Goal: Find specific page/section: Find specific page/section

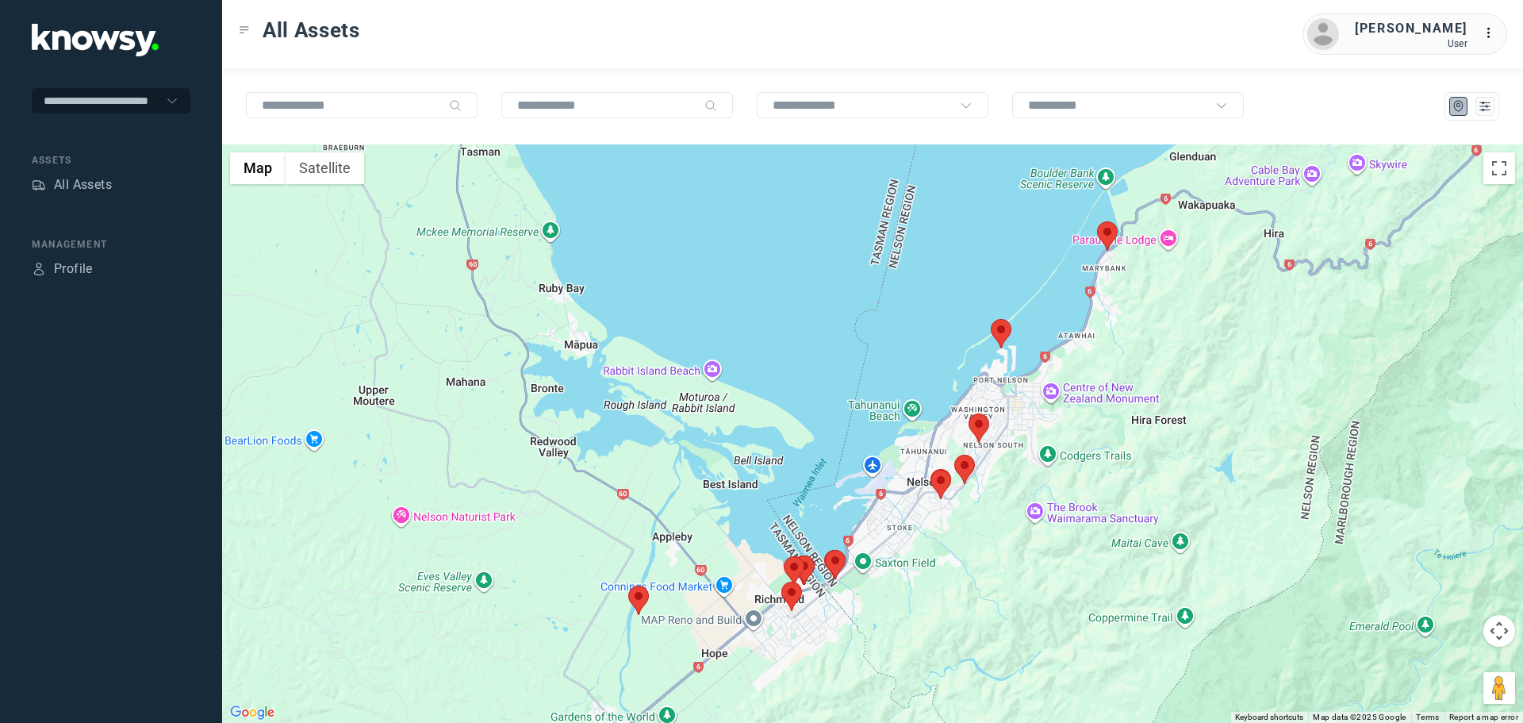
click at [1097, 221] on area at bounding box center [1097, 221] width 0 height 0
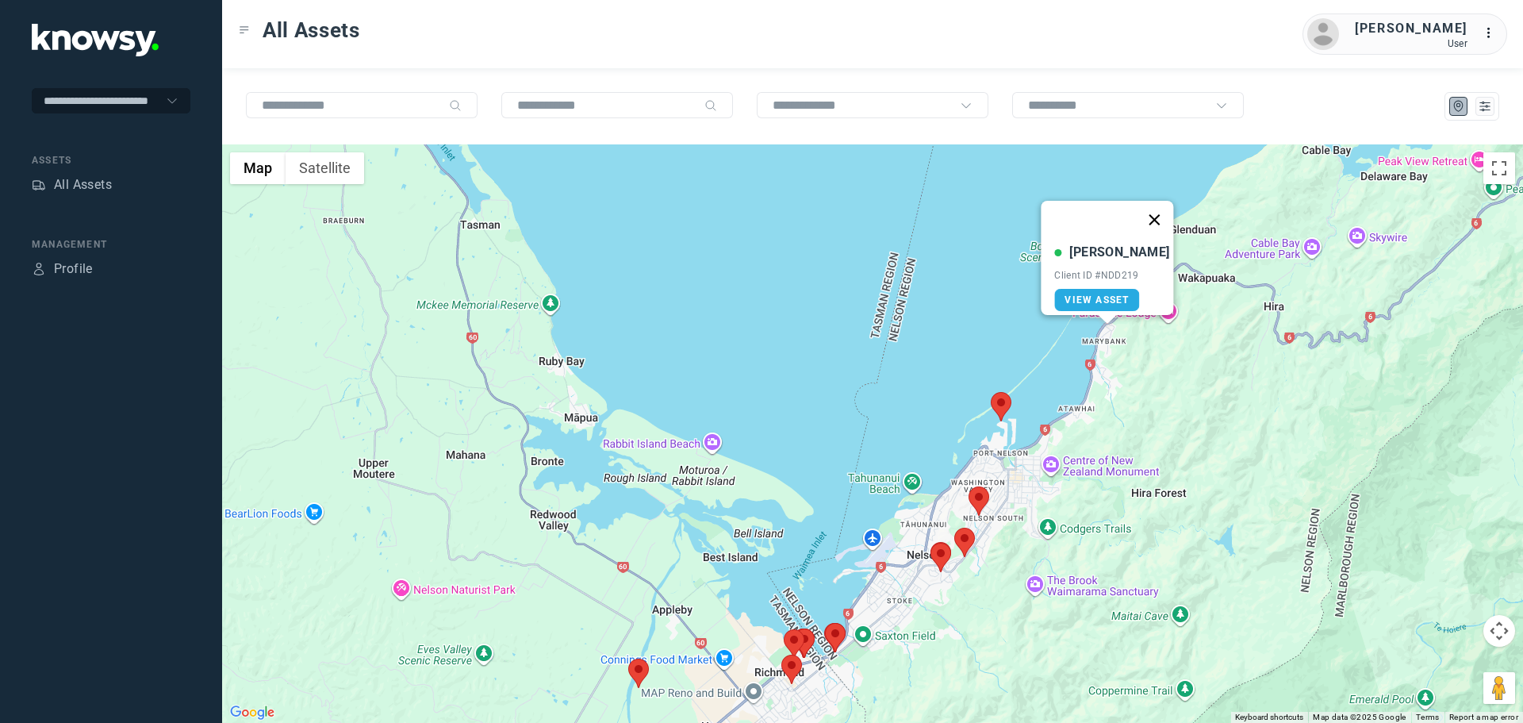
click at [1144, 211] on button "Close" at bounding box center [1155, 220] width 38 height 38
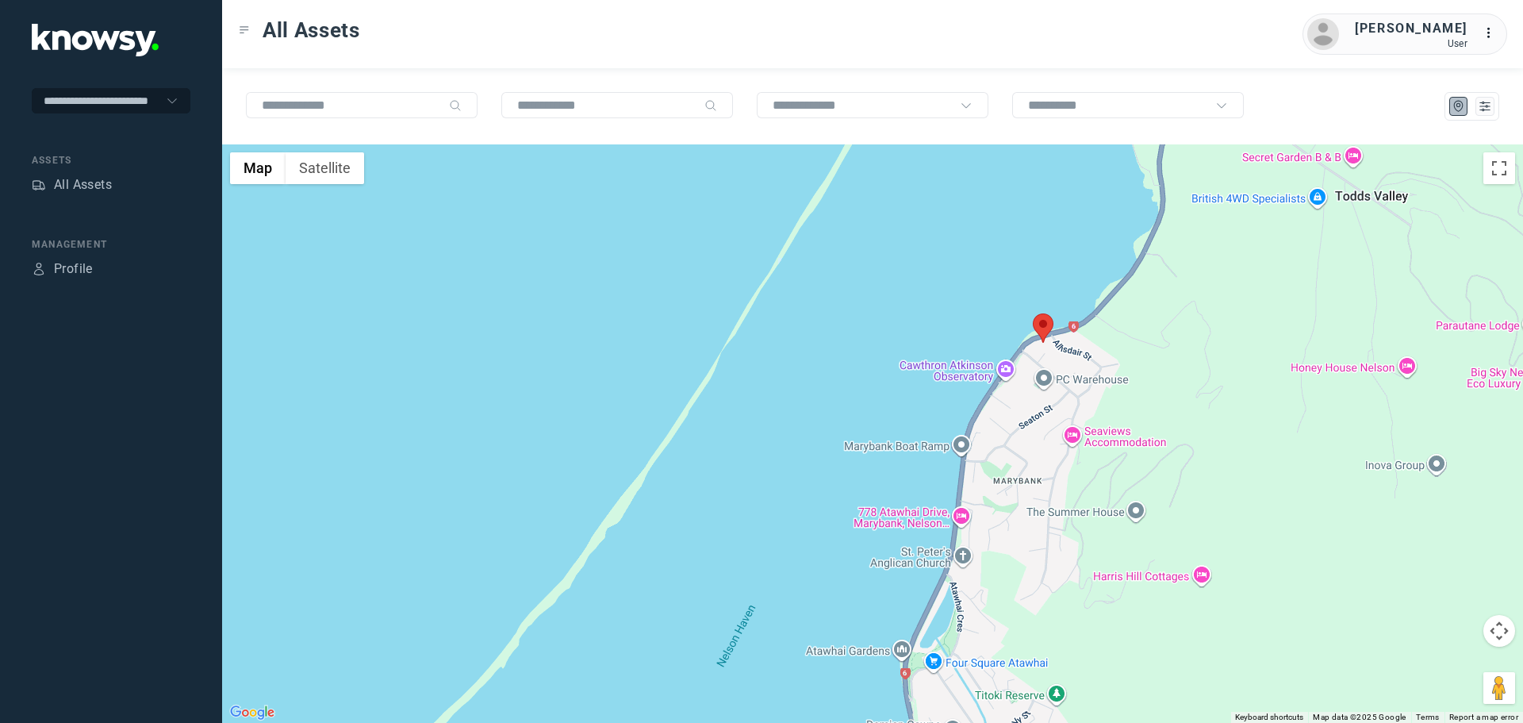
drag, startPoint x: 1068, startPoint y: 273, endPoint x: 1046, endPoint y: 392, distance: 120.9
click at [1046, 392] on div at bounding box center [872, 433] width 1301 height 578
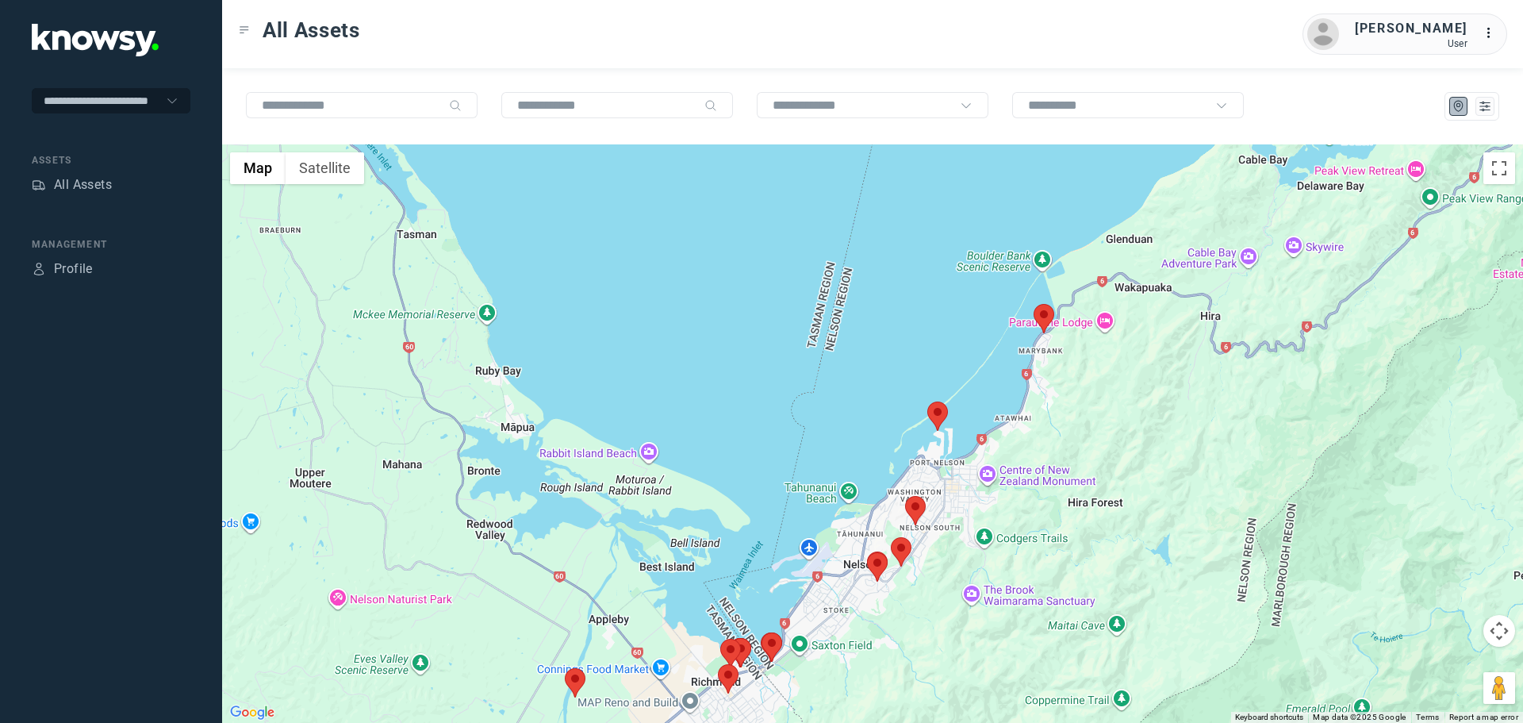
click at [927, 401] on area at bounding box center [927, 401] width 0 height 0
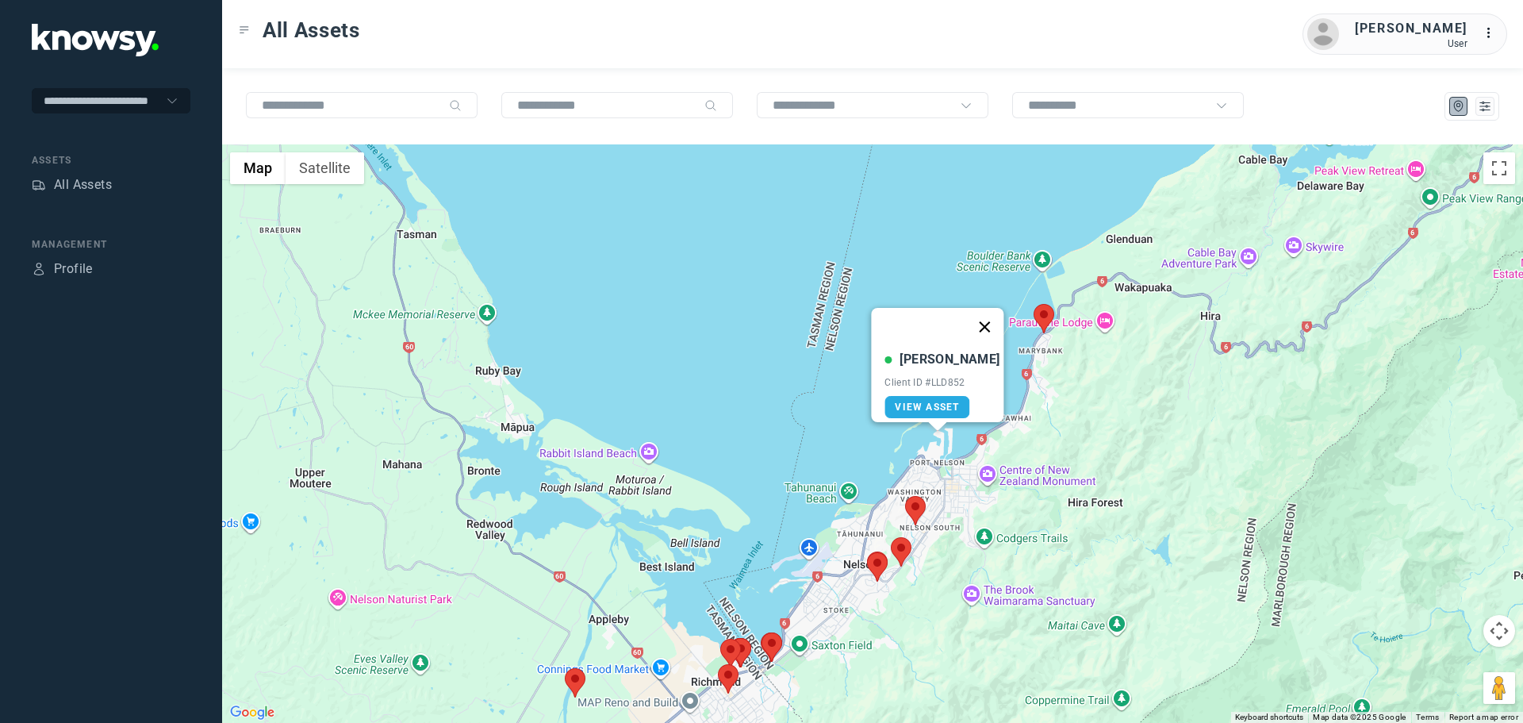
click at [972, 316] on button "Close" at bounding box center [985, 327] width 38 height 38
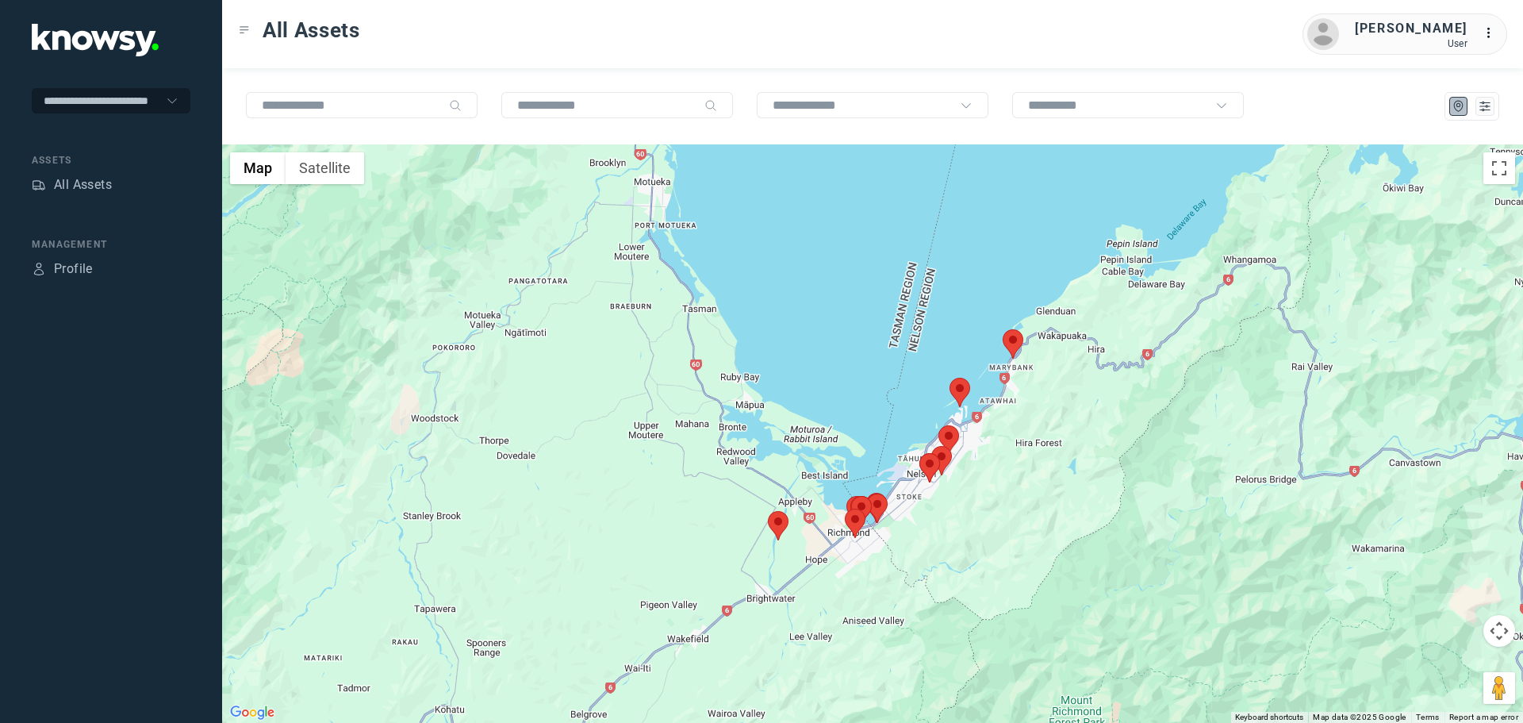
click at [768, 511] on area at bounding box center [768, 511] width 0 height 0
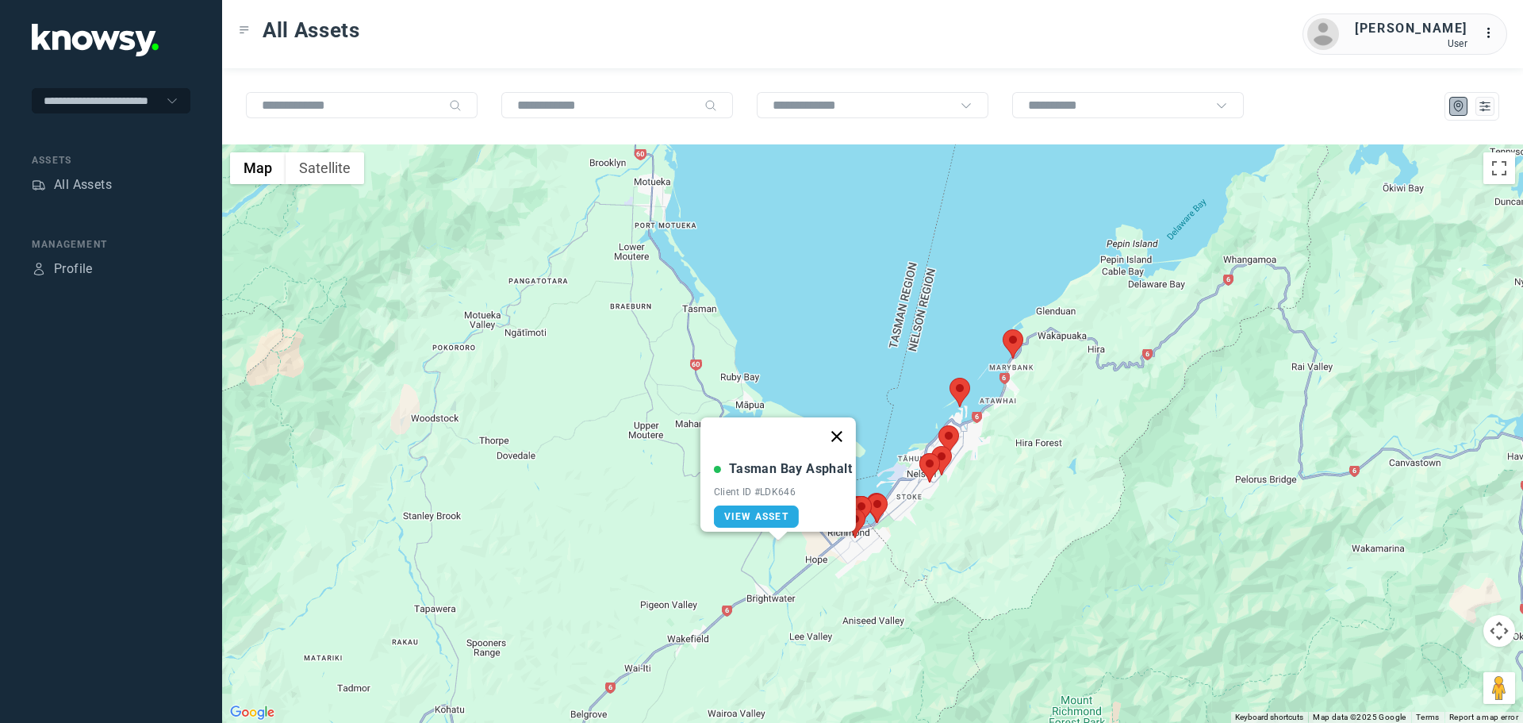
click at [845, 420] on button "Close" at bounding box center [837, 436] width 38 height 38
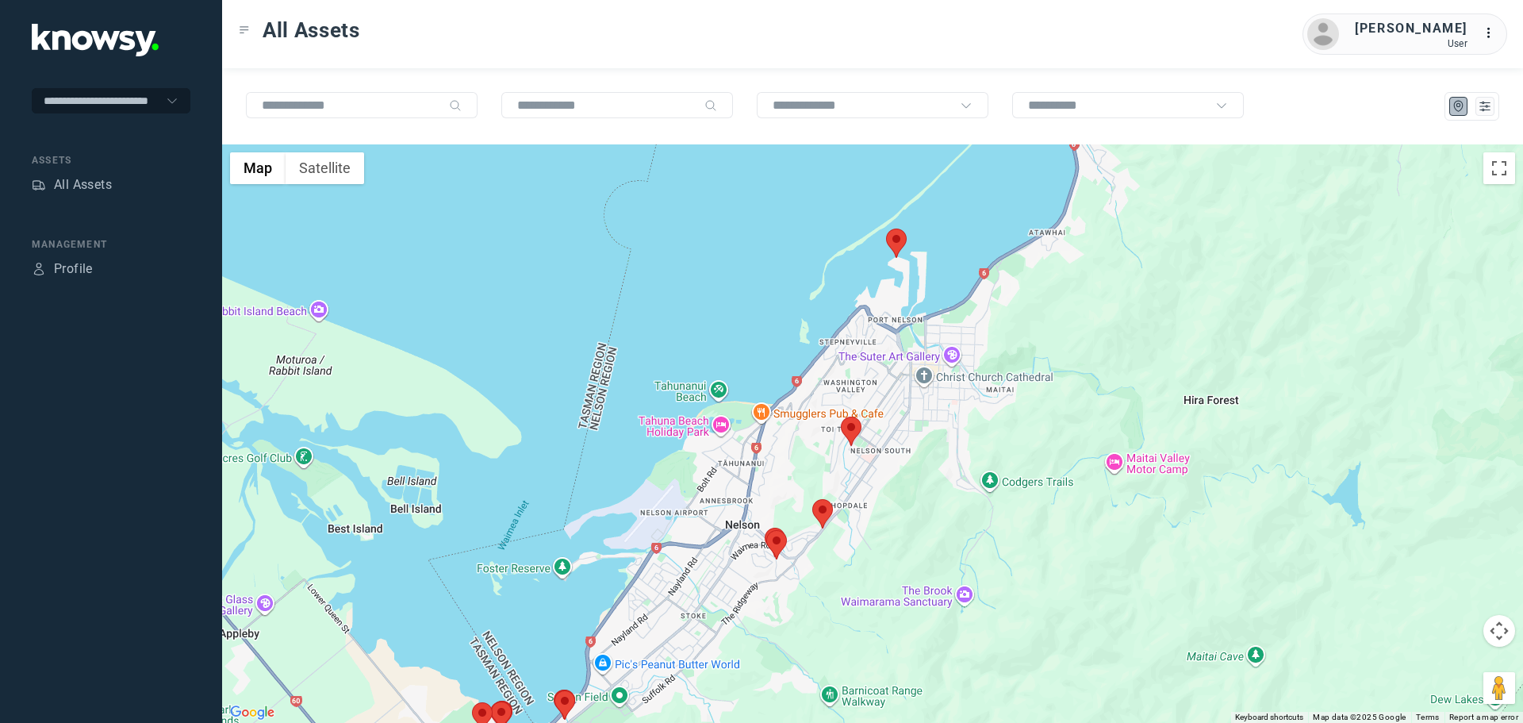
drag, startPoint x: 774, startPoint y: 599, endPoint x: 988, endPoint y: 434, distance: 270.3
click at [987, 435] on div "To navigate, press the arrow keys." at bounding box center [872, 433] width 1301 height 578
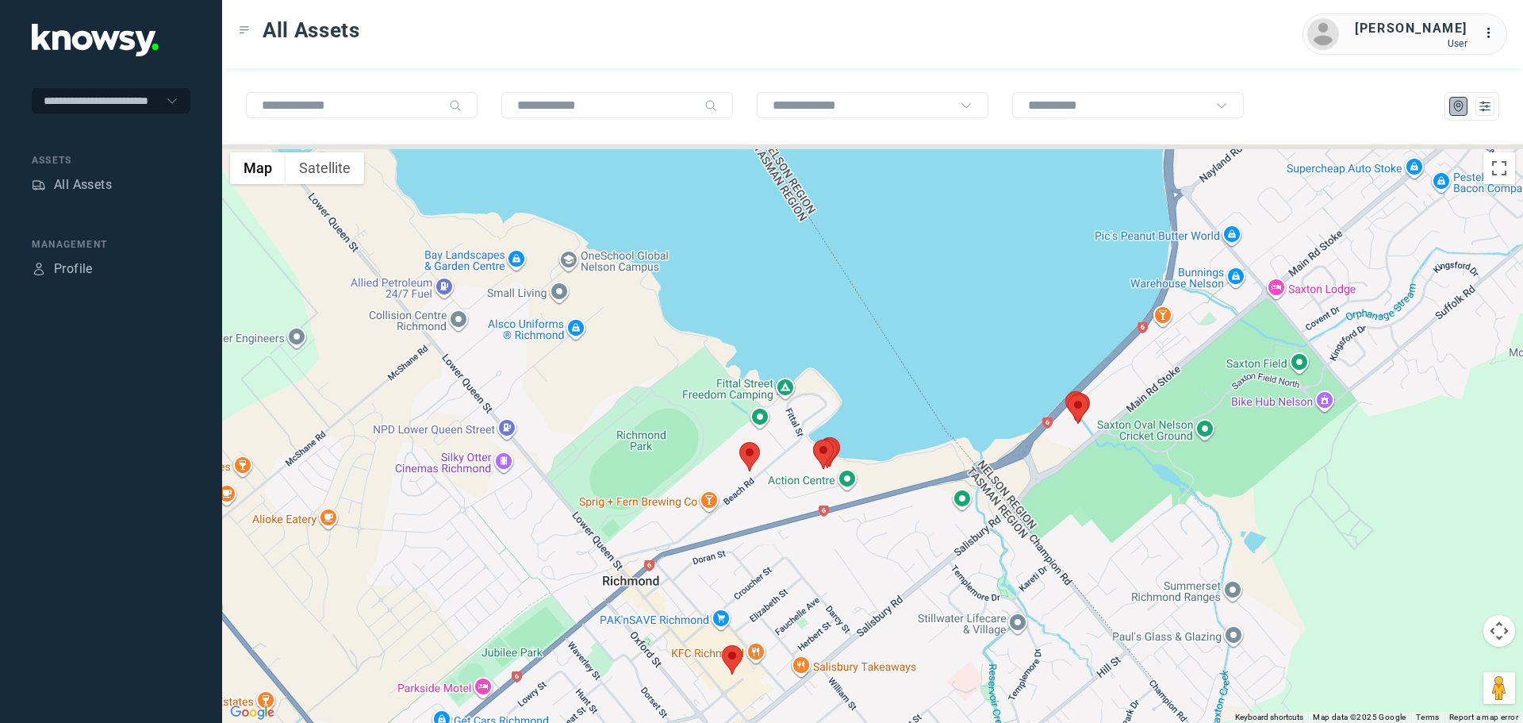
drag, startPoint x: 1199, startPoint y: 440, endPoint x: 1062, endPoint y: 494, distance: 147.4
click at [1062, 494] on div at bounding box center [872, 433] width 1301 height 578
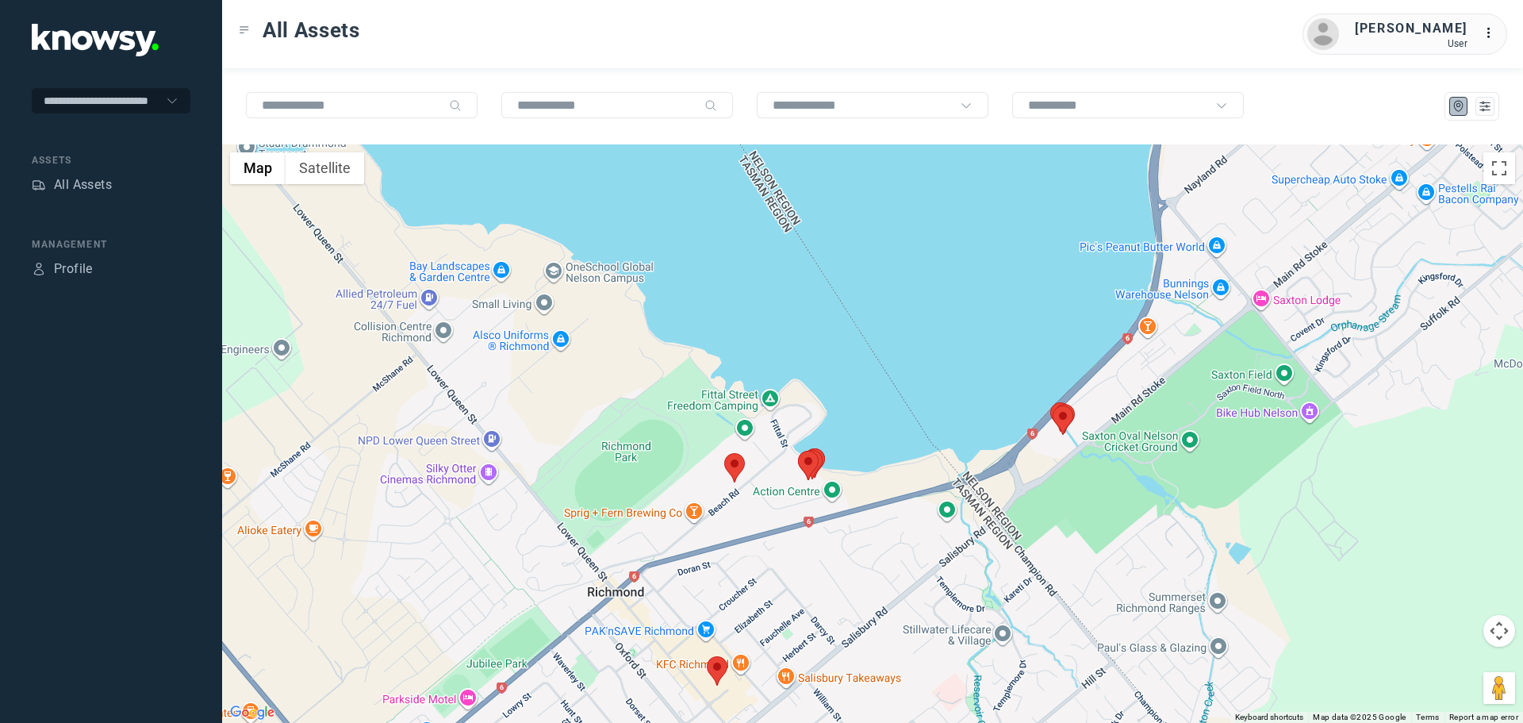
click at [1053, 405] on area at bounding box center [1053, 405] width 0 height 0
click at [1104, 325] on button "Close" at bounding box center [1099, 331] width 38 height 38
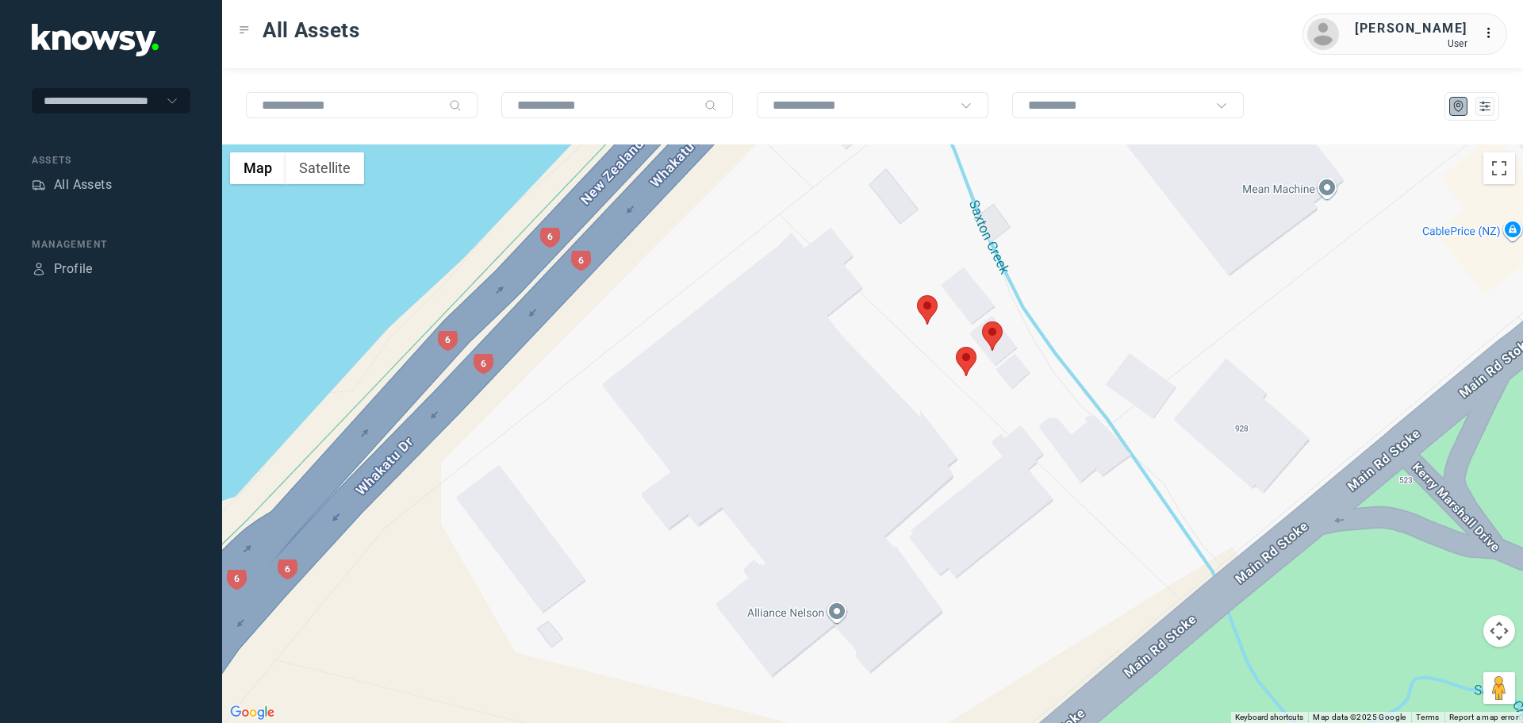
drag, startPoint x: 938, startPoint y: 232, endPoint x: 1056, endPoint y: 428, distance: 229.1
click at [1056, 428] on div at bounding box center [872, 433] width 1301 height 578
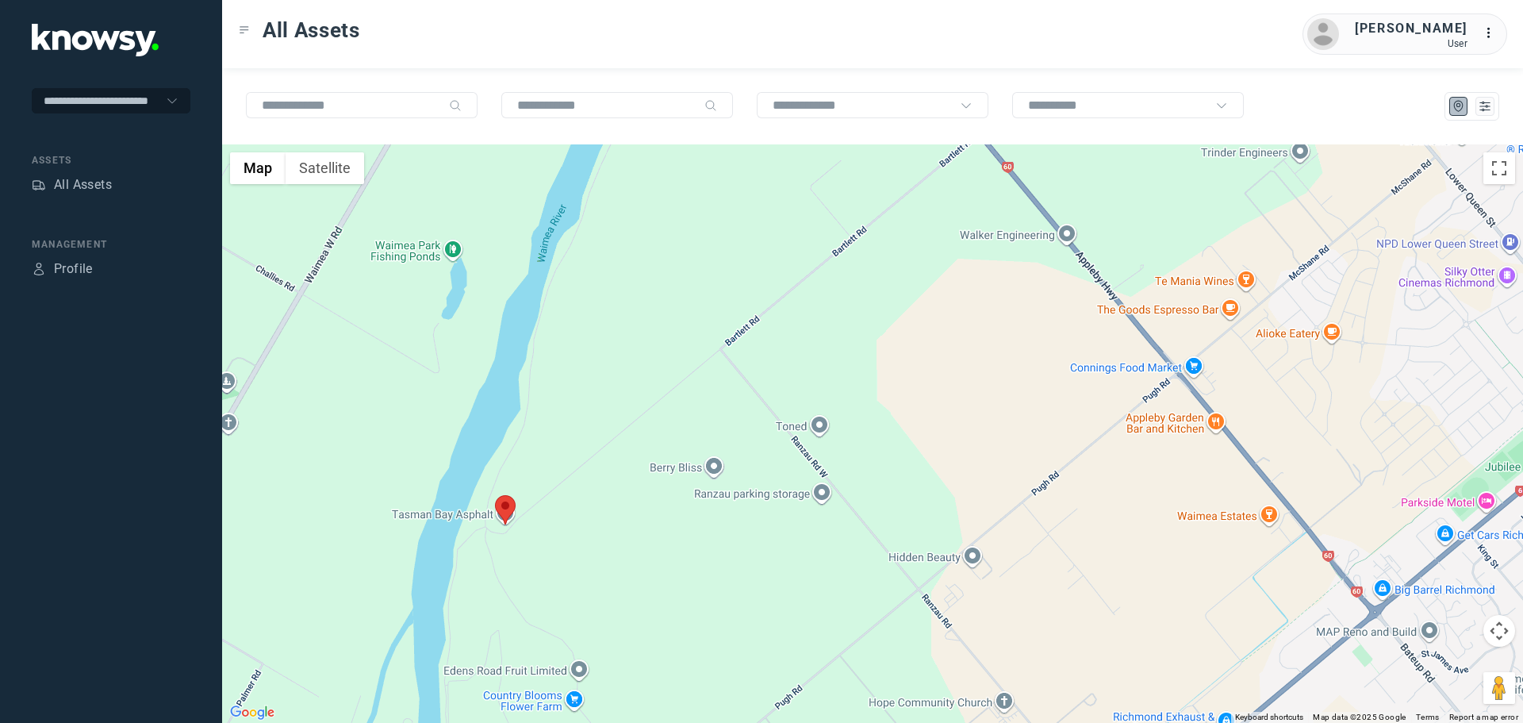
click at [495, 495] on area at bounding box center [495, 495] width 0 height 0
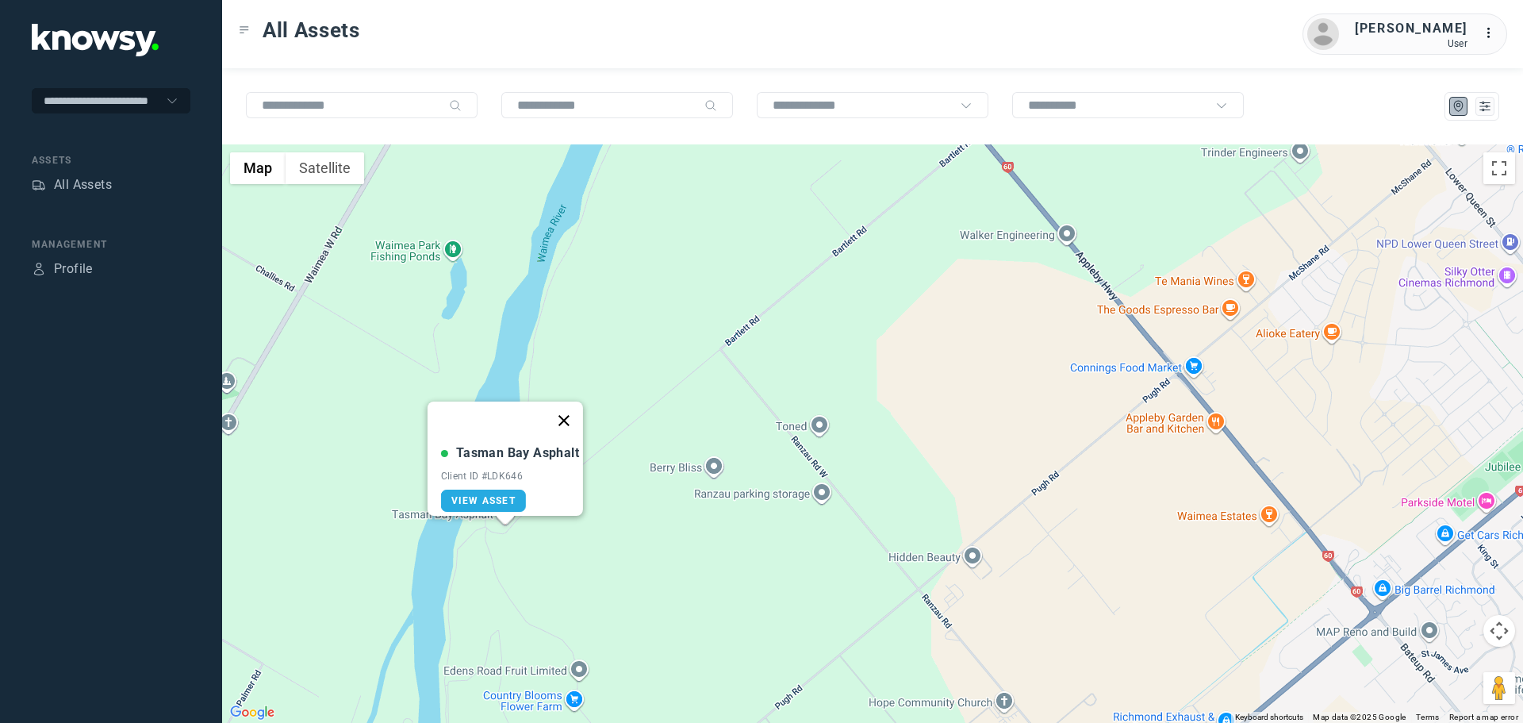
click at [577, 412] on button "Close" at bounding box center [564, 420] width 38 height 38
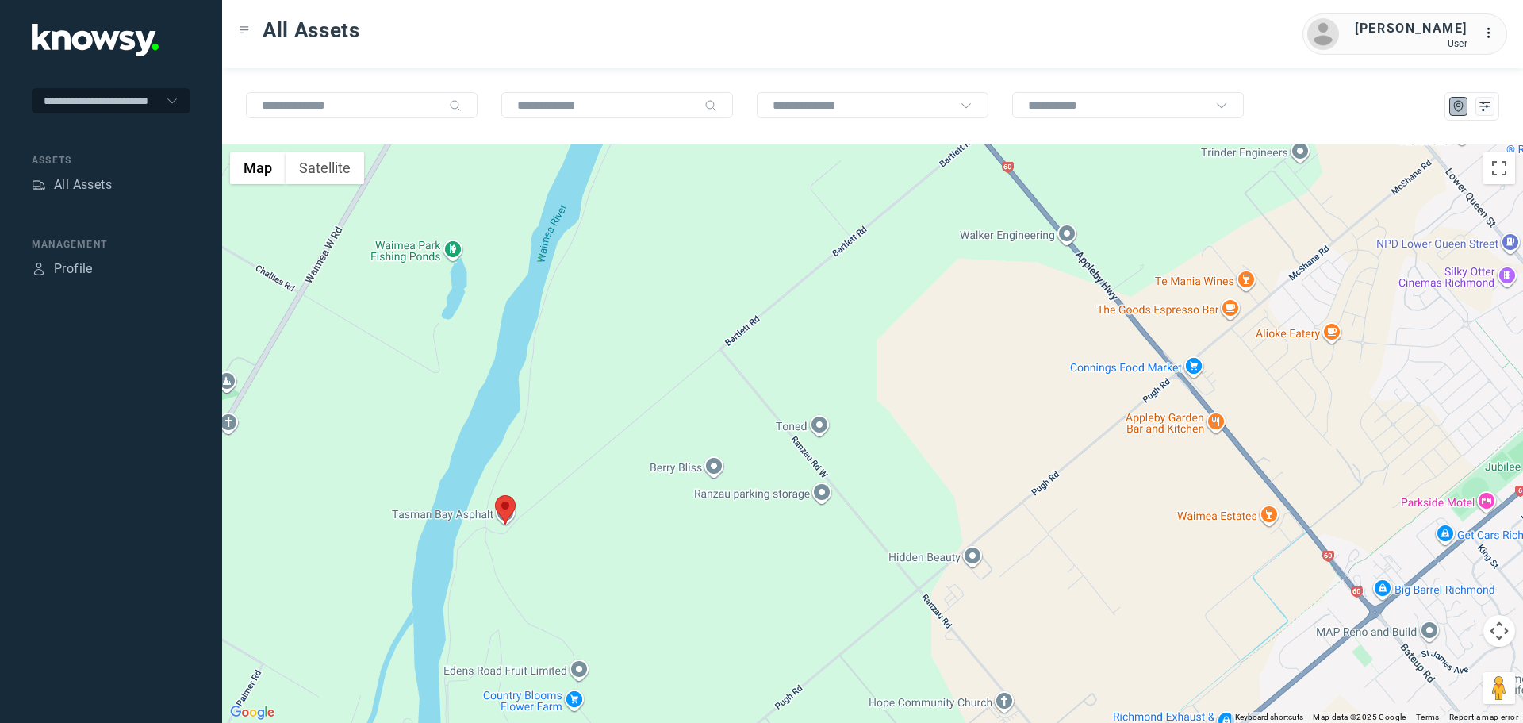
drag, startPoint x: 1040, startPoint y: 435, endPoint x: 616, endPoint y: 442, distance: 423.6
click at [616, 442] on div "To navigate, press the arrow keys." at bounding box center [872, 433] width 1301 height 578
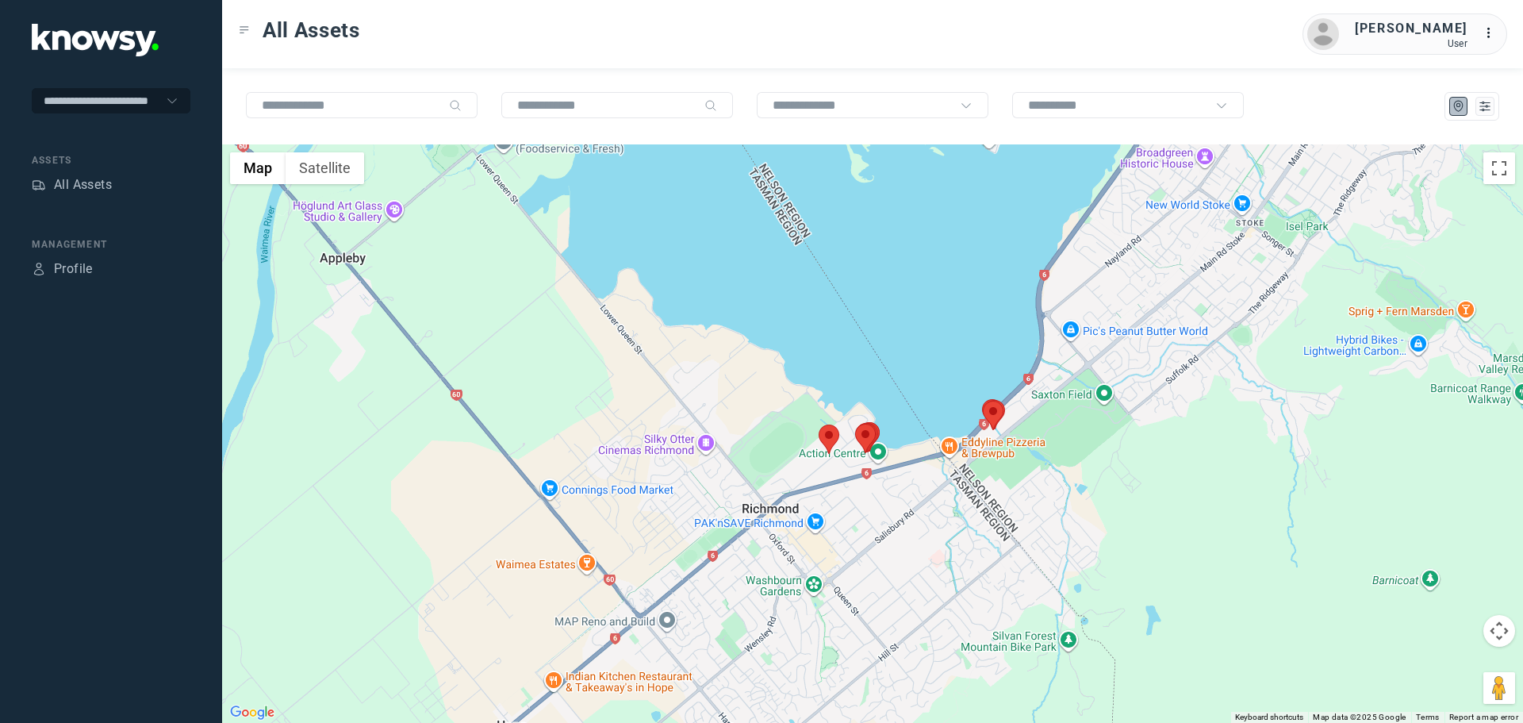
drag, startPoint x: 1063, startPoint y: 375, endPoint x: 945, endPoint y: 486, distance: 162.2
click at [945, 486] on div at bounding box center [872, 433] width 1301 height 578
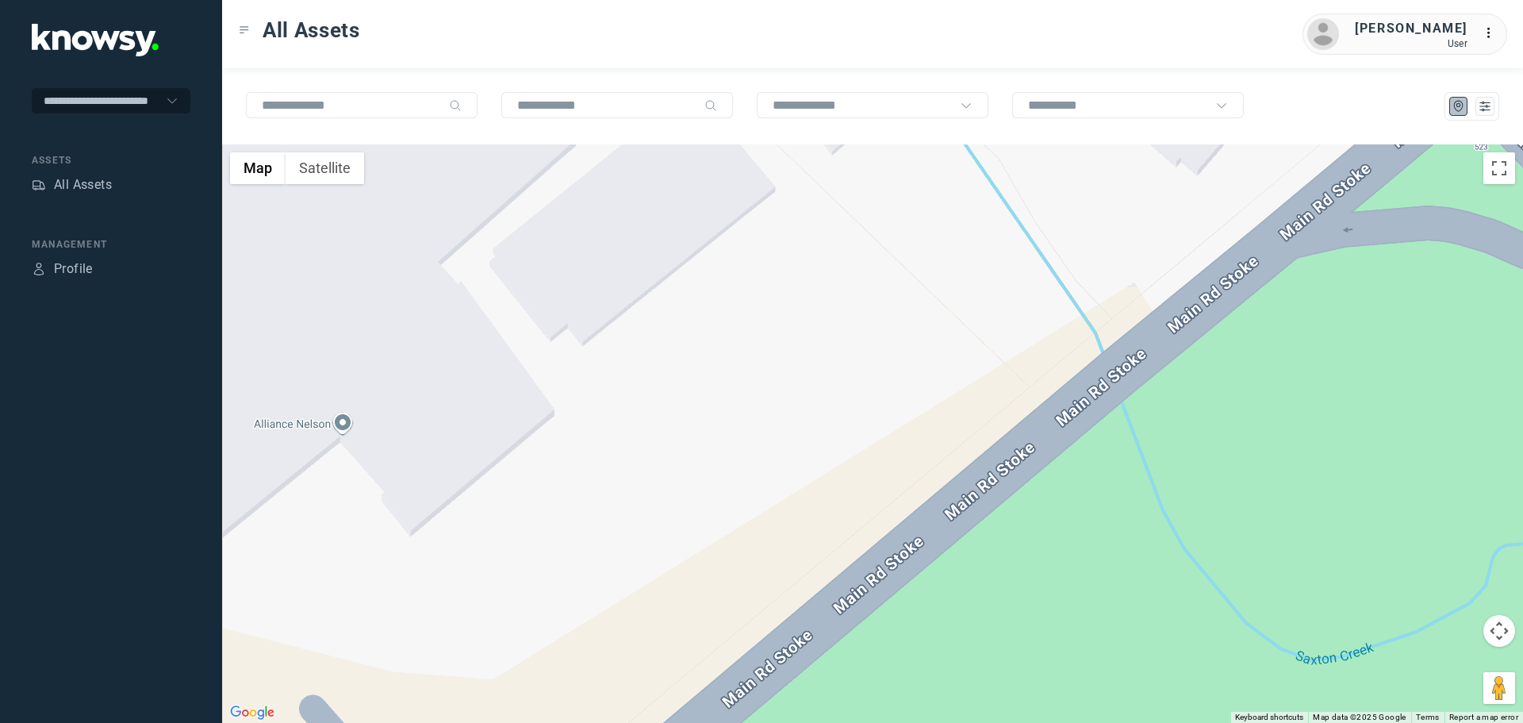
drag, startPoint x: 699, startPoint y: 277, endPoint x: 938, endPoint y: 611, distance: 410.5
click at [937, 610] on div at bounding box center [872, 433] width 1301 height 578
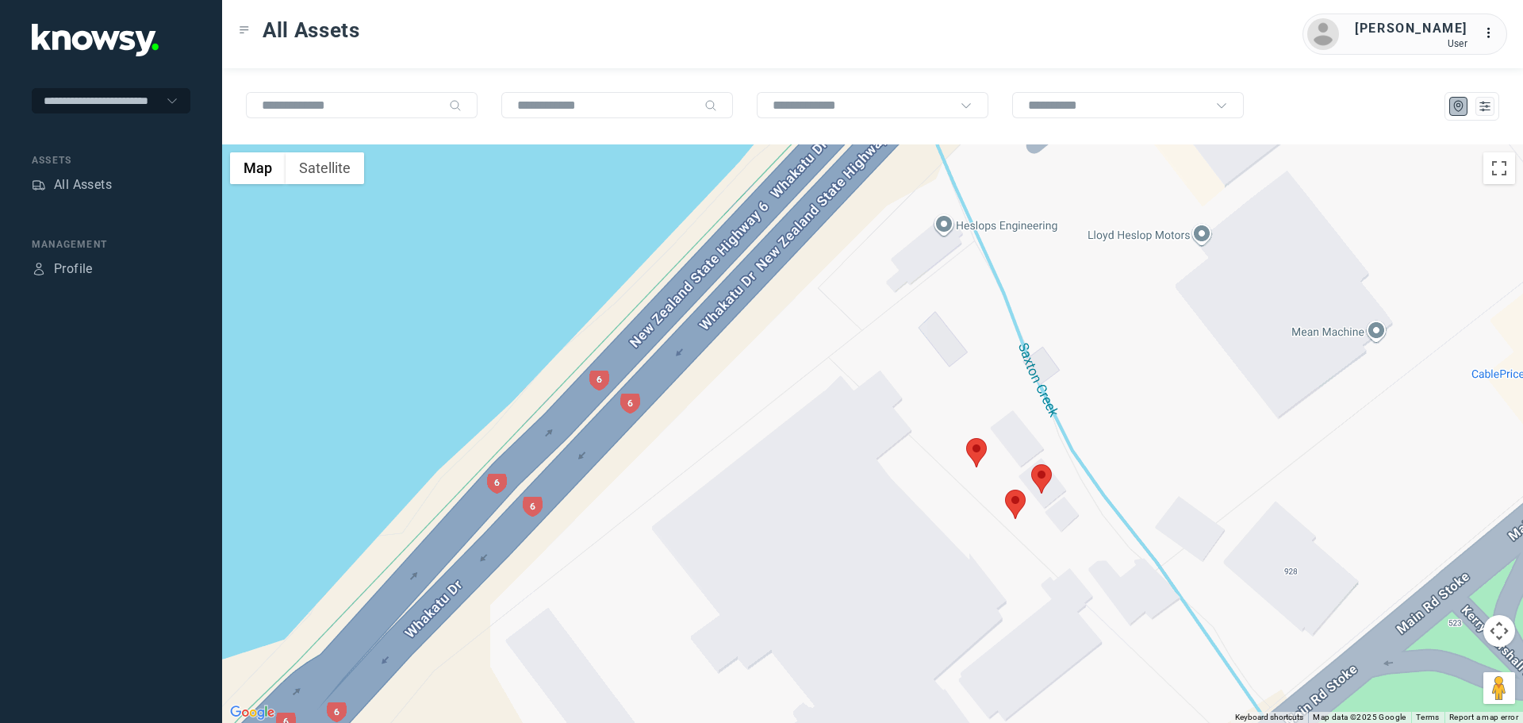
drag, startPoint x: 1049, startPoint y: 550, endPoint x: 1002, endPoint y: 494, distance: 73.7
click at [1003, 498] on div at bounding box center [872, 433] width 1301 height 578
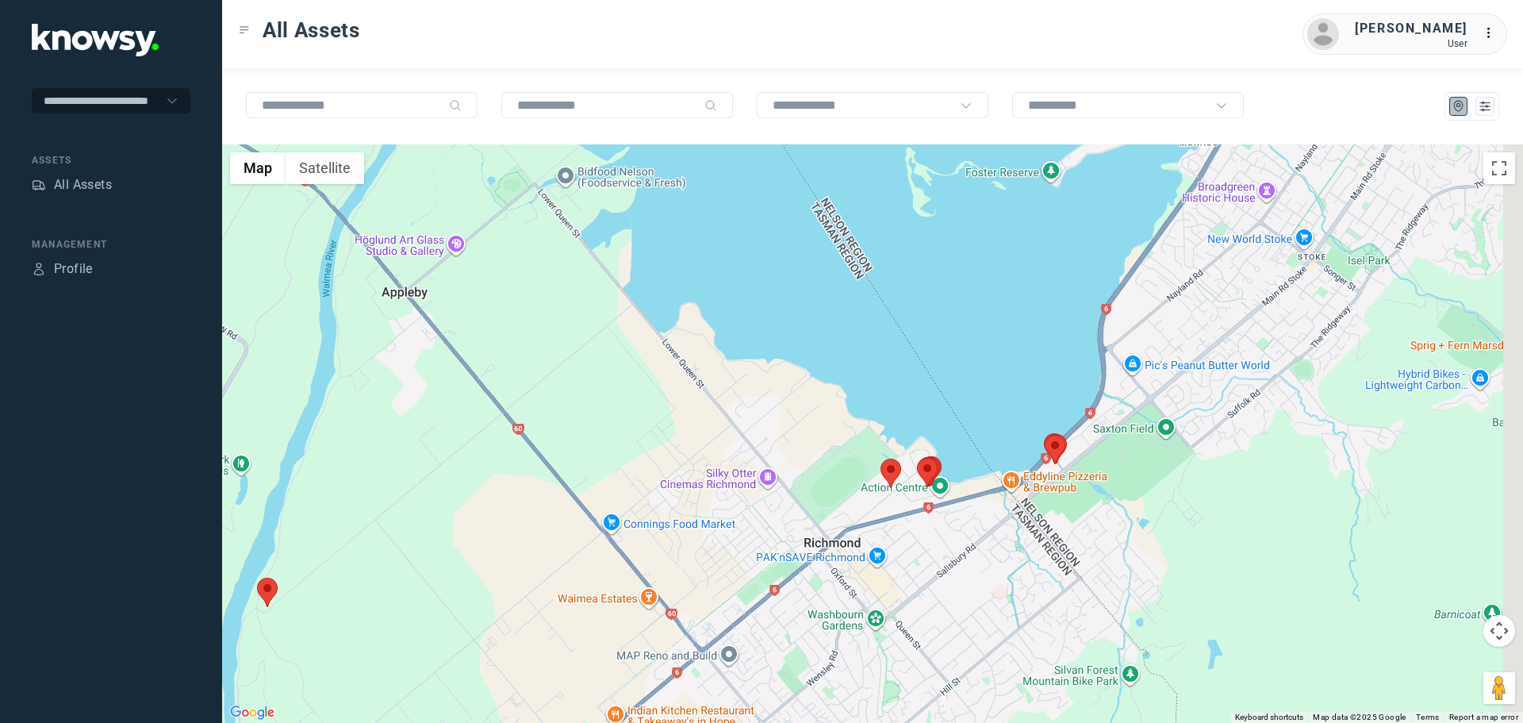
drag, startPoint x: 1219, startPoint y: 382, endPoint x: 1152, endPoint y: 408, distance: 71.6
click at [1157, 407] on div at bounding box center [872, 433] width 1301 height 578
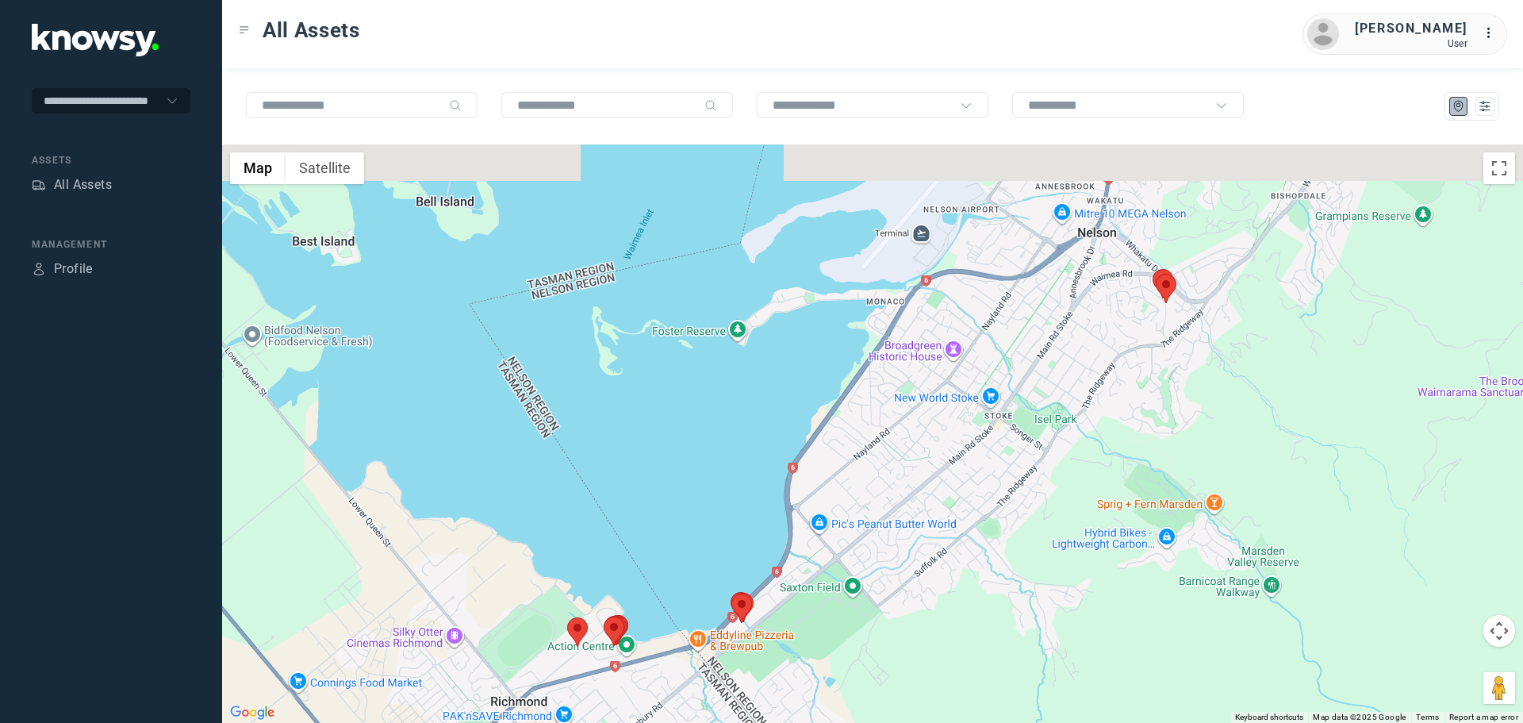
drag, startPoint x: 1218, startPoint y: 321, endPoint x: 1036, endPoint y: 440, distance: 217.8
click at [1036, 439] on div at bounding box center [872, 433] width 1301 height 578
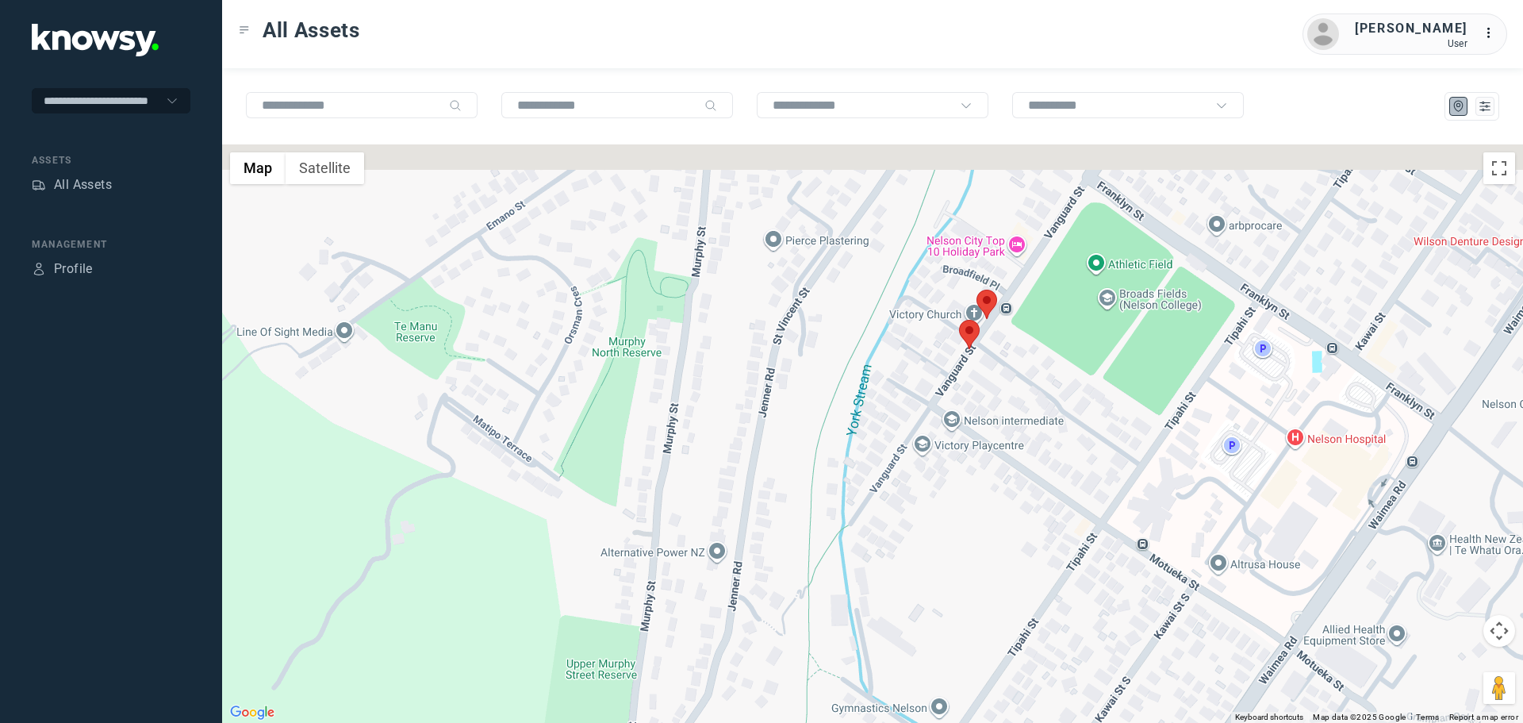
drag, startPoint x: 1044, startPoint y: 217, endPoint x: 1010, endPoint y: 435, distance: 221.4
click at [1010, 435] on div at bounding box center [872, 433] width 1301 height 578
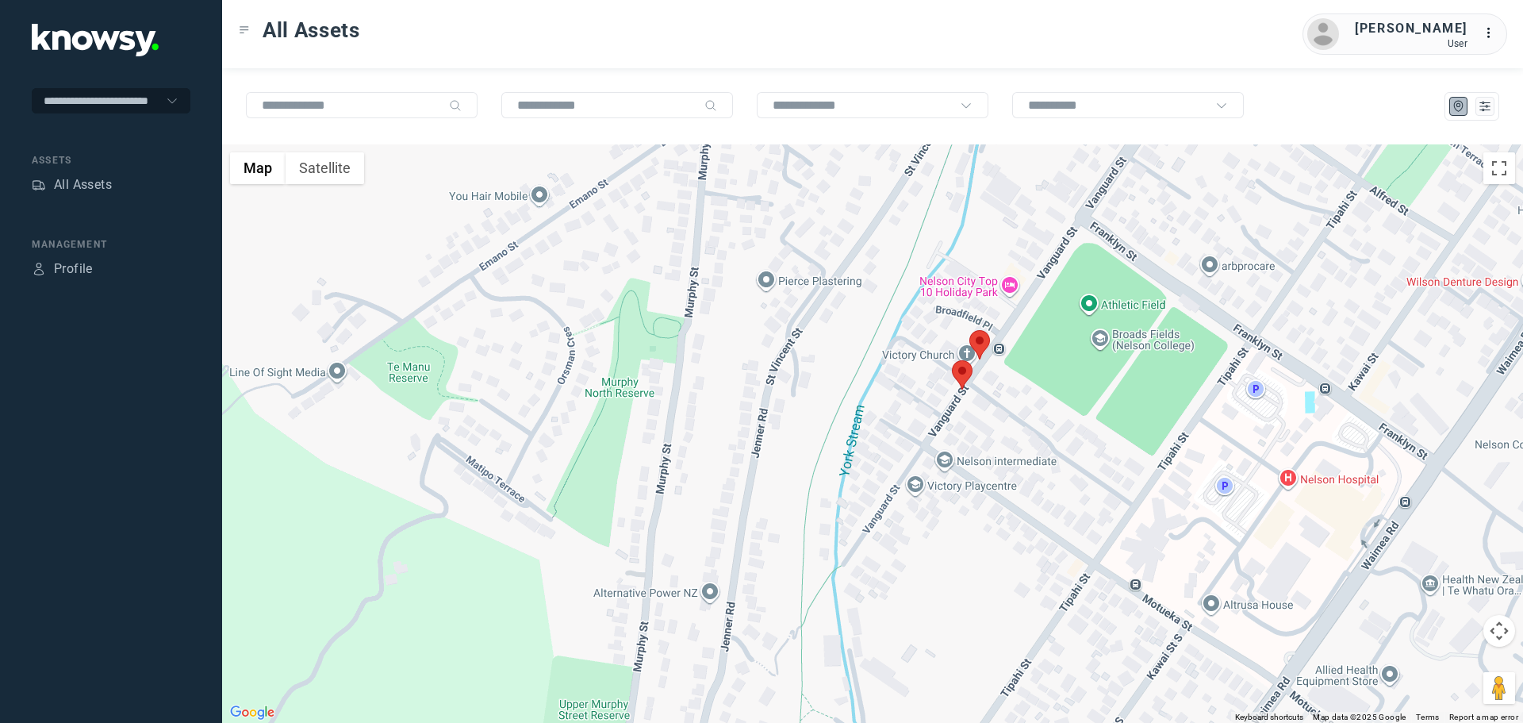
click at [969, 330] on area at bounding box center [969, 330] width 0 height 0
click at [952, 360] on area at bounding box center [952, 360] width 0 height 0
click at [992, 278] on button "Close" at bounding box center [1010, 286] width 38 height 38
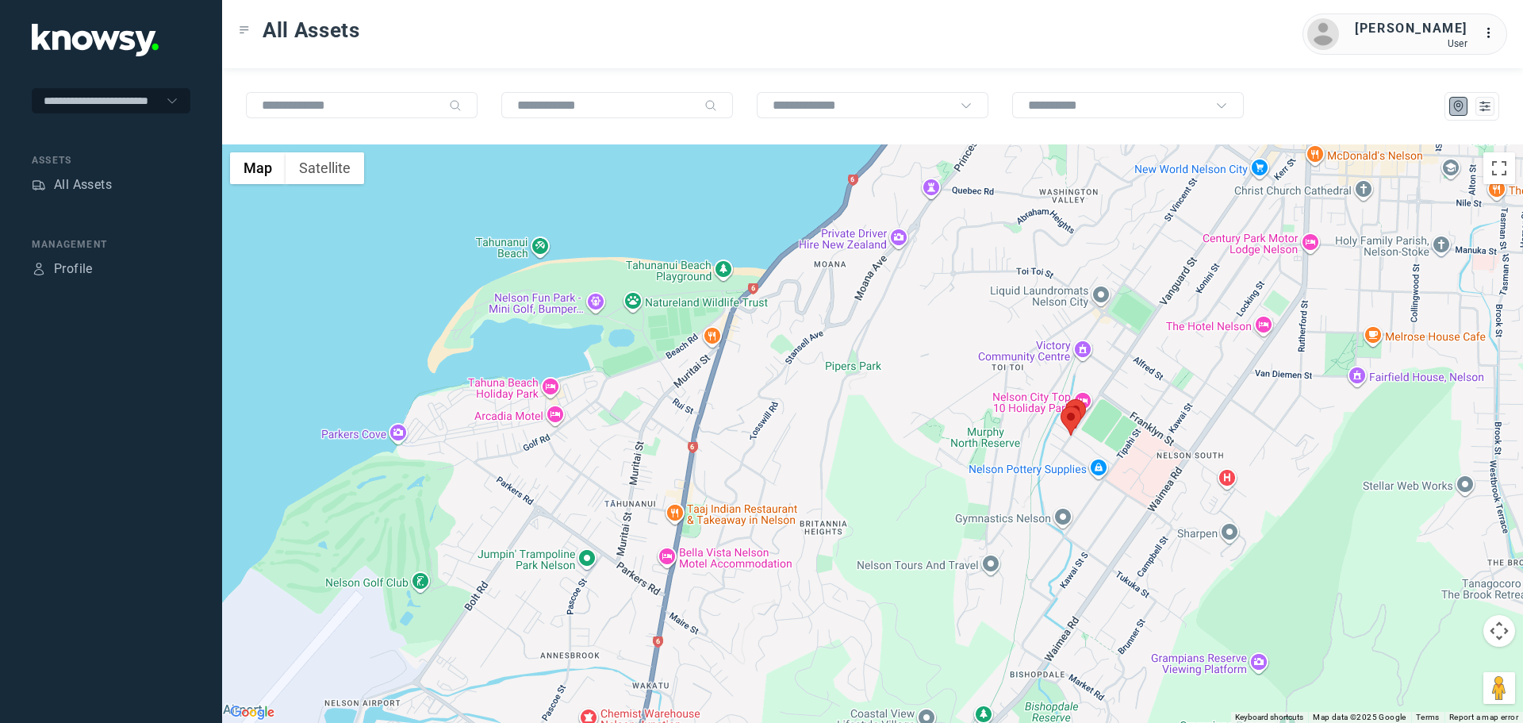
drag, startPoint x: 1204, startPoint y: 340, endPoint x: 1105, endPoint y: 453, distance: 150.1
click at [1107, 452] on div "To navigate, press the arrow keys." at bounding box center [872, 433] width 1301 height 578
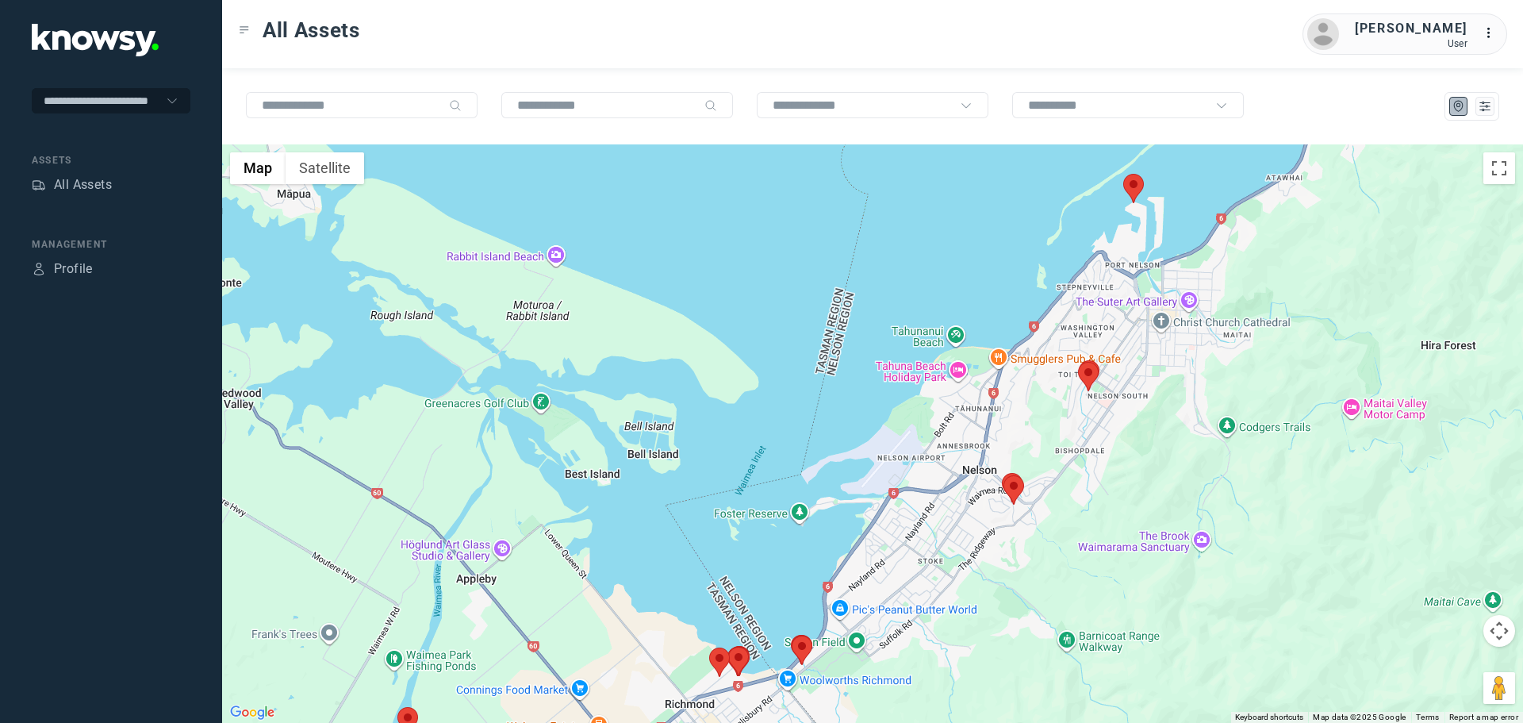
drag, startPoint x: 1100, startPoint y: 483, endPoint x: 1124, endPoint y: 438, distance: 51.1
click at [1116, 448] on div at bounding box center [872, 433] width 1301 height 578
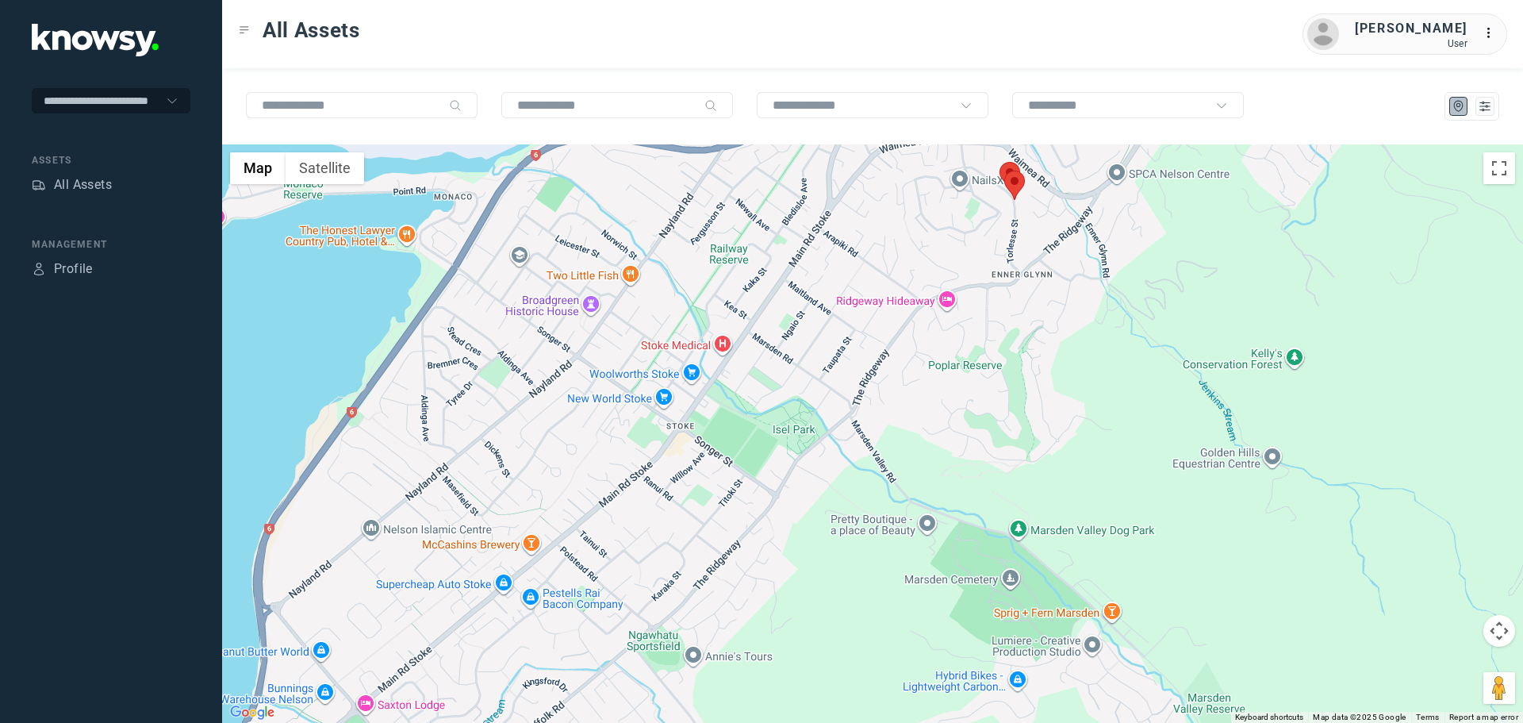
drag, startPoint x: 1031, startPoint y: 334, endPoint x: 1053, endPoint y: 405, distance: 74.5
click at [1051, 402] on div at bounding box center [872, 433] width 1301 height 578
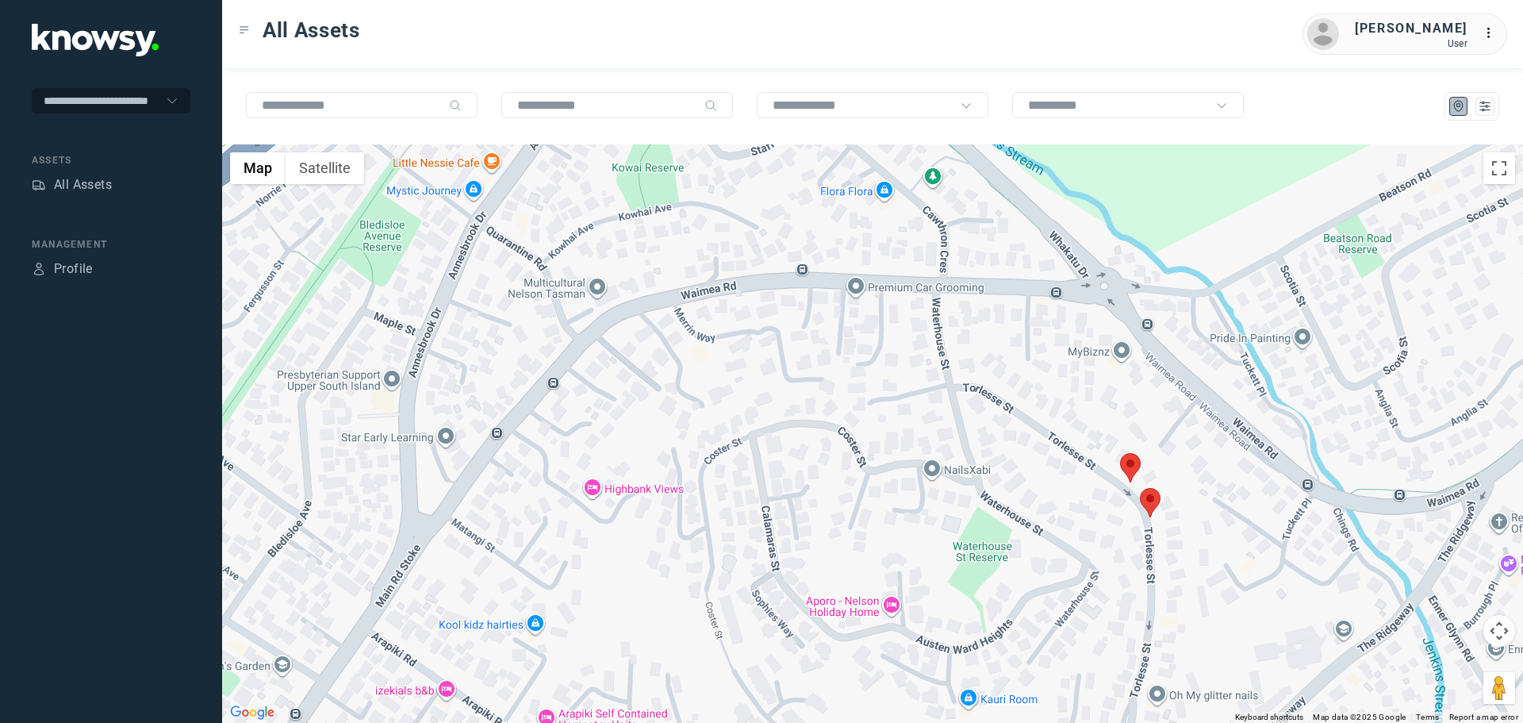
click at [1140, 488] on area at bounding box center [1140, 488] width 0 height 0
click at [1187, 407] on button "Close" at bounding box center [1198, 413] width 38 height 38
click at [1120, 453] on area at bounding box center [1120, 453] width 0 height 0
click at [1167, 366] on button "Close" at bounding box center [1178, 378] width 38 height 38
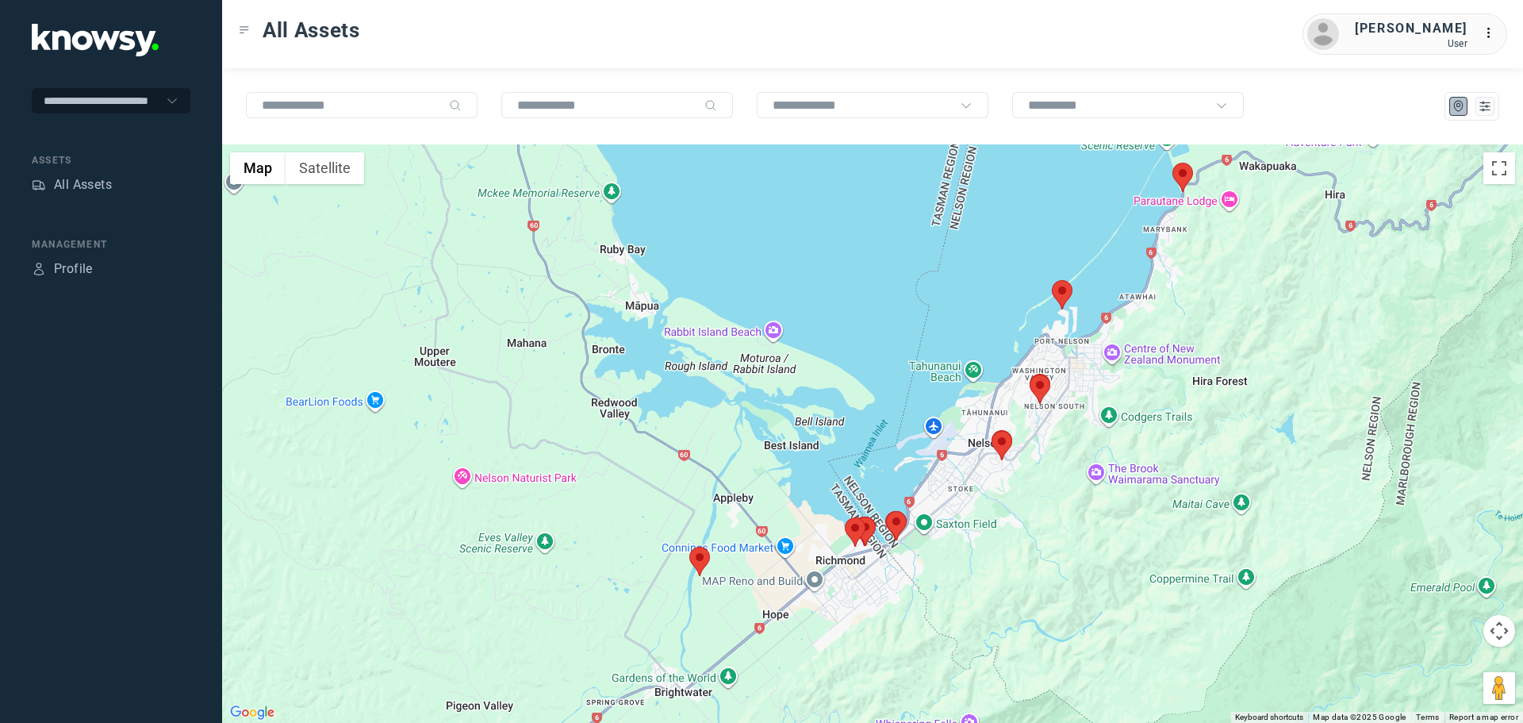
drag, startPoint x: 949, startPoint y: 559, endPoint x: 1030, endPoint y: 470, distance: 120.7
click at [1025, 478] on div "To navigate, press the arrow keys." at bounding box center [872, 433] width 1301 height 578
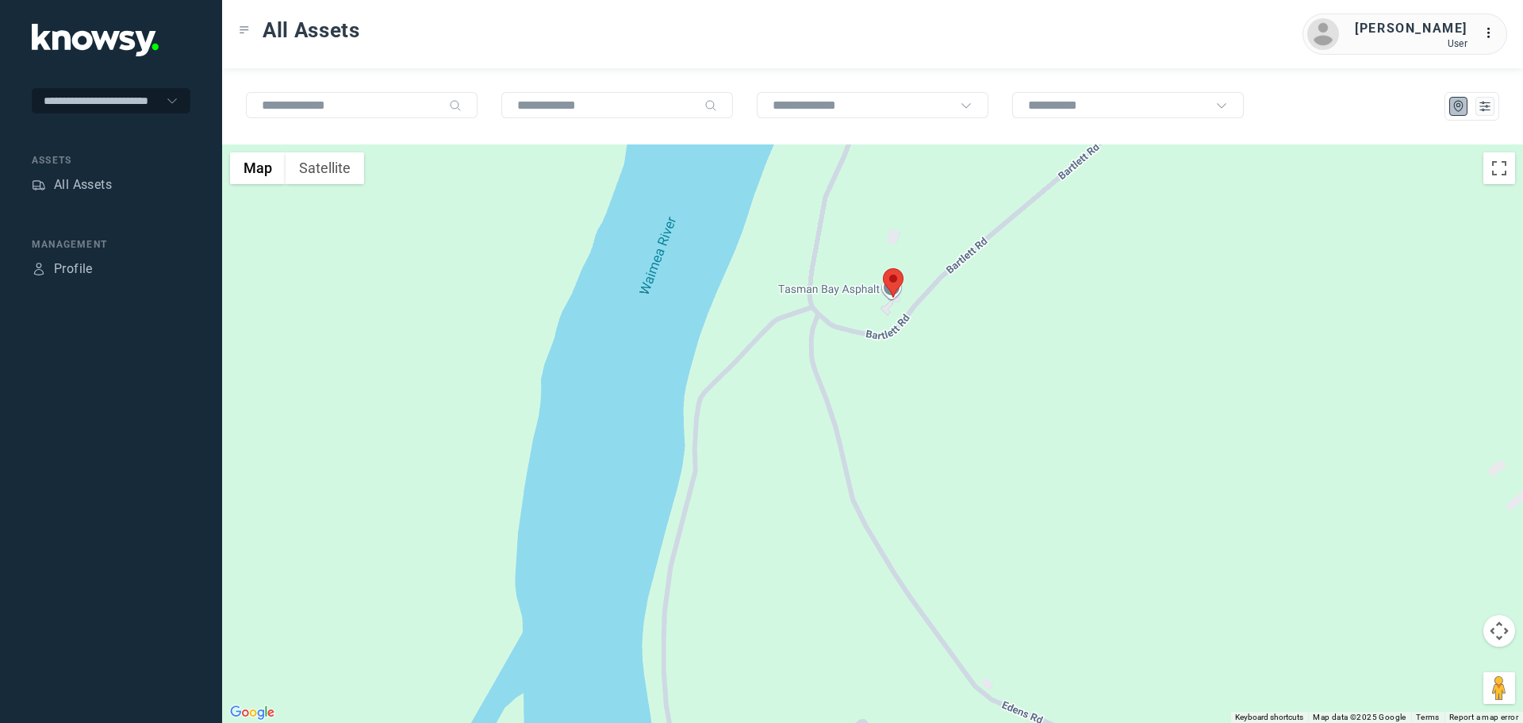
click at [883, 268] on area at bounding box center [883, 268] width 0 height 0
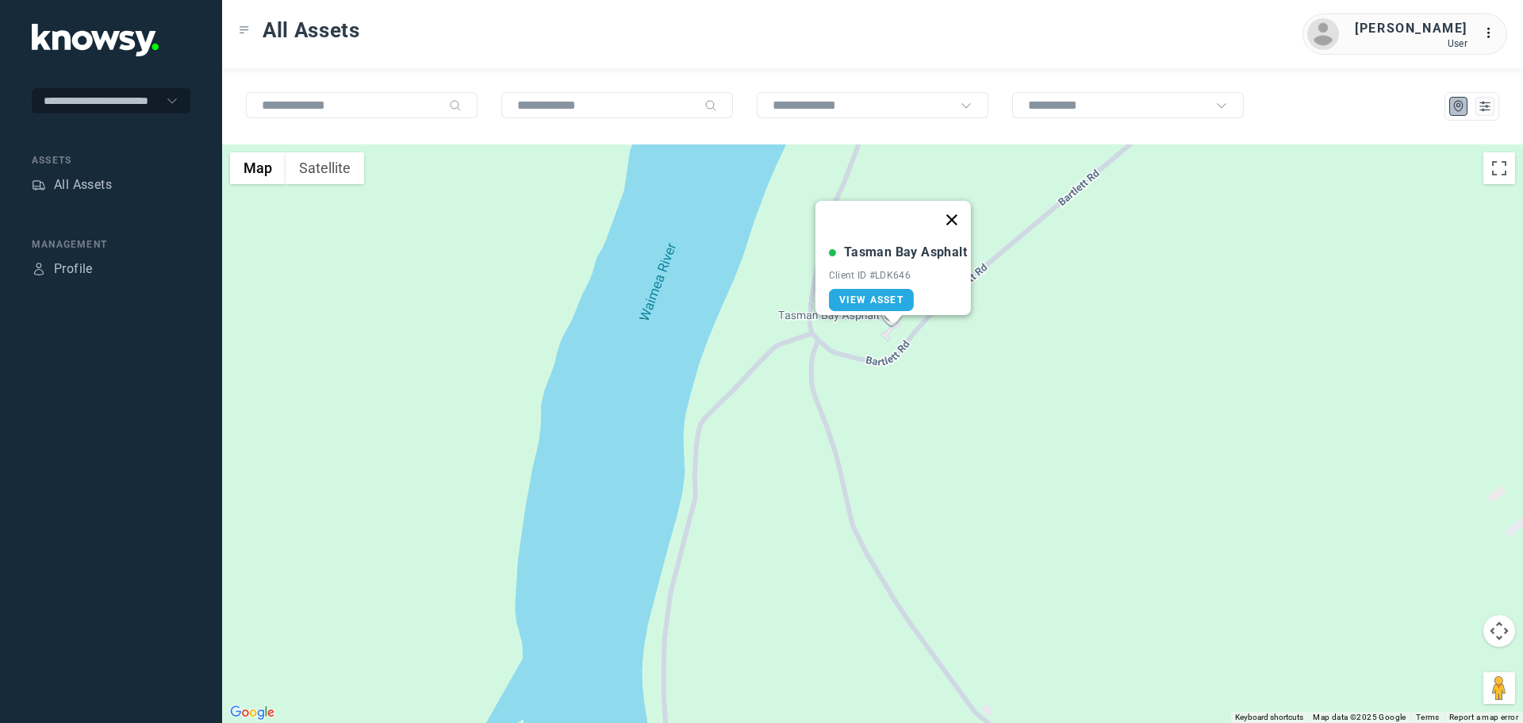
click at [961, 209] on button "Close" at bounding box center [952, 220] width 38 height 38
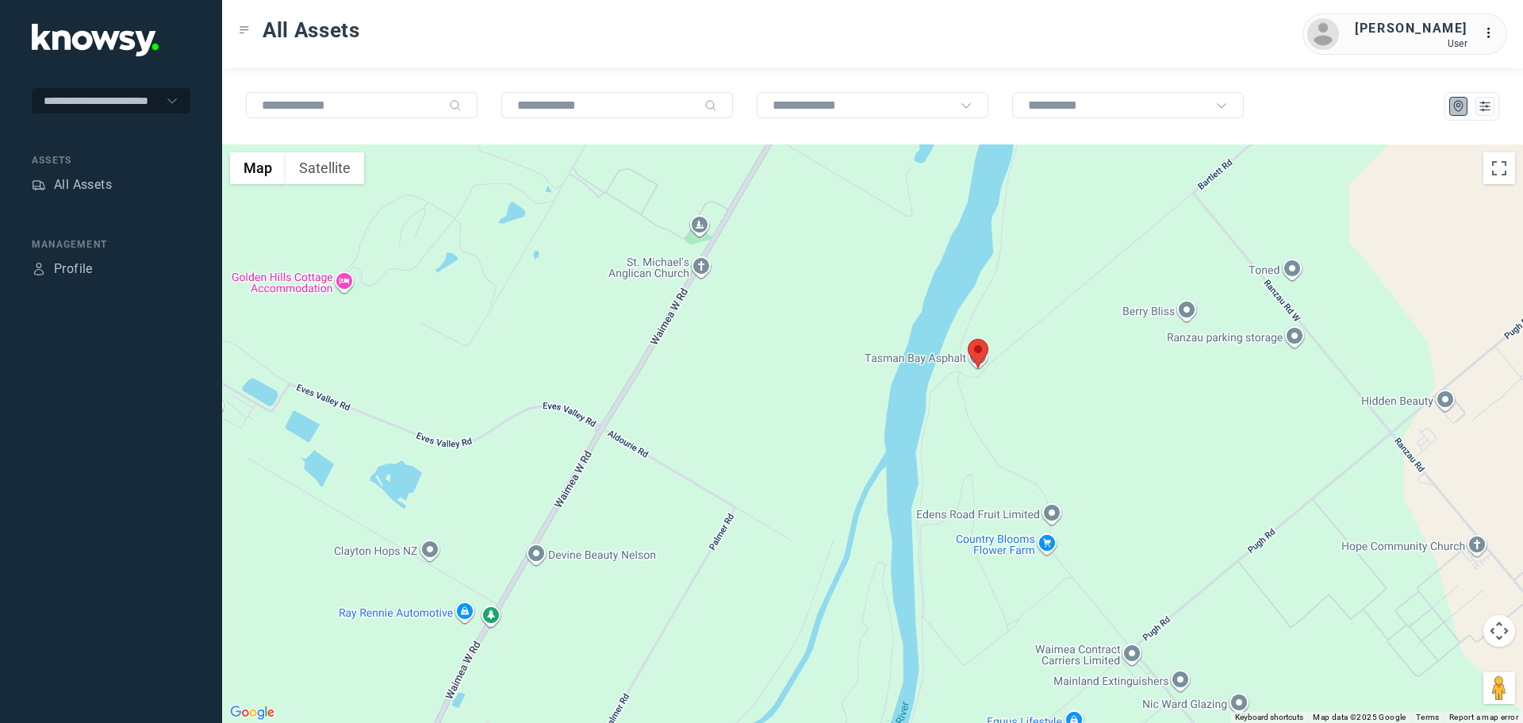
drag, startPoint x: 1142, startPoint y: 355, endPoint x: 952, endPoint y: 427, distance: 203.3
click at [975, 423] on div "To navigate, press the arrow keys." at bounding box center [872, 433] width 1301 height 578
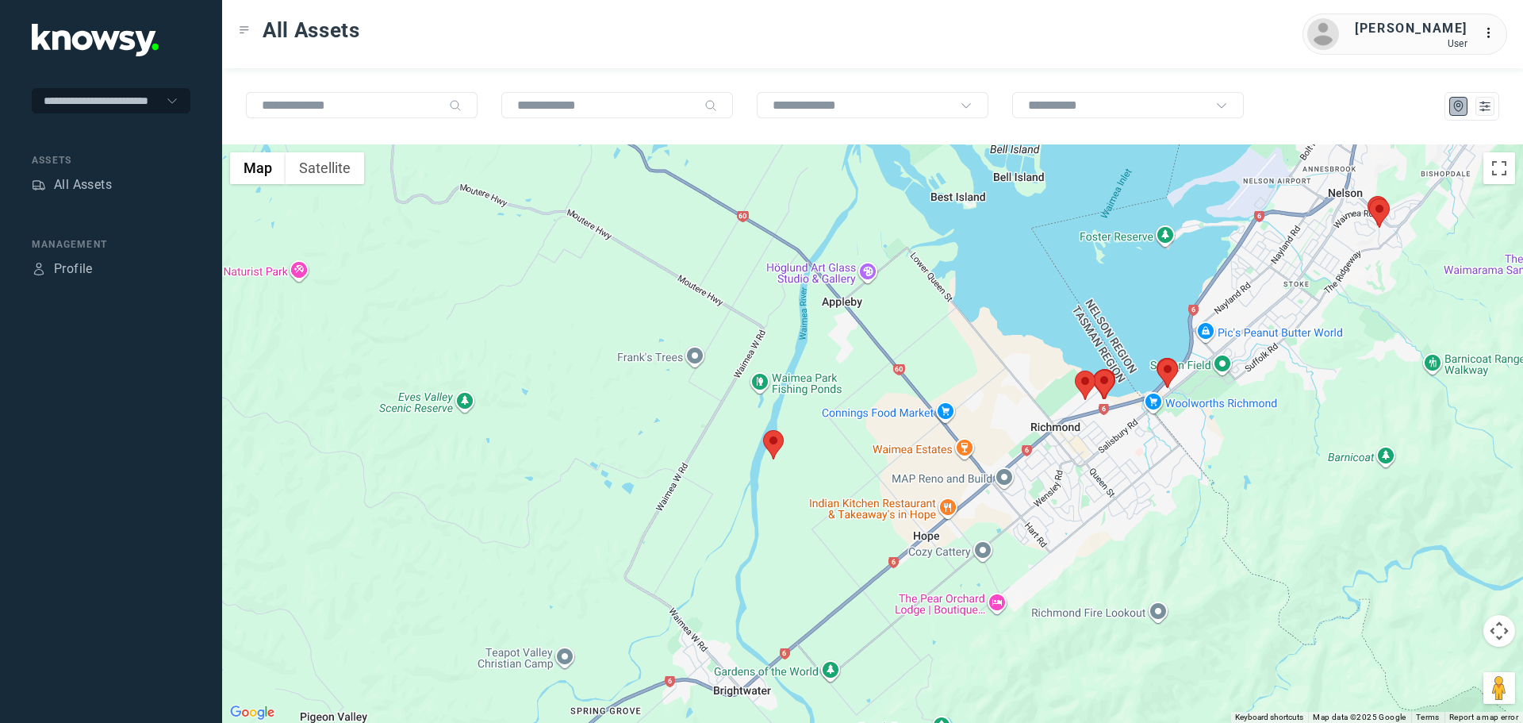
drag, startPoint x: 1122, startPoint y: 426, endPoint x: 1033, endPoint y: 458, distance: 95.1
click at [1033, 458] on div at bounding box center [872, 433] width 1301 height 578
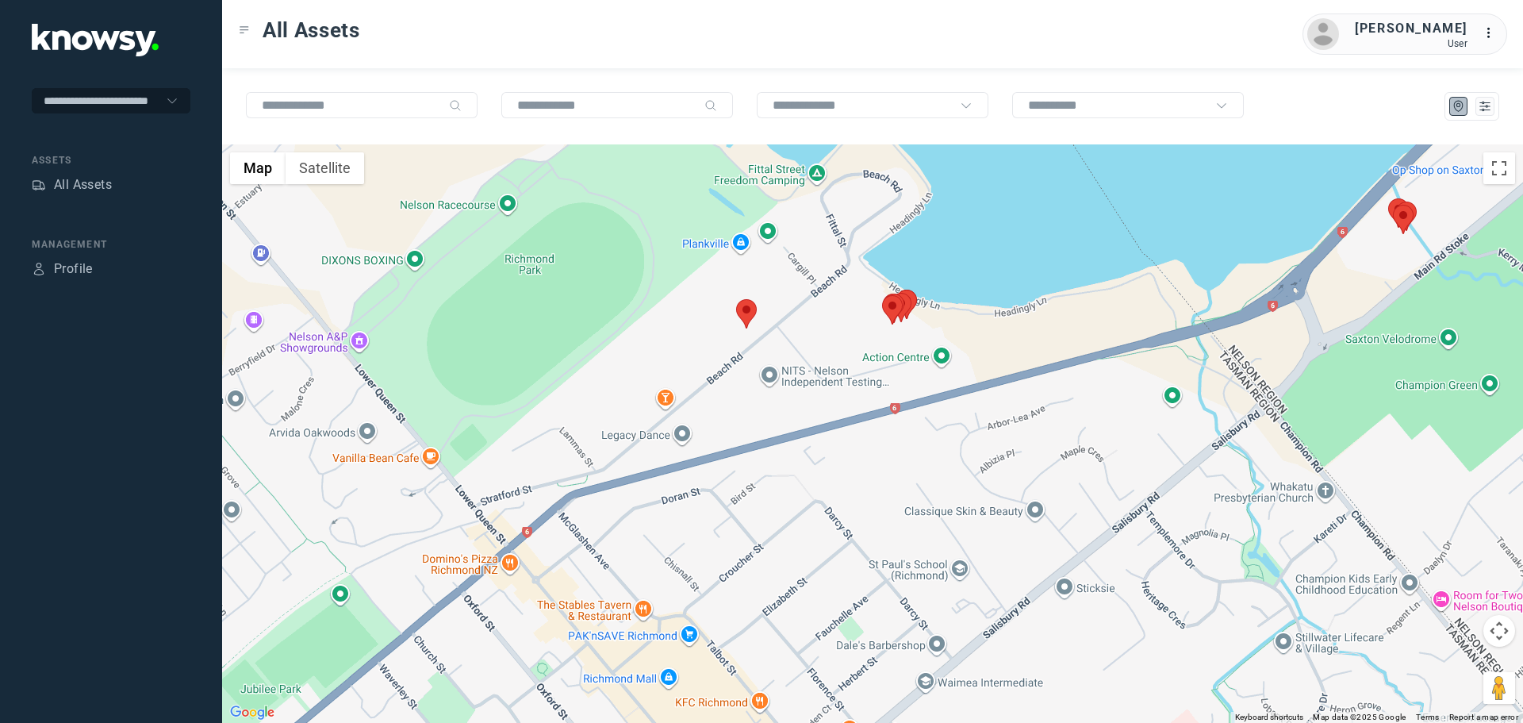
click at [736, 299] on area at bounding box center [736, 299] width 0 height 0
click at [788, 220] on button "Close" at bounding box center [782, 224] width 38 height 38
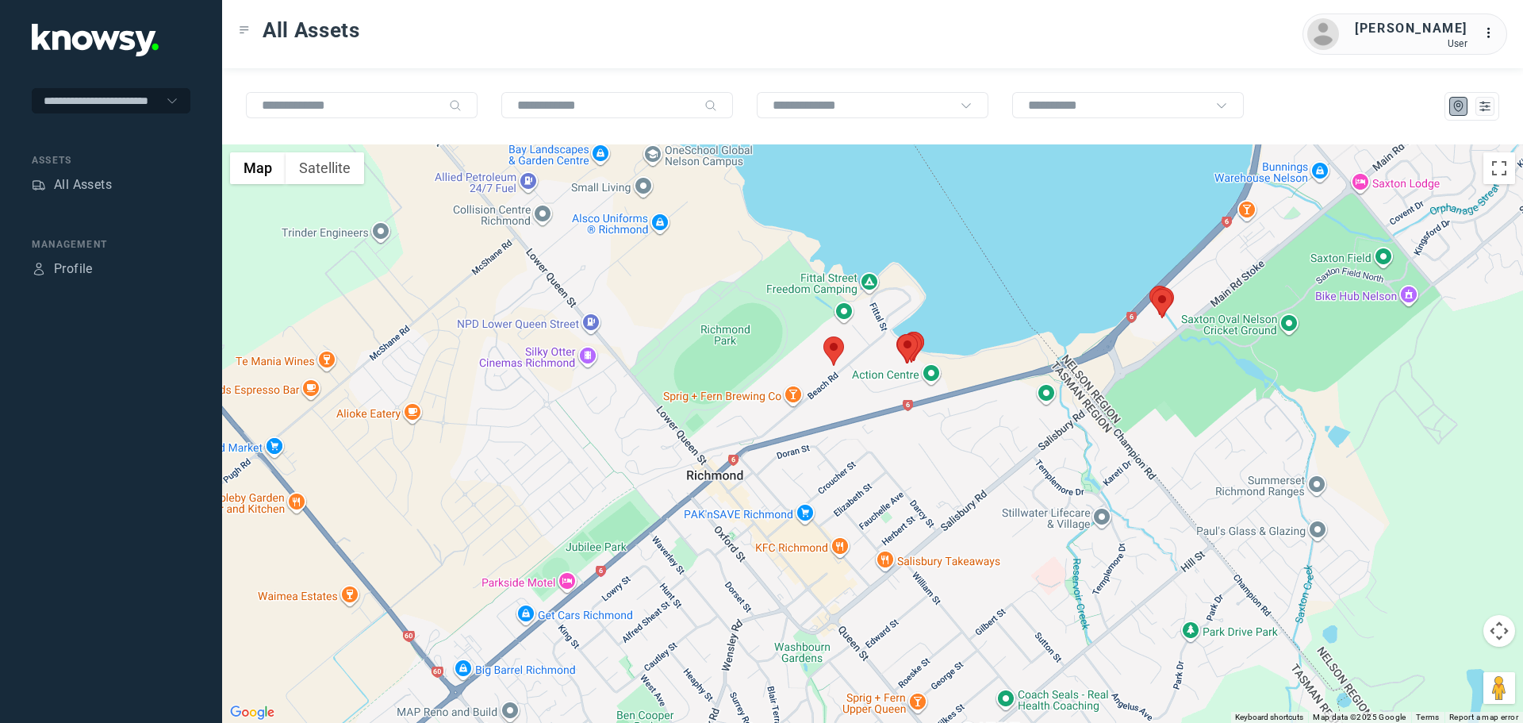
drag, startPoint x: 893, startPoint y: 385, endPoint x: 884, endPoint y: 419, distance: 35.2
click at [884, 419] on div "To navigate, press the arrow keys." at bounding box center [872, 433] width 1301 height 578
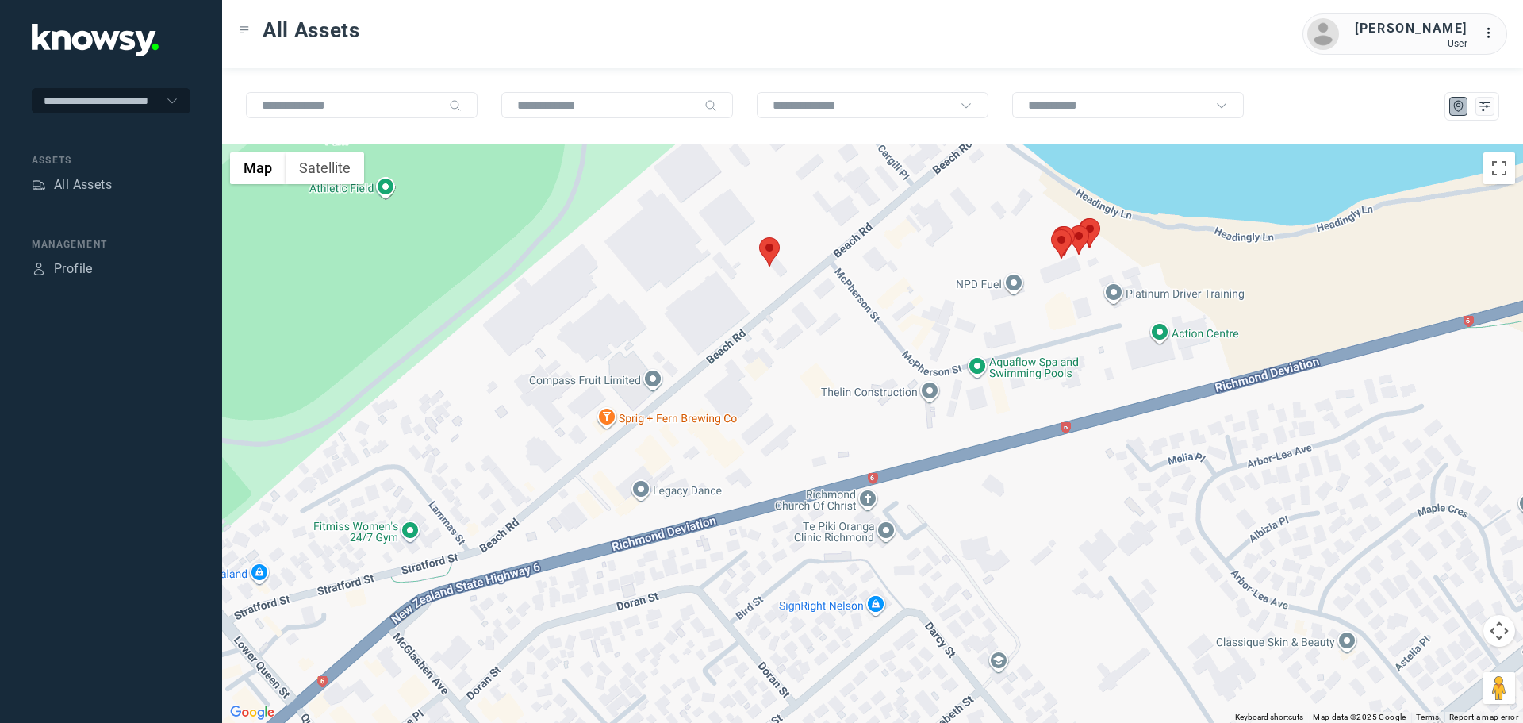
click at [759, 237] on area at bounding box center [759, 237] width 0 height 0
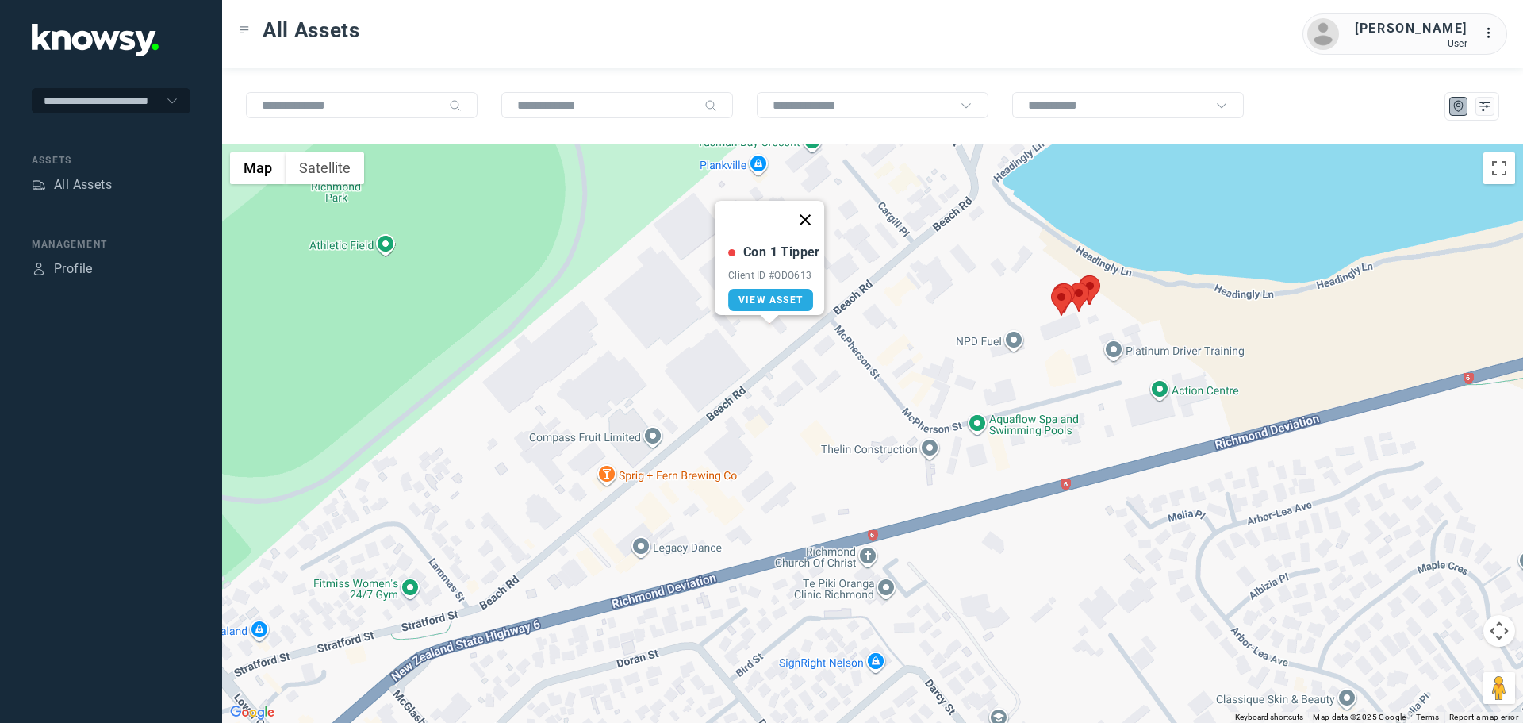
click at [816, 209] on button "Close" at bounding box center [805, 220] width 38 height 38
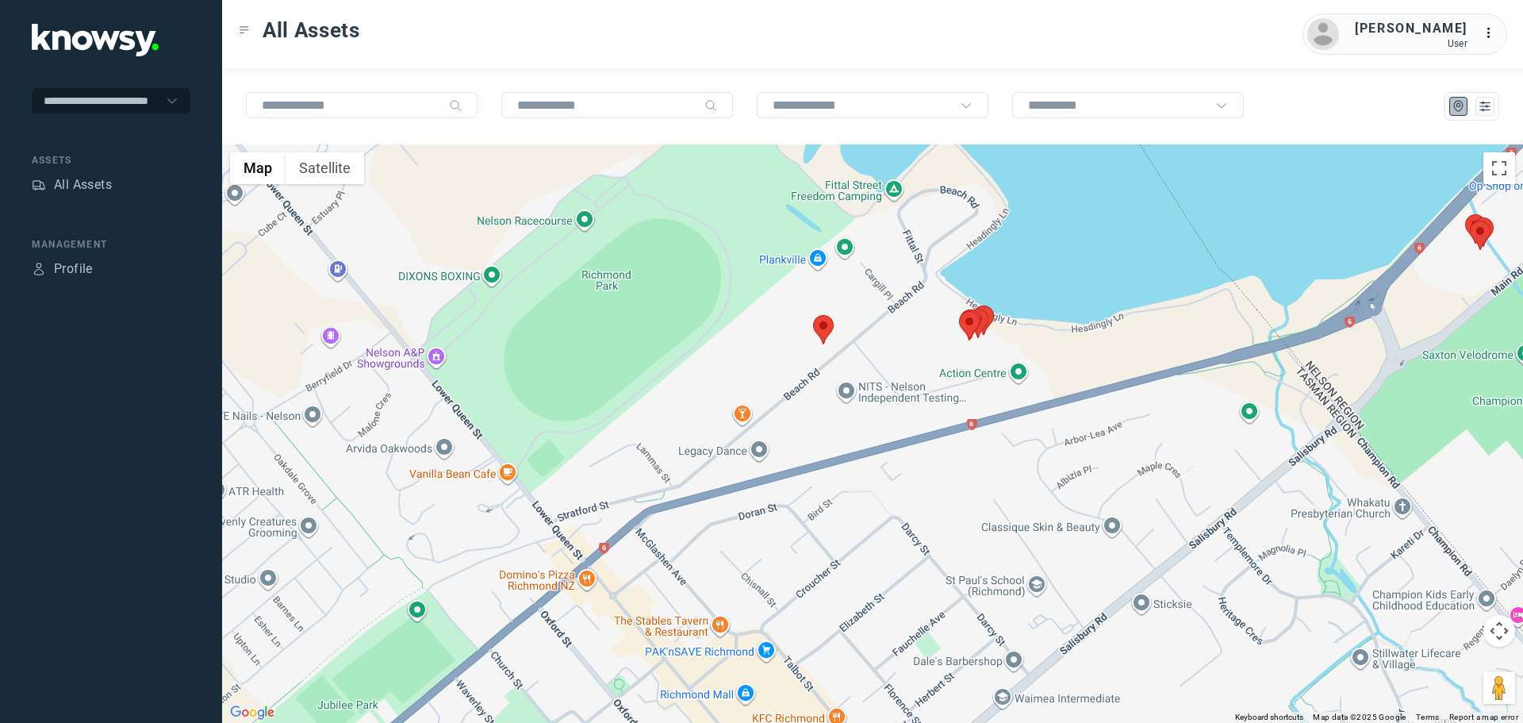
drag, startPoint x: 981, startPoint y: 354, endPoint x: 951, endPoint y: 402, distance: 57.0
click at [951, 402] on div "To navigate, press the arrow keys." at bounding box center [872, 433] width 1301 height 578
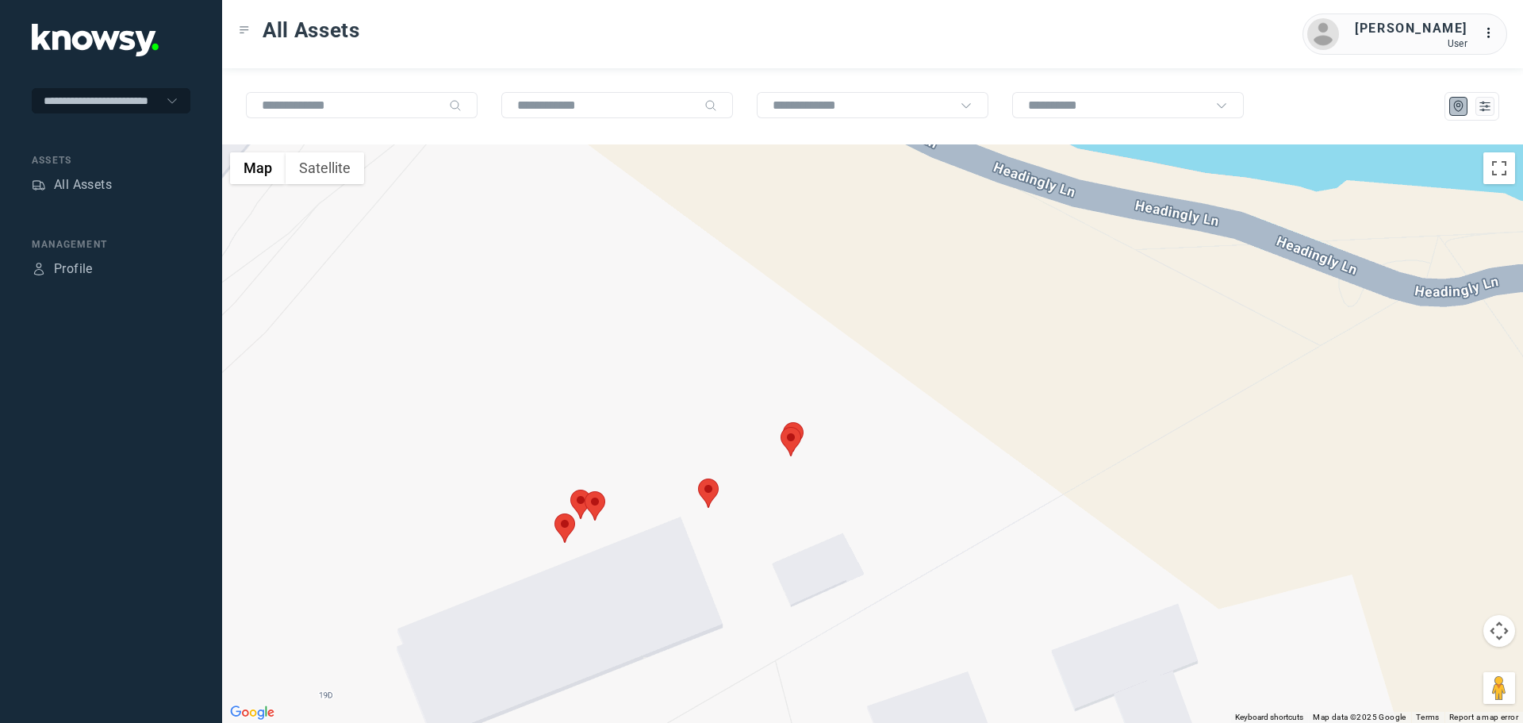
click at [554, 513] on area at bounding box center [554, 513] width 0 height 0
click at [608, 429] on button "Close" at bounding box center [612, 439] width 38 height 38
click at [570, 489] on area at bounding box center [570, 489] width 0 height 0
click at [624, 403] on button "Close" at bounding box center [643, 415] width 38 height 38
click at [585, 491] on area at bounding box center [585, 491] width 0 height 0
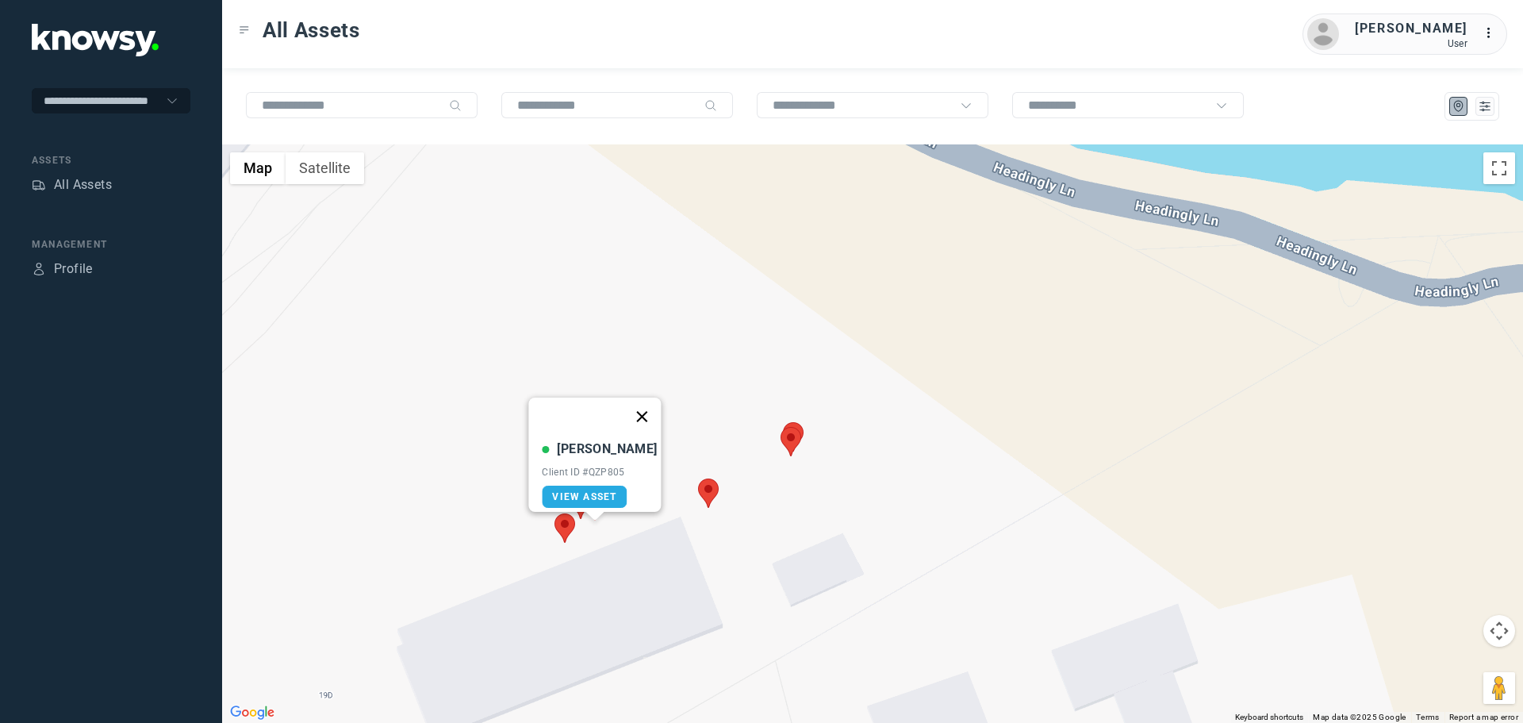
click at [634, 406] on button "Close" at bounding box center [642, 416] width 38 height 38
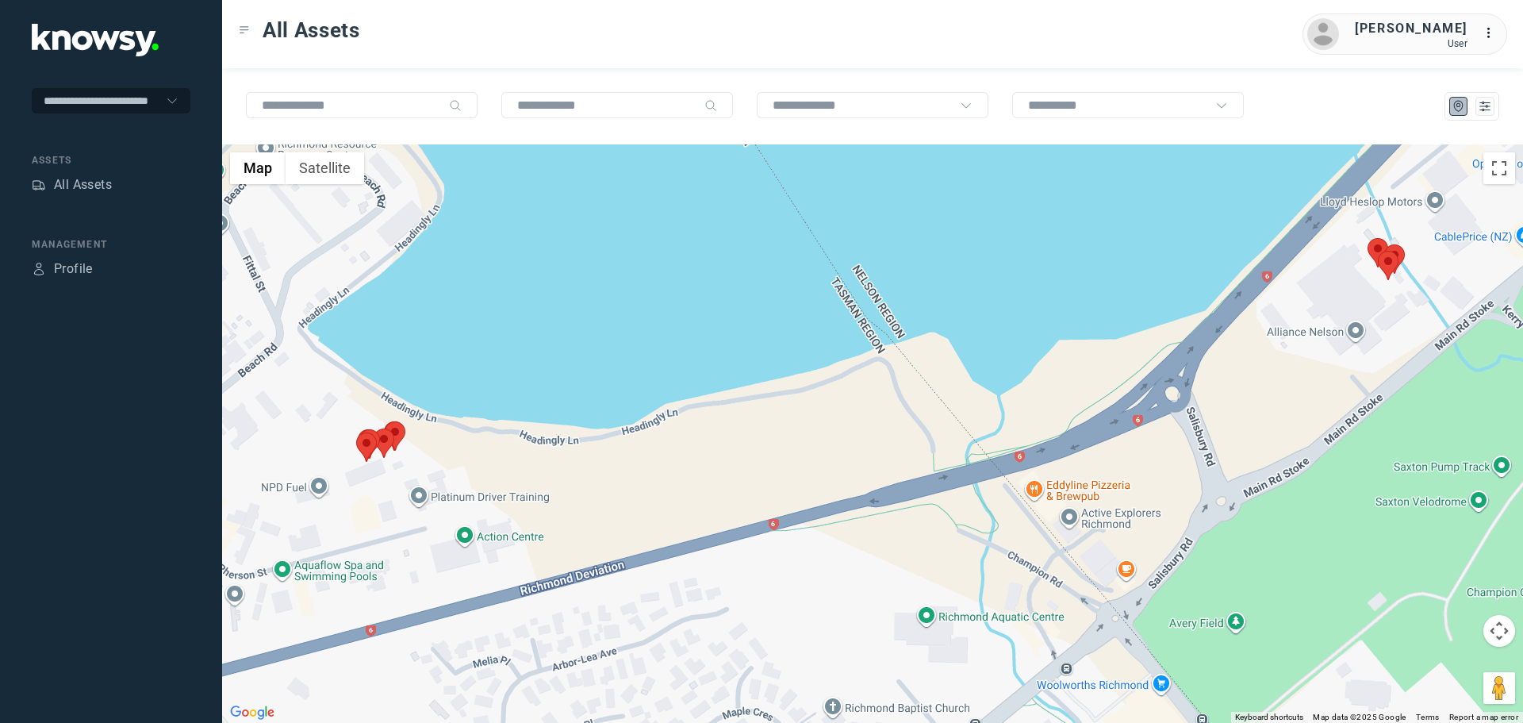
drag, startPoint x: 1393, startPoint y: 354, endPoint x: 1206, endPoint y: 469, distance: 219.7
click at [1210, 468] on div "To navigate, press the arrow keys." at bounding box center [872, 433] width 1301 height 578
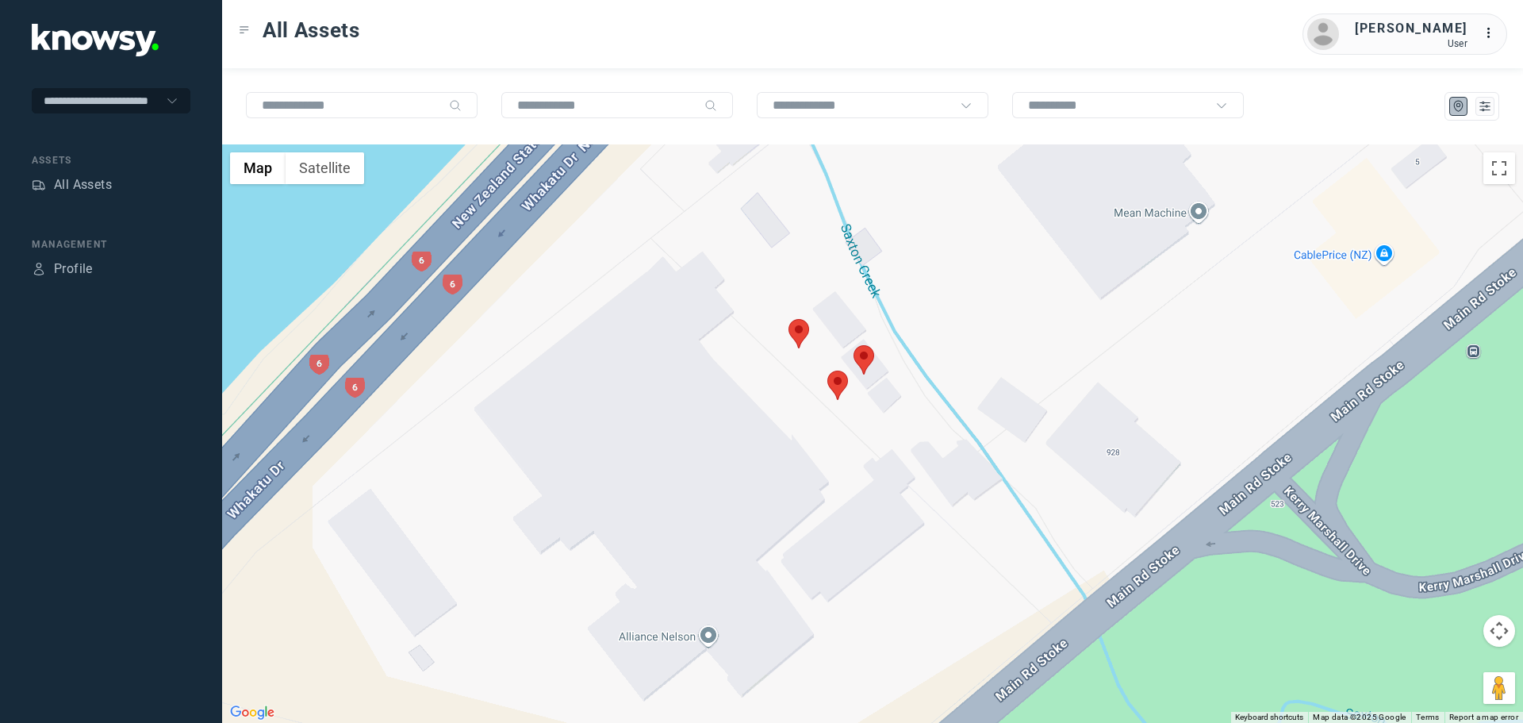
drag, startPoint x: 831, startPoint y: 418, endPoint x: 1026, endPoint y: 416, distance: 194.3
click at [1026, 416] on div at bounding box center [872, 433] width 1301 height 578
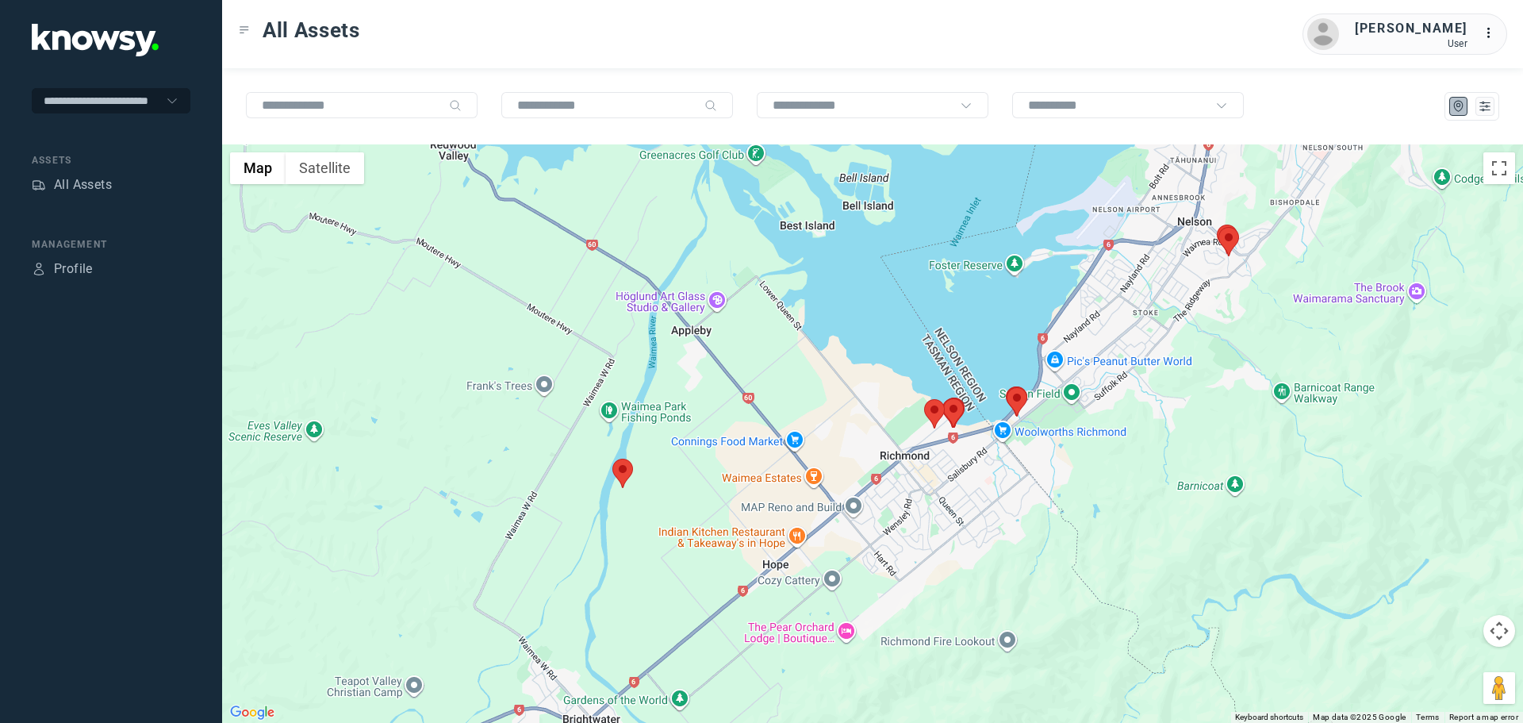
drag, startPoint x: 1179, startPoint y: 447, endPoint x: 1171, endPoint y: 460, distance: 15.6
click at [1174, 456] on div at bounding box center [872, 433] width 1301 height 578
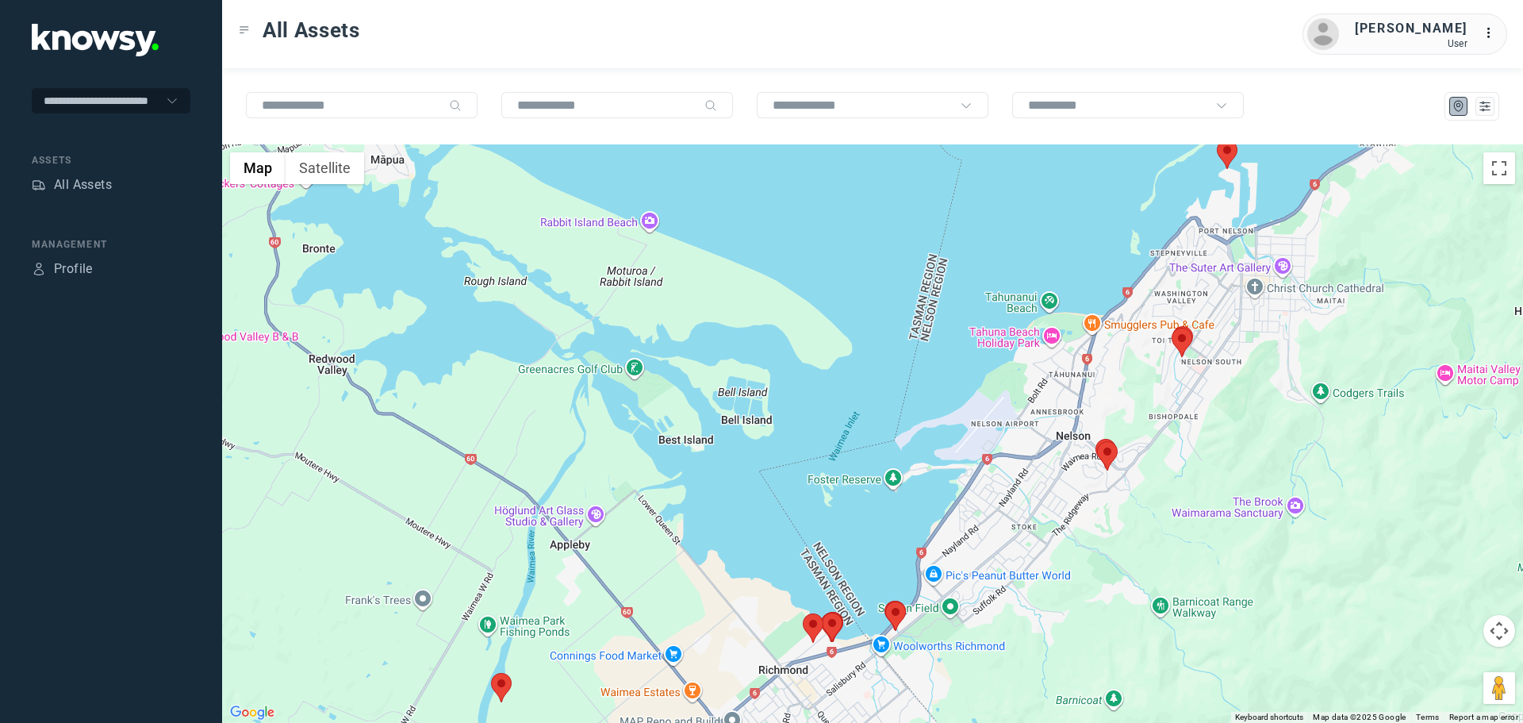
drag, startPoint x: 1200, startPoint y: 399, endPoint x: 1147, endPoint y: 430, distance: 61.5
click at [1150, 428] on div at bounding box center [872, 433] width 1301 height 578
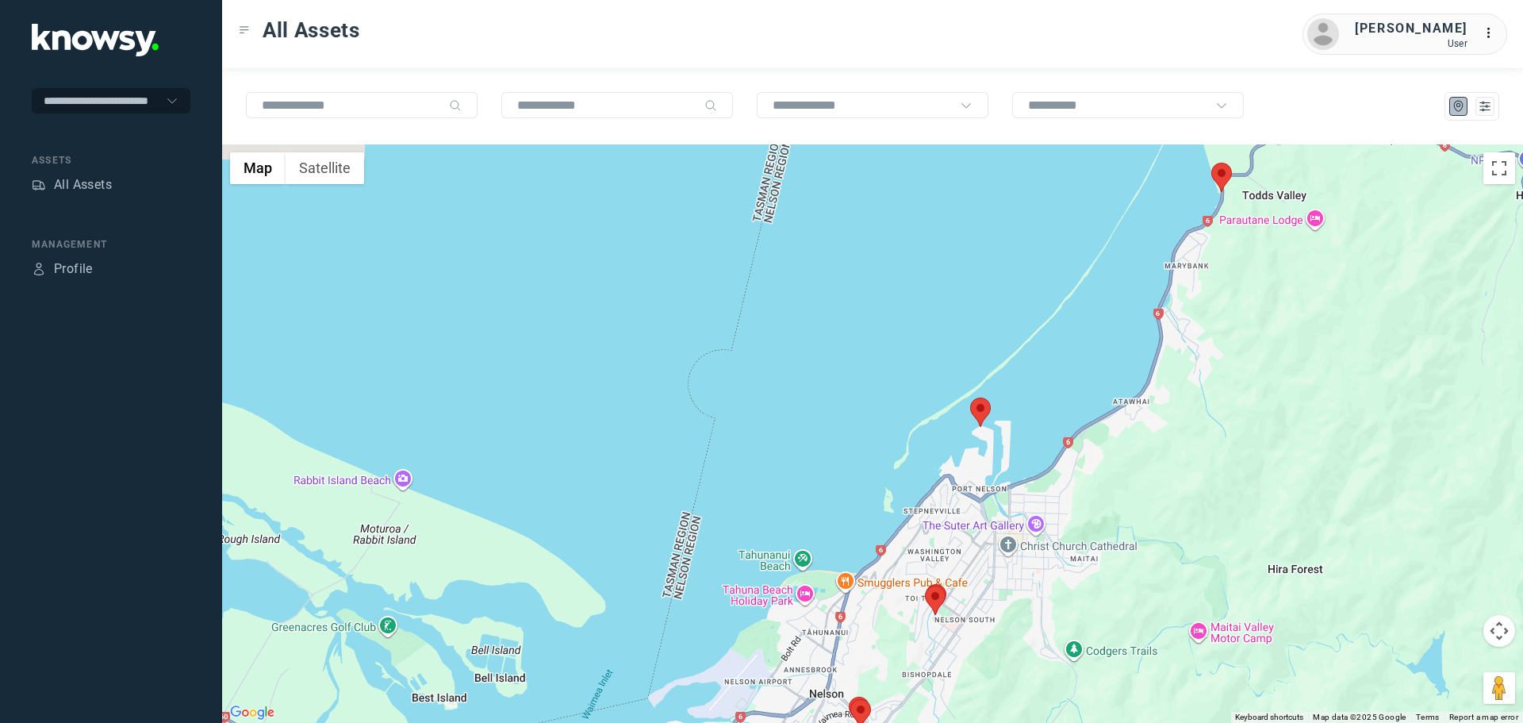
drag, startPoint x: 1204, startPoint y: 324, endPoint x: 1001, endPoint y: 559, distance: 311.0
click at [1001, 559] on div at bounding box center [872, 433] width 1301 height 578
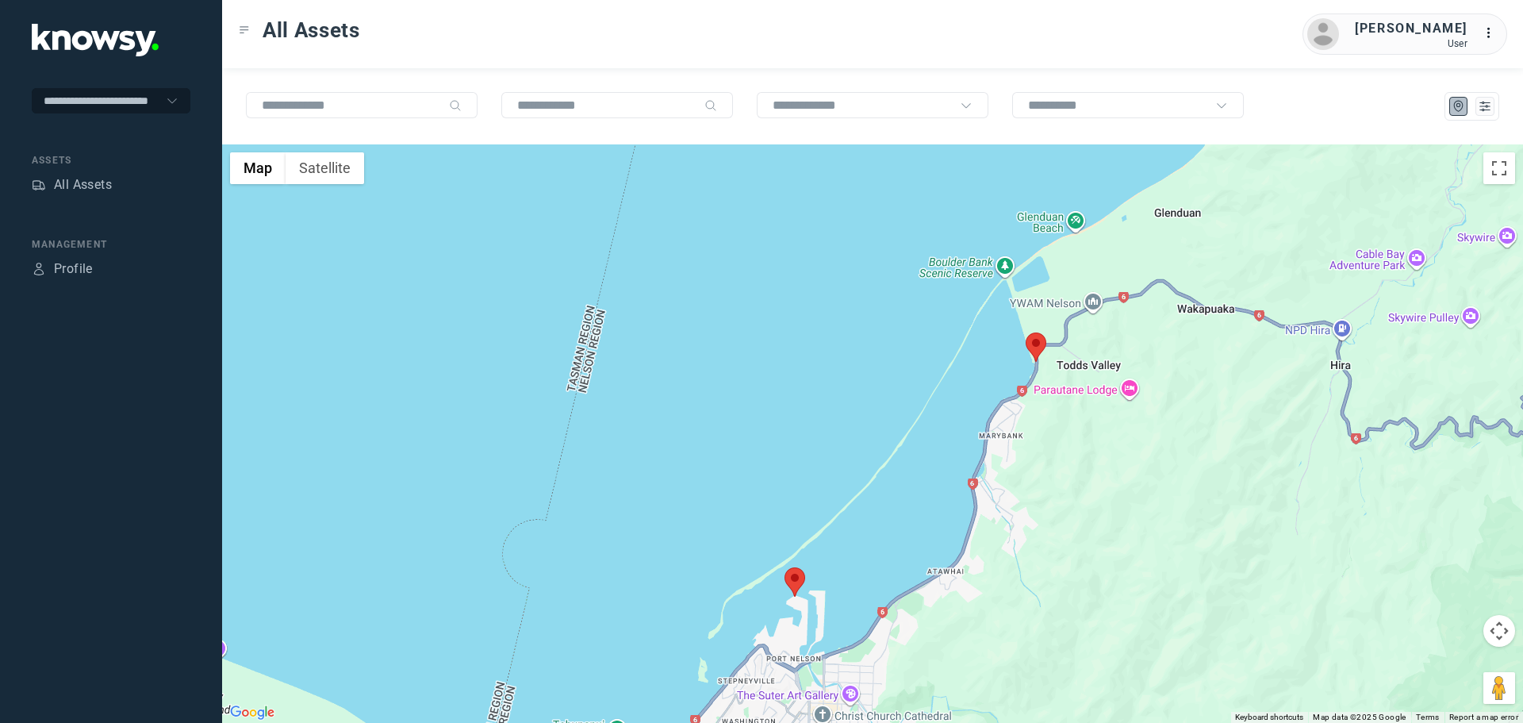
drag, startPoint x: 1135, startPoint y: 311, endPoint x: 918, endPoint y: 505, distance: 290.9
click at [918, 505] on div at bounding box center [872, 433] width 1301 height 578
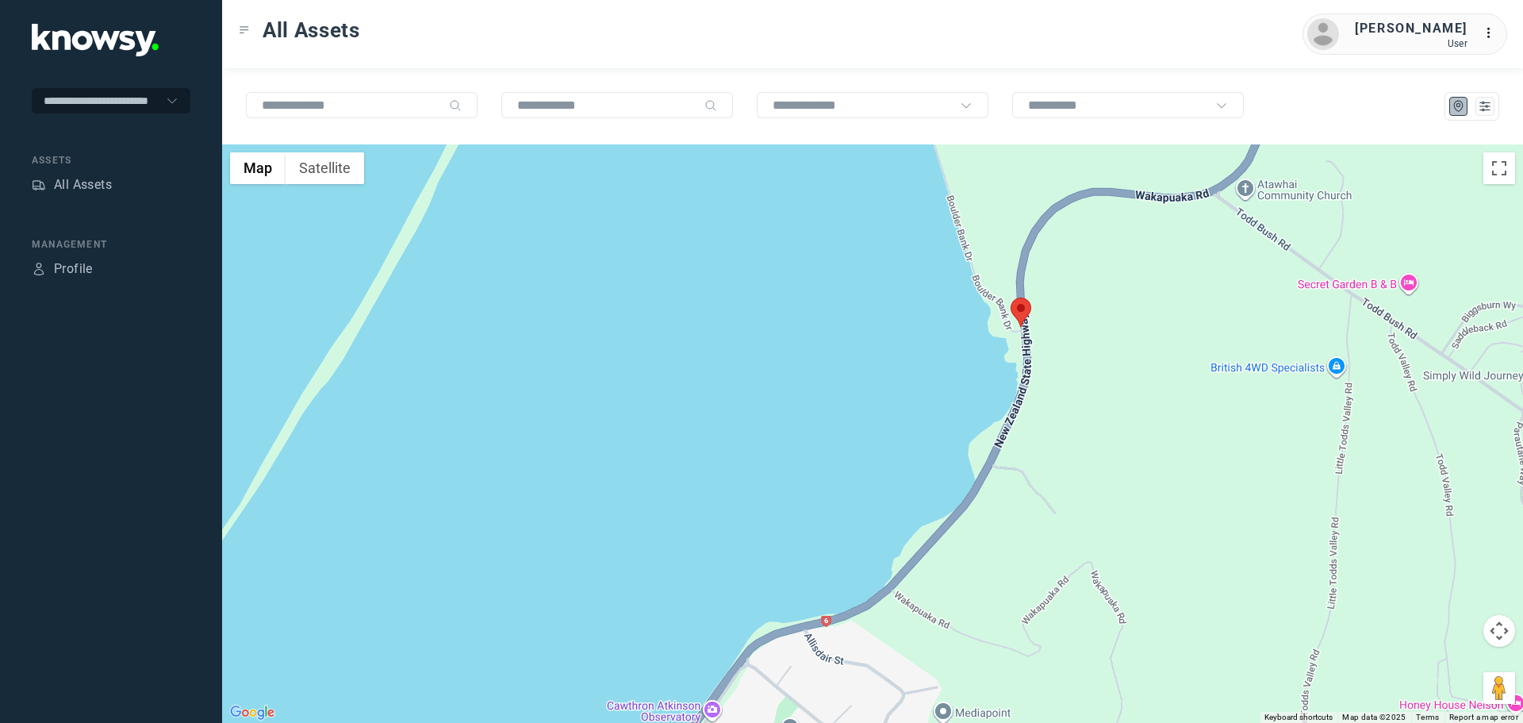
click at [1010, 297] on area at bounding box center [1010, 297] width 0 height 0
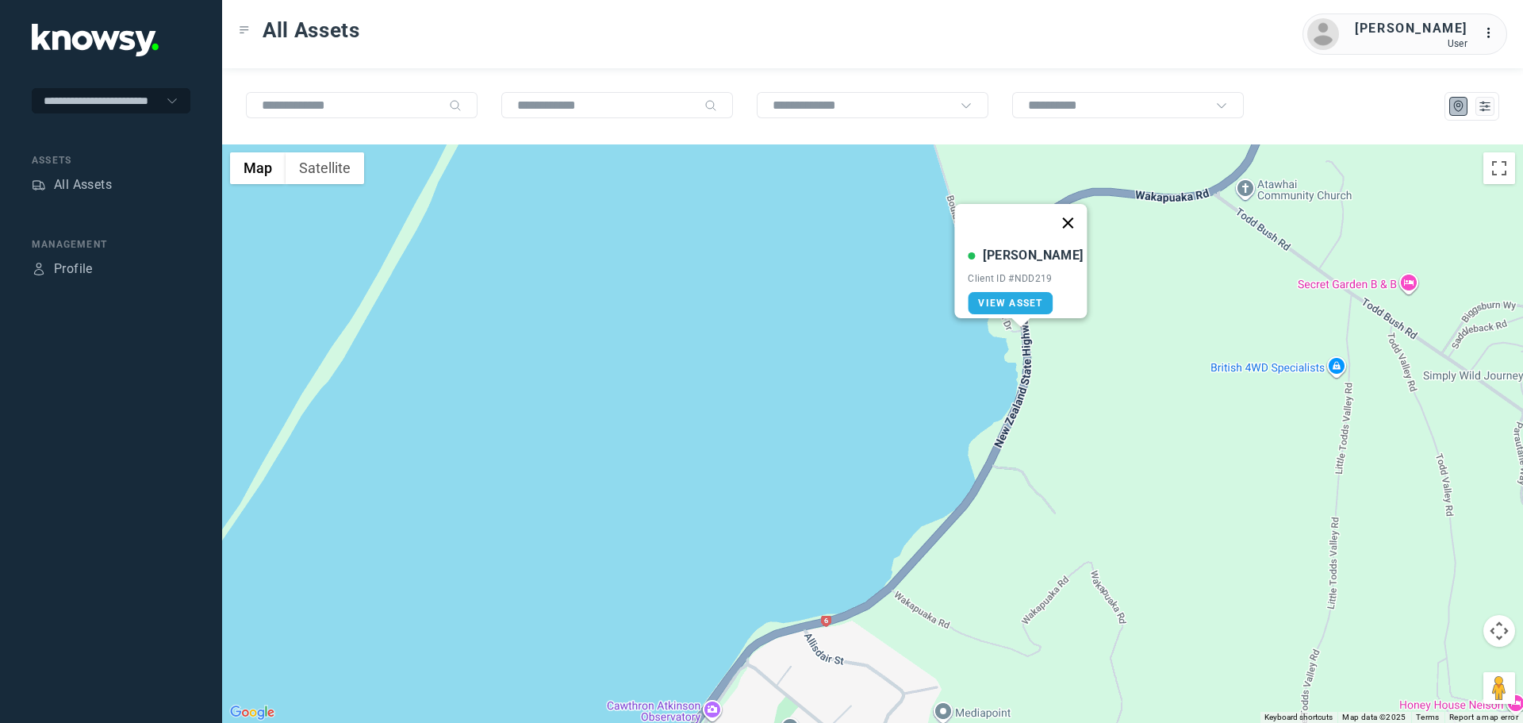
click at [1056, 215] on button "Close" at bounding box center [1068, 223] width 38 height 38
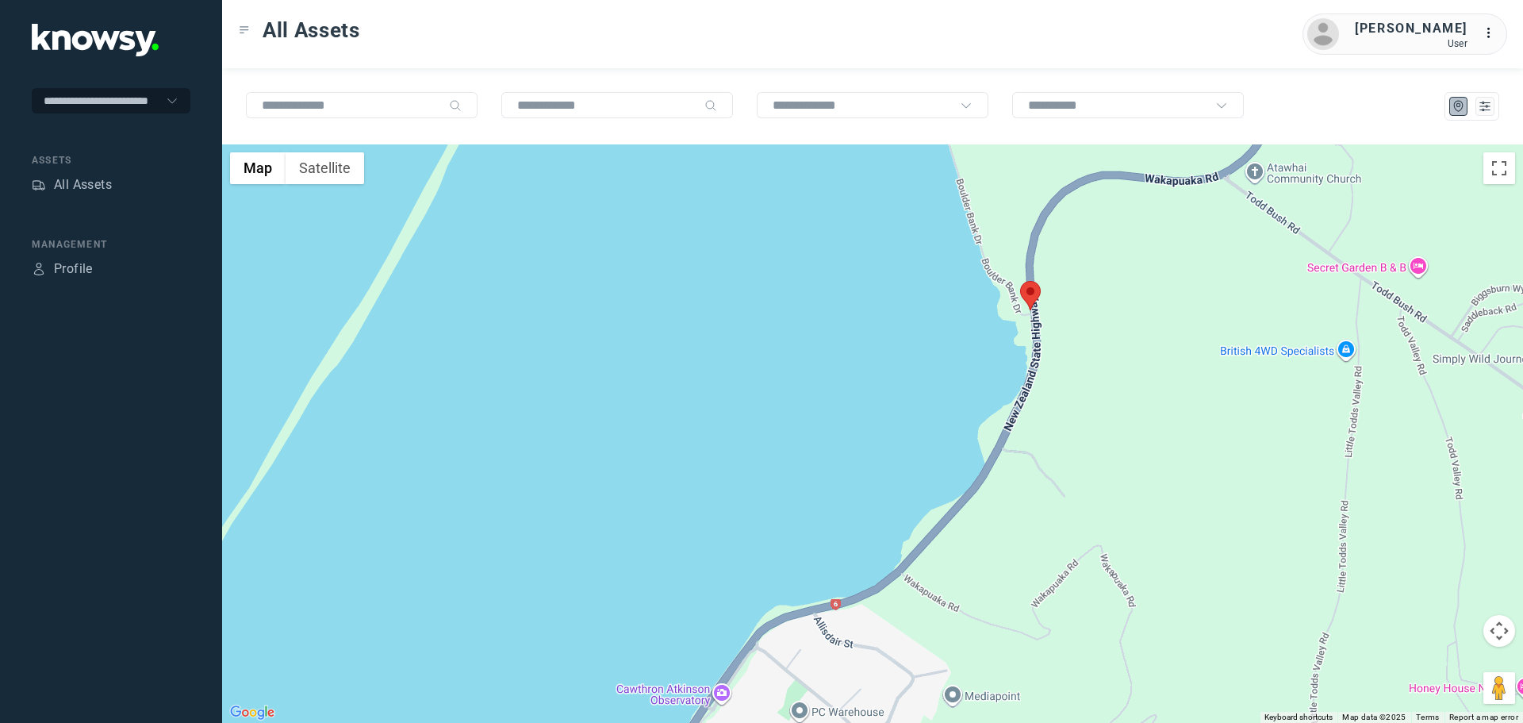
drag, startPoint x: 986, startPoint y: 428, endPoint x: 1133, endPoint y: 210, distance: 262.9
click at [1129, 215] on div "To navigate, press the arrow keys." at bounding box center [872, 433] width 1301 height 578
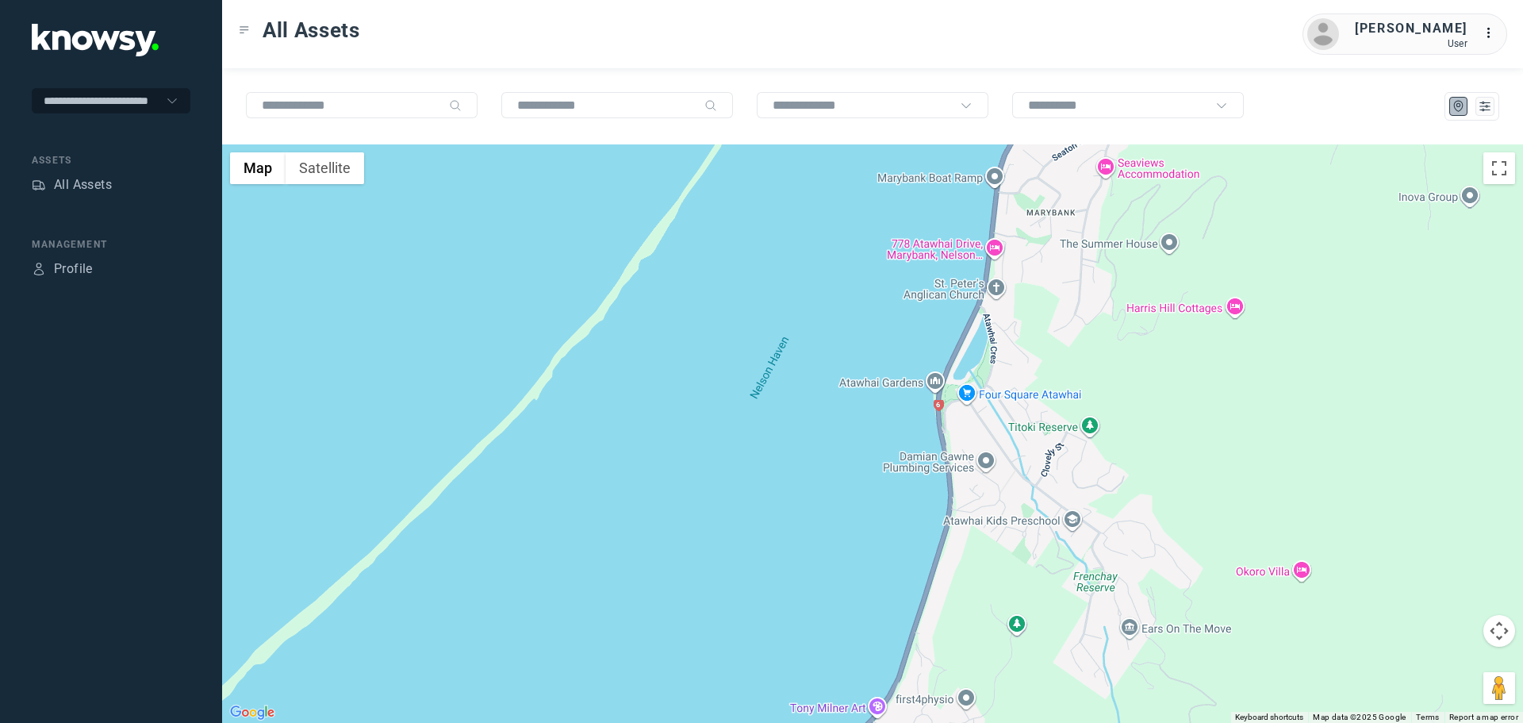
drag, startPoint x: 1012, startPoint y: 411, endPoint x: 955, endPoint y: 177, distance: 240.9
click at [958, 227] on div at bounding box center [872, 433] width 1301 height 578
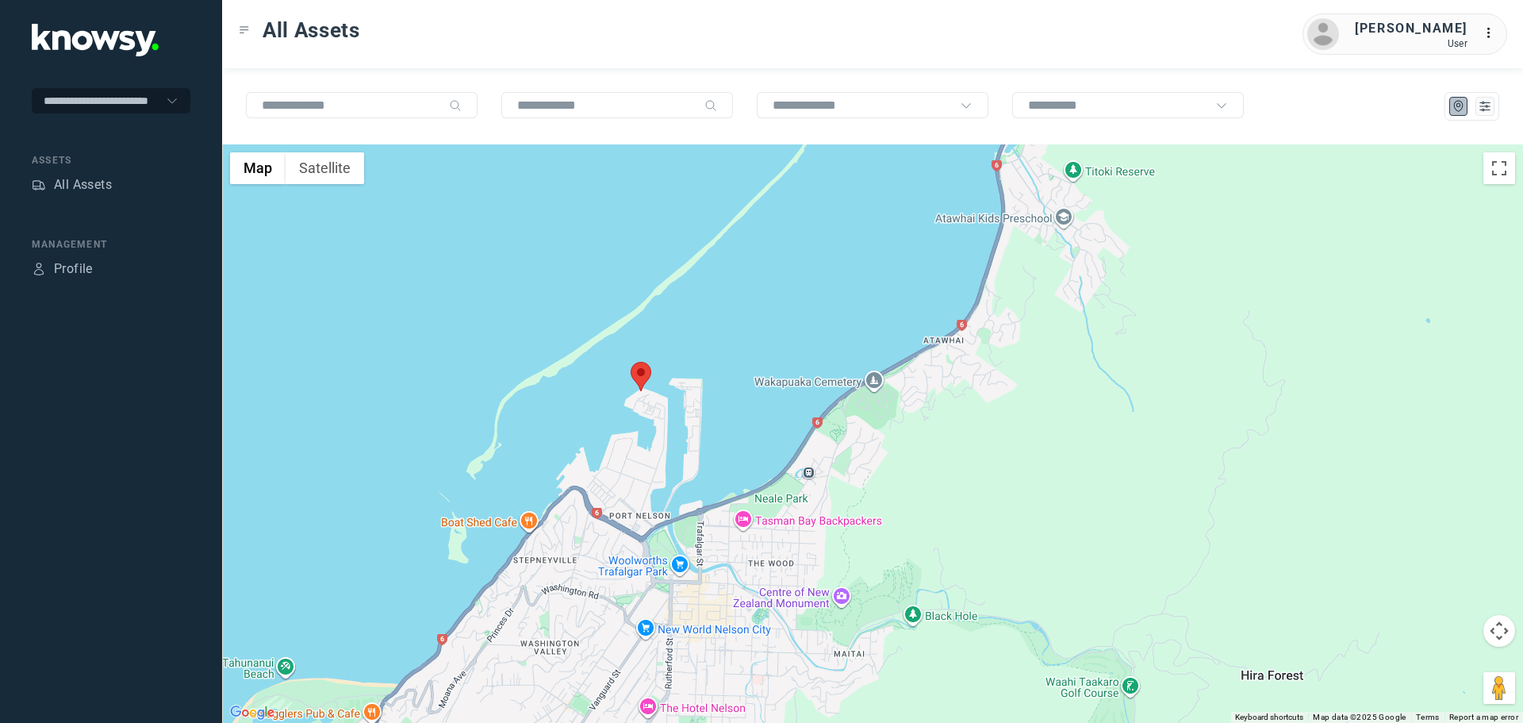
drag, startPoint x: 865, startPoint y: 373, endPoint x: 961, endPoint y: 402, distance: 101.1
click at [944, 399] on div at bounding box center [872, 433] width 1301 height 578
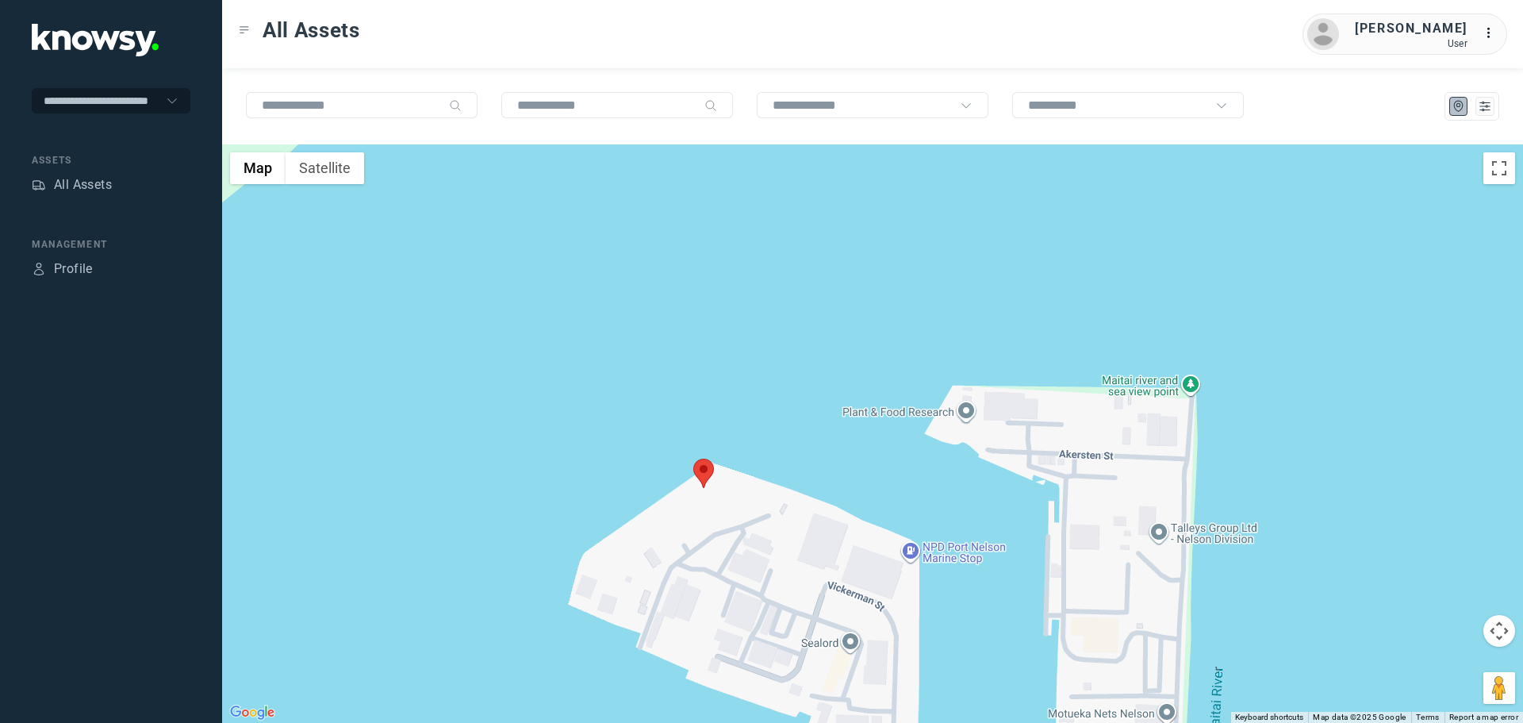
click at [693, 458] on area at bounding box center [693, 458] width 0 height 0
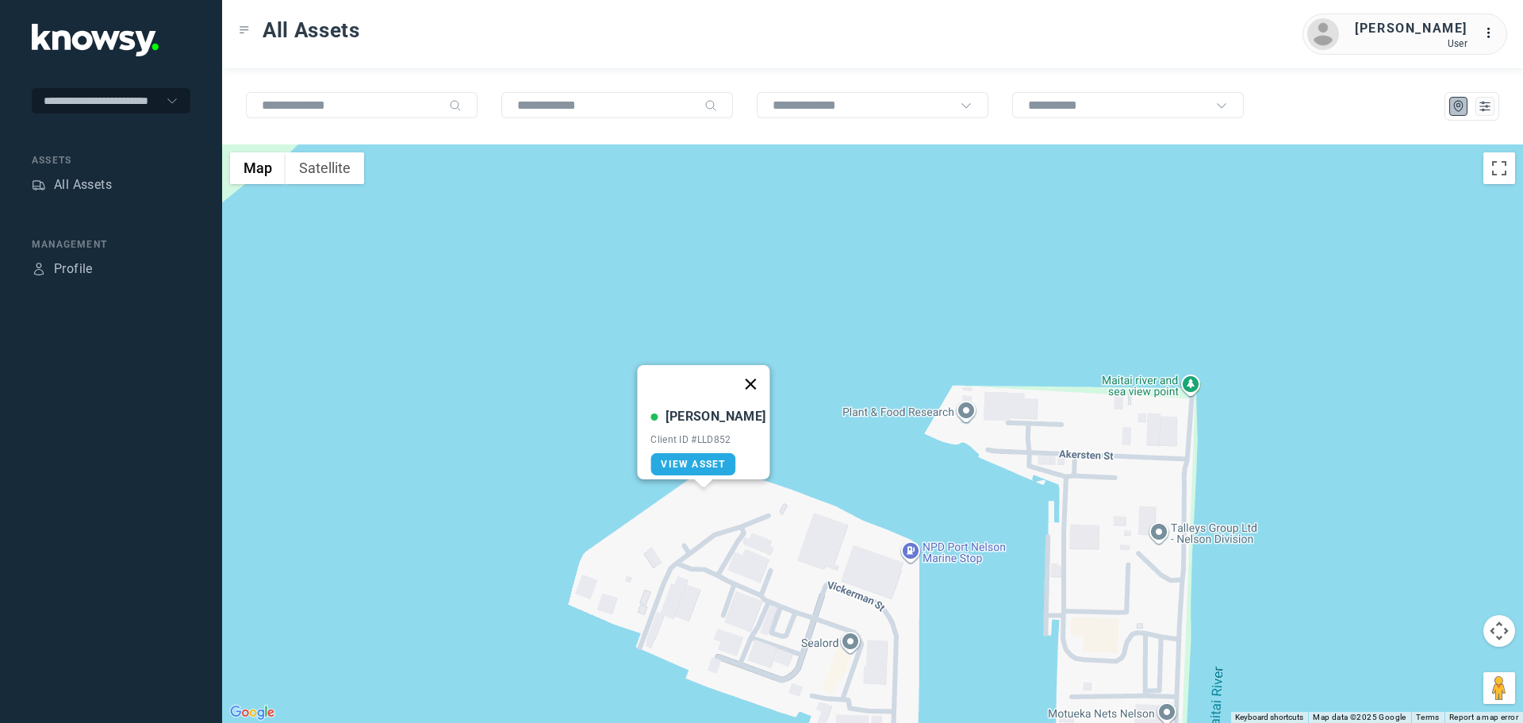
click at [746, 374] on button "Close" at bounding box center [751, 384] width 38 height 38
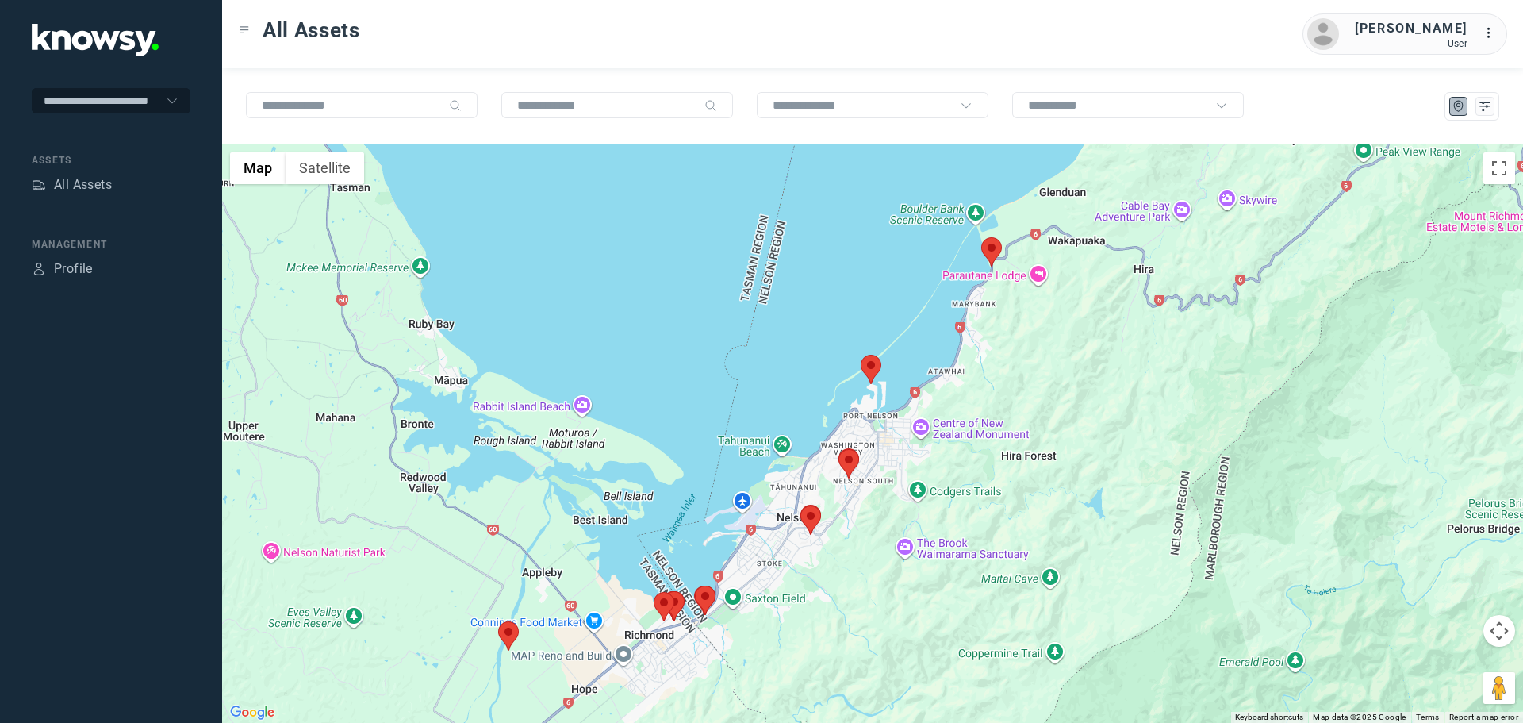
drag, startPoint x: 907, startPoint y: 568, endPoint x: 965, endPoint y: 520, distance: 74.9
click at [965, 520] on div "To navigate, press the arrow keys." at bounding box center [872, 433] width 1301 height 578
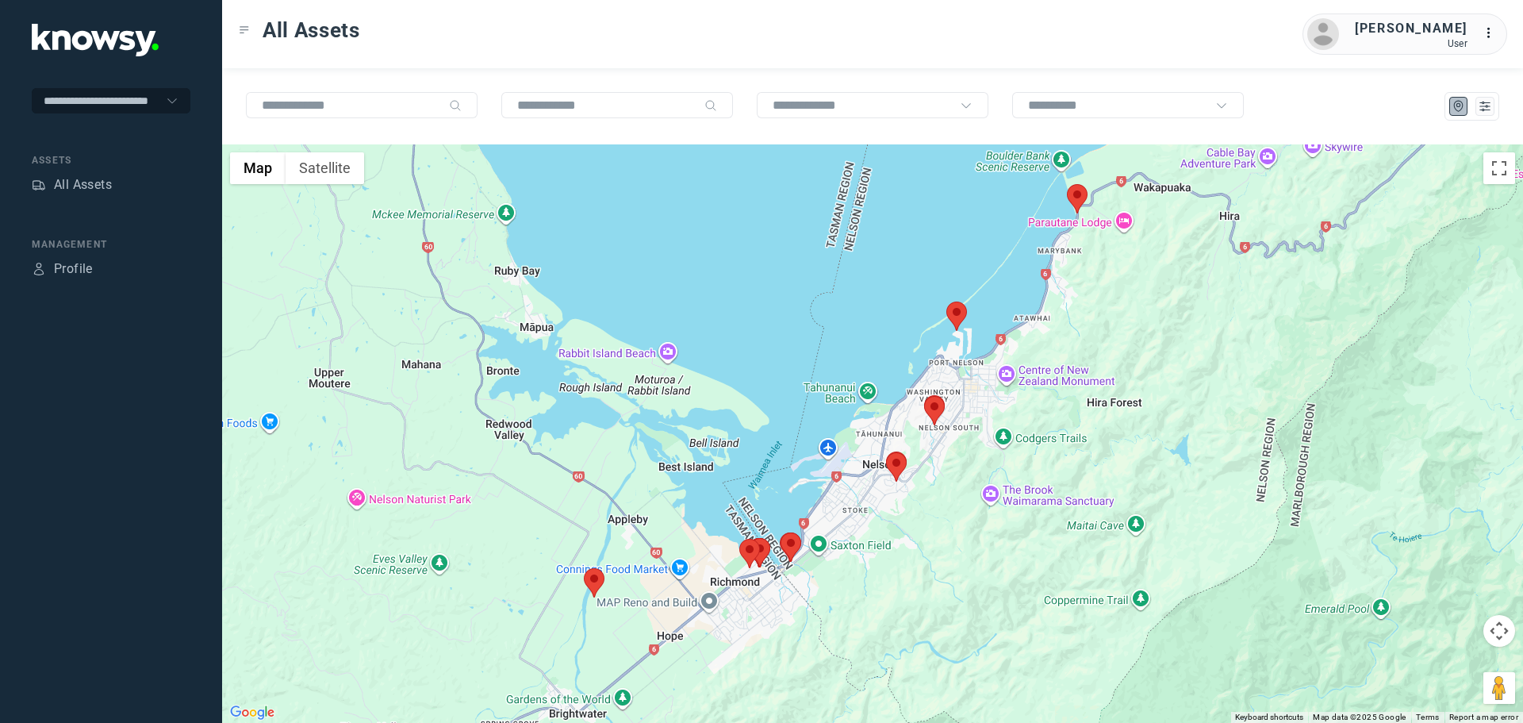
drag, startPoint x: 939, startPoint y: 439, endPoint x: 964, endPoint y: 488, distance: 54.3
click at [964, 488] on div at bounding box center [872, 433] width 1301 height 578
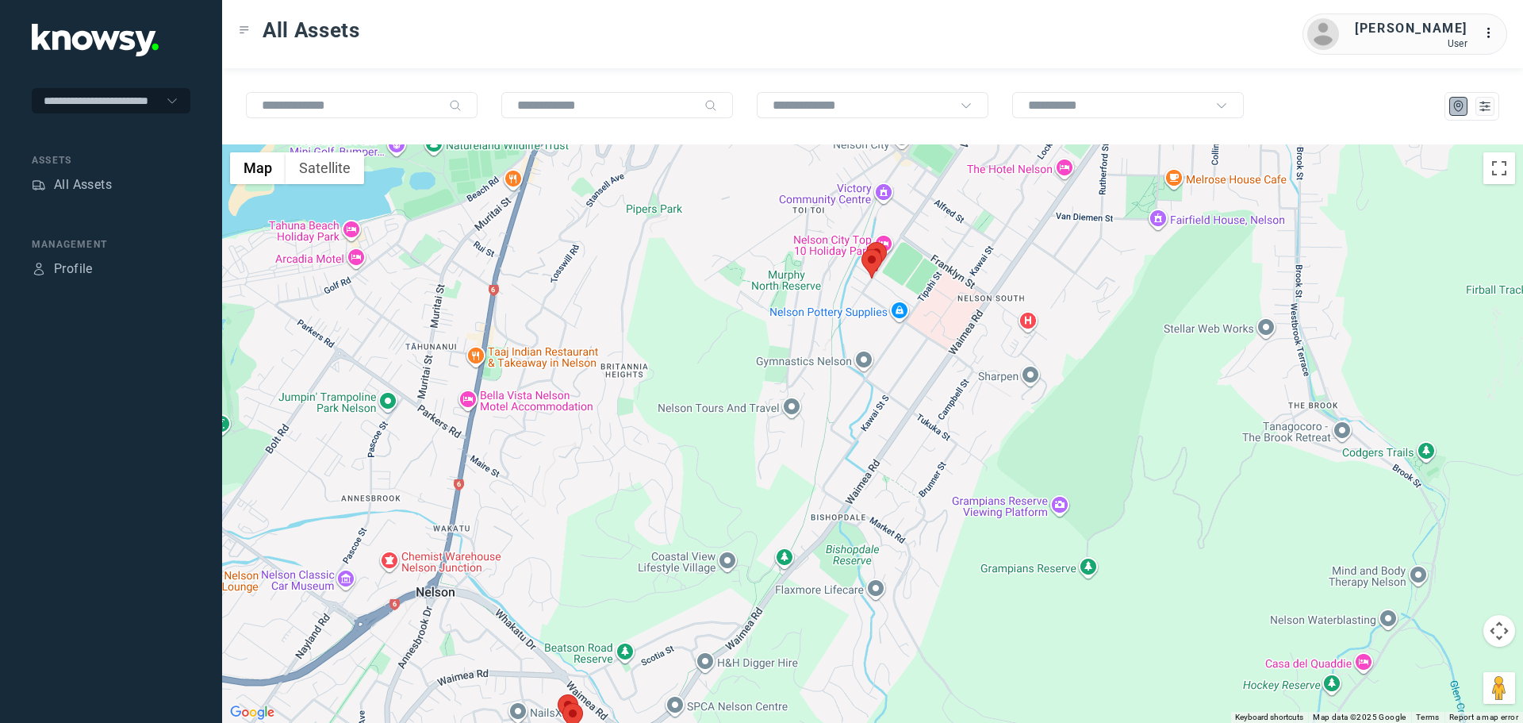
drag, startPoint x: 911, startPoint y: 366, endPoint x: 948, endPoint y: 481, distance: 121.7
click at [947, 480] on div at bounding box center [872, 433] width 1301 height 578
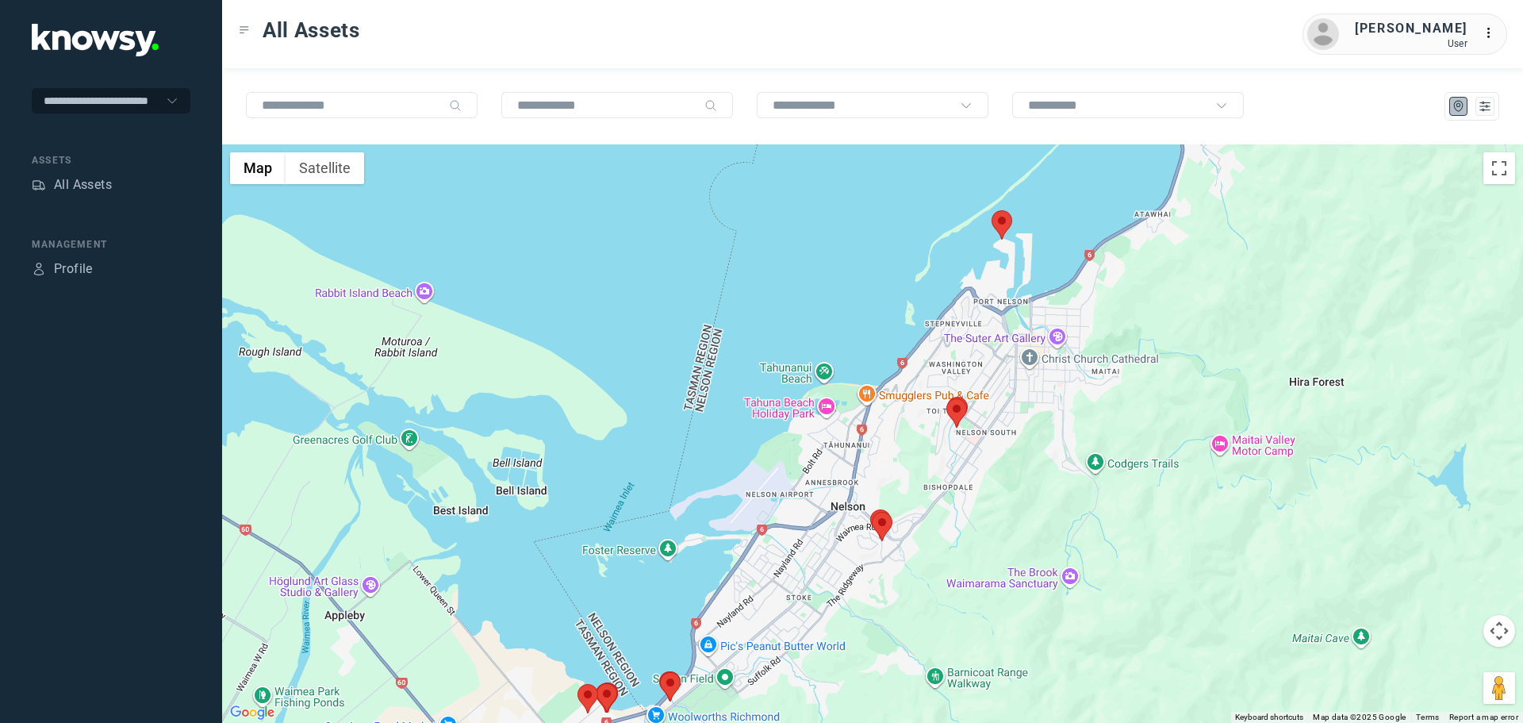
drag, startPoint x: 914, startPoint y: 543, endPoint x: 926, endPoint y: 469, distance: 74.8
click at [925, 477] on div at bounding box center [872, 433] width 1301 height 578
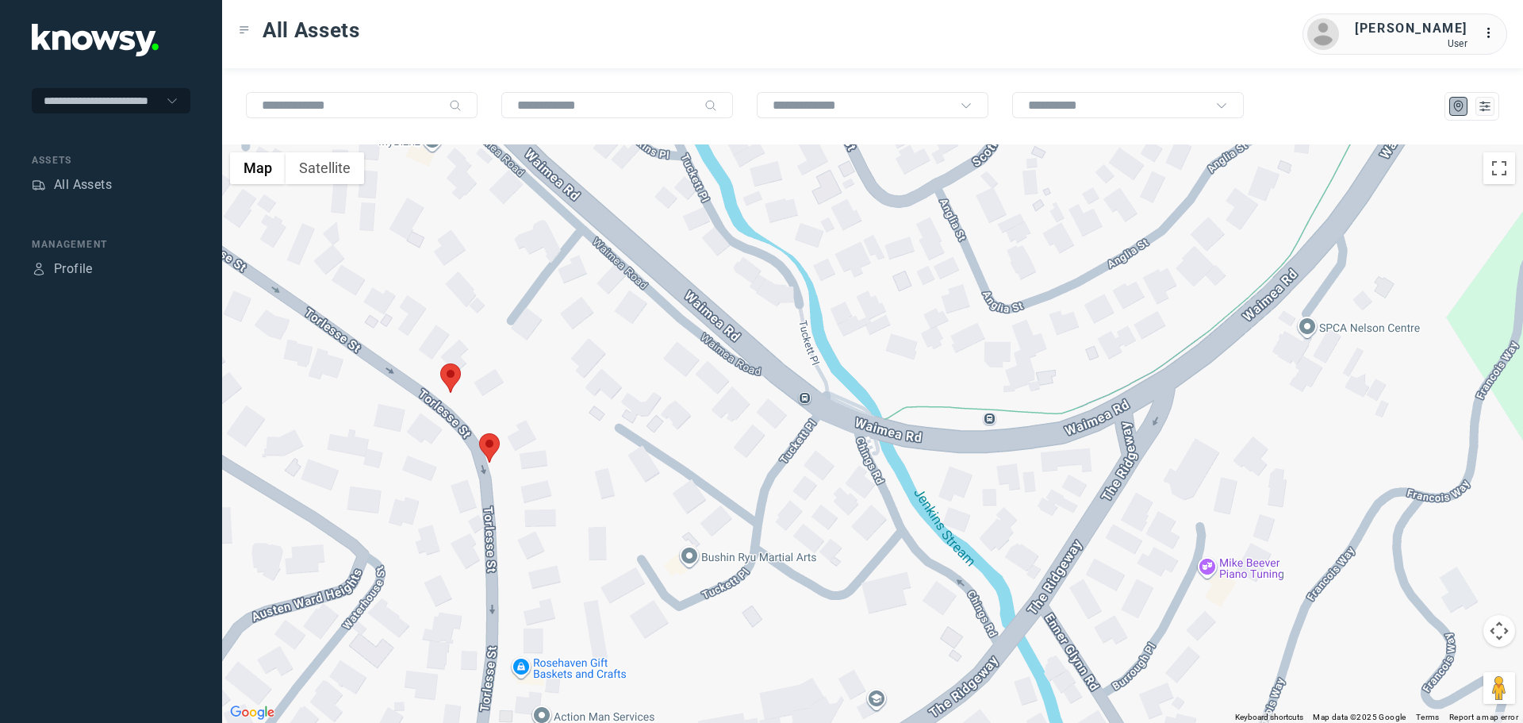
click at [440, 363] on area at bounding box center [440, 363] width 0 height 0
click at [479, 433] on area at bounding box center [479, 433] width 0 height 0
click at [800, 480] on div "[PERSON_NAME] Client ID #PPC674 View Asset" at bounding box center [872, 433] width 1301 height 578
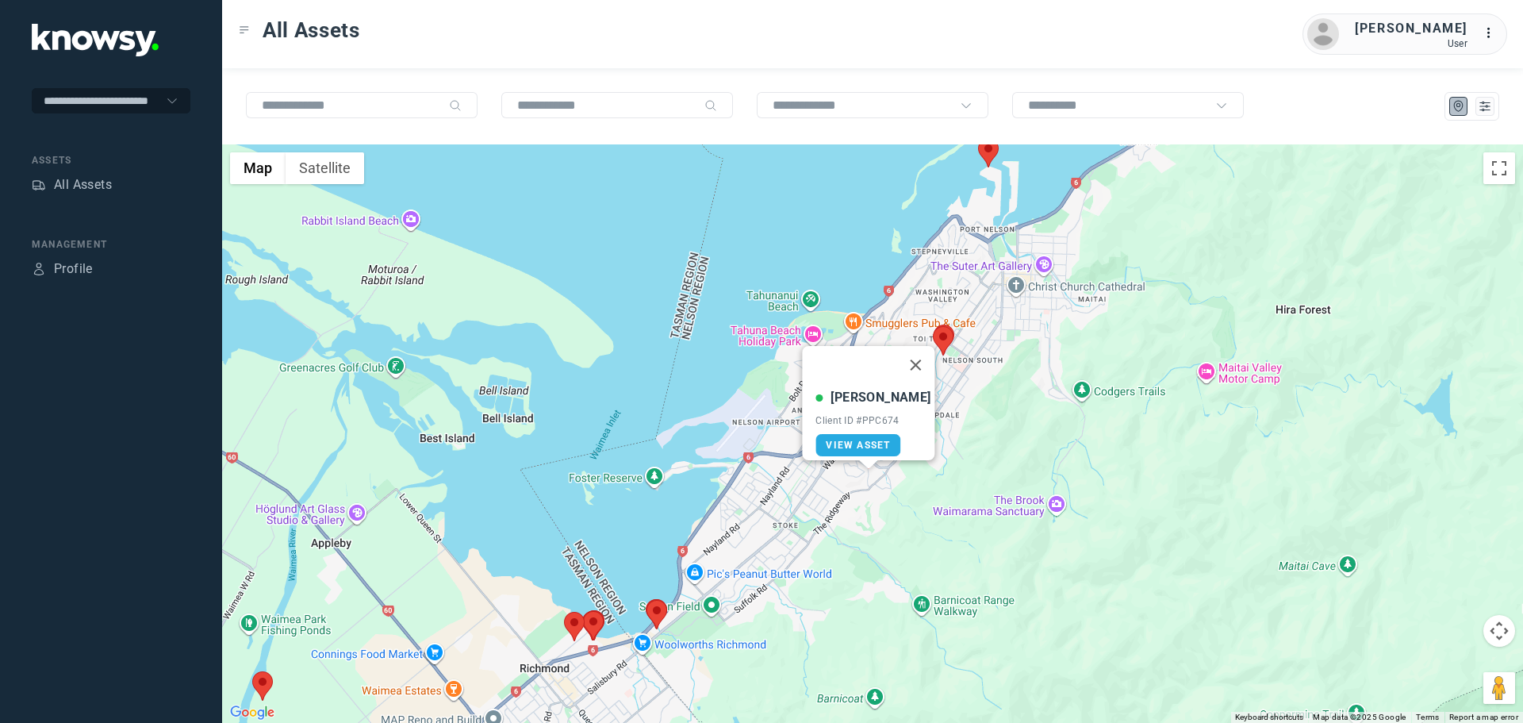
drag, startPoint x: 780, startPoint y: 560, endPoint x: 868, endPoint y: 509, distance: 100.9
click at [853, 521] on div "[PERSON_NAME] Client ID #PPC674 View Asset" at bounding box center [872, 433] width 1301 height 578
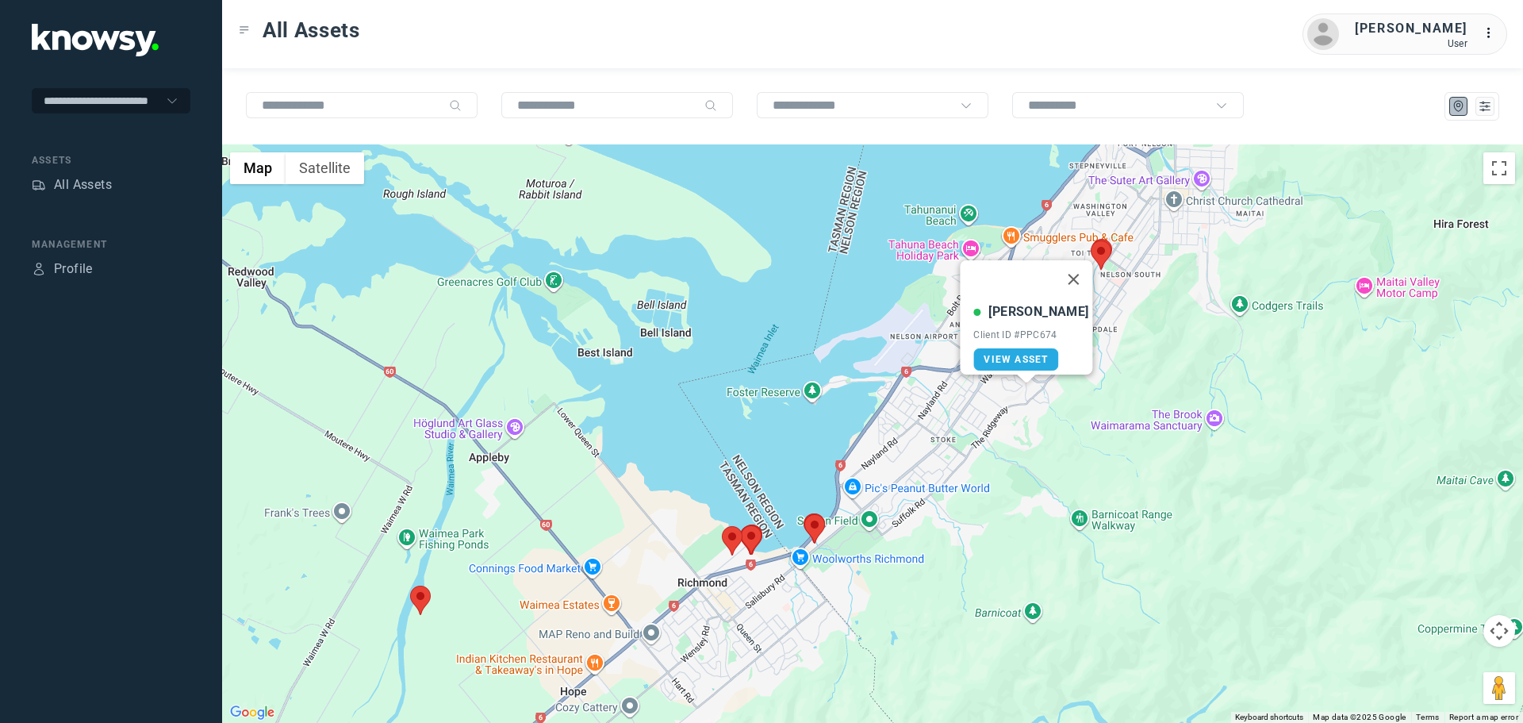
drag, startPoint x: 896, startPoint y: 450, endPoint x: 871, endPoint y: 344, distance: 108.5
click at [871, 345] on div "[PERSON_NAME] Client ID #PPC674 View Asset" at bounding box center [872, 433] width 1301 height 578
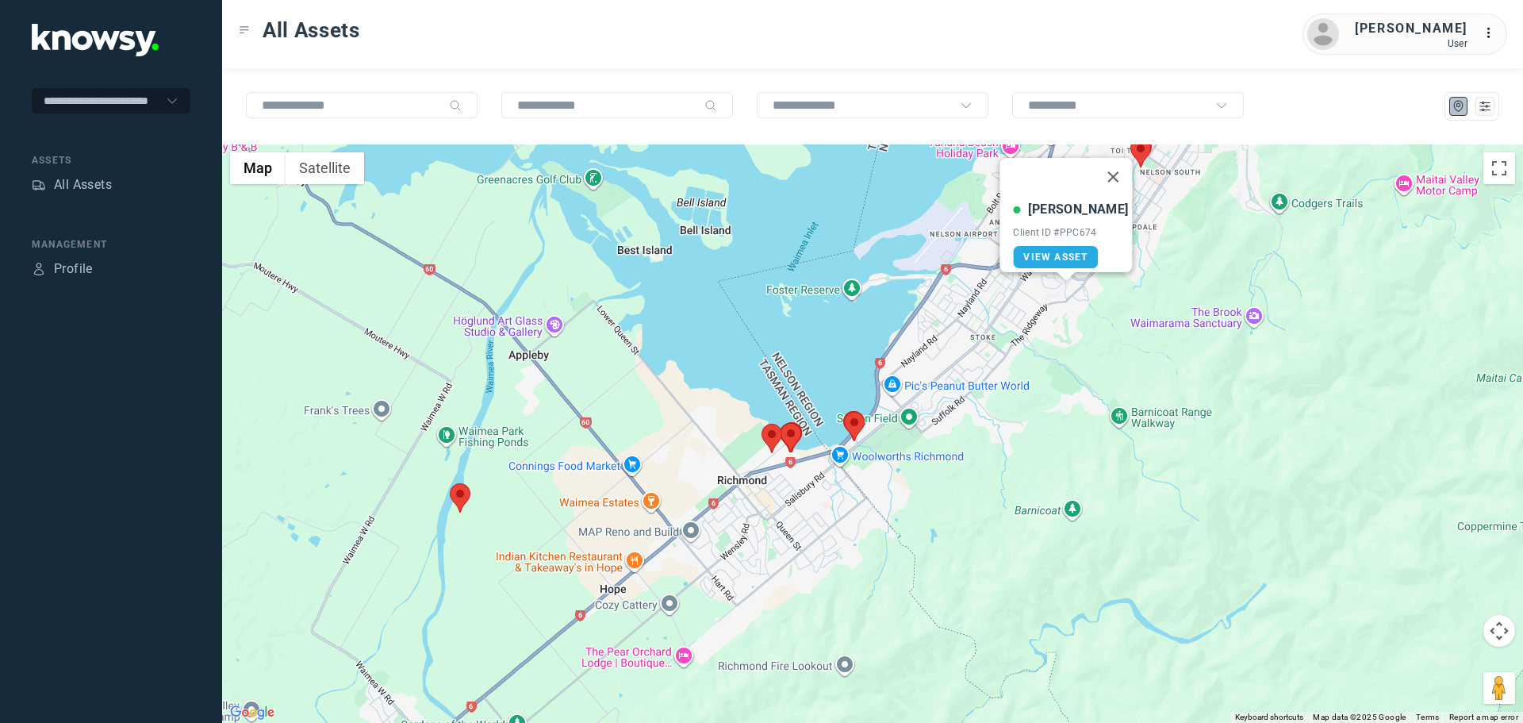
drag, startPoint x: 938, startPoint y: 423, endPoint x: 984, endPoint y: 468, distance: 65.1
click at [984, 468] on div "[PERSON_NAME] Client ID #PPC674 View Asset" at bounding box center [872, 433] width 1301 height 578
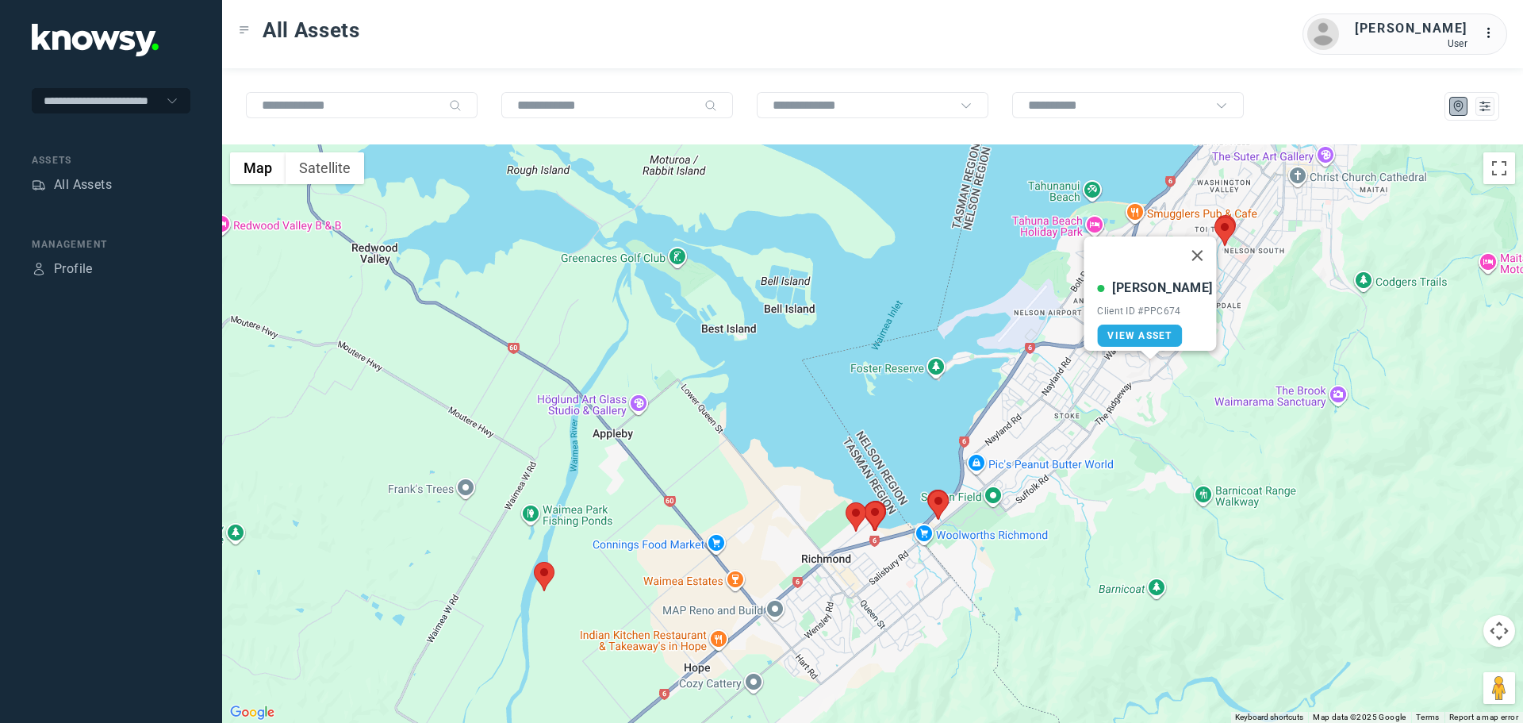
drag, startPoint x: 984, startPoint y: 468, endPoint x: 970, endPoint y: 421, distance: 48.9
click at [970, 421] on div "[PERSON_NAME] Client ID #PPC674 View Asset" at bounding box center [872, 433] width 1301 height 578
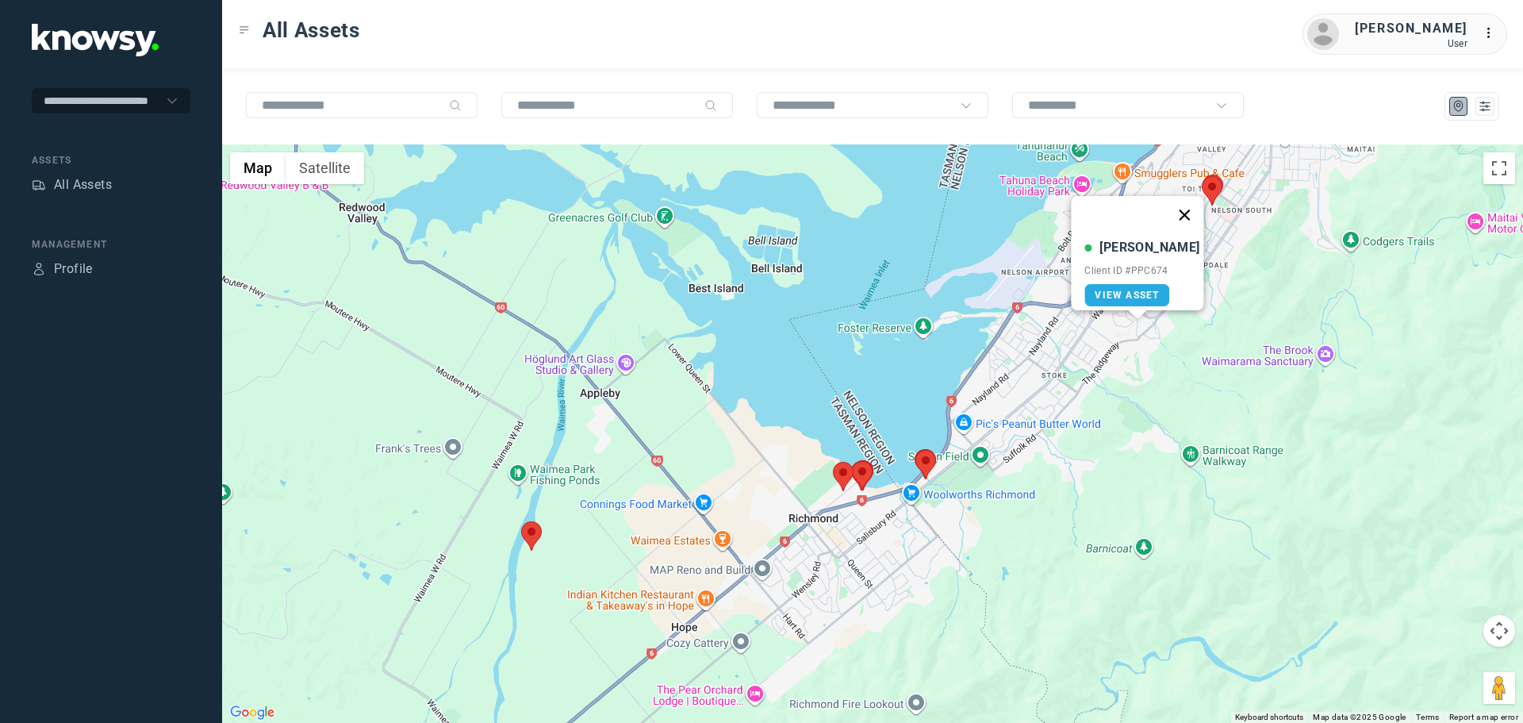
click at [1175, 205] on button "Close" at bounding box center [1185, 215] width 38 height 38
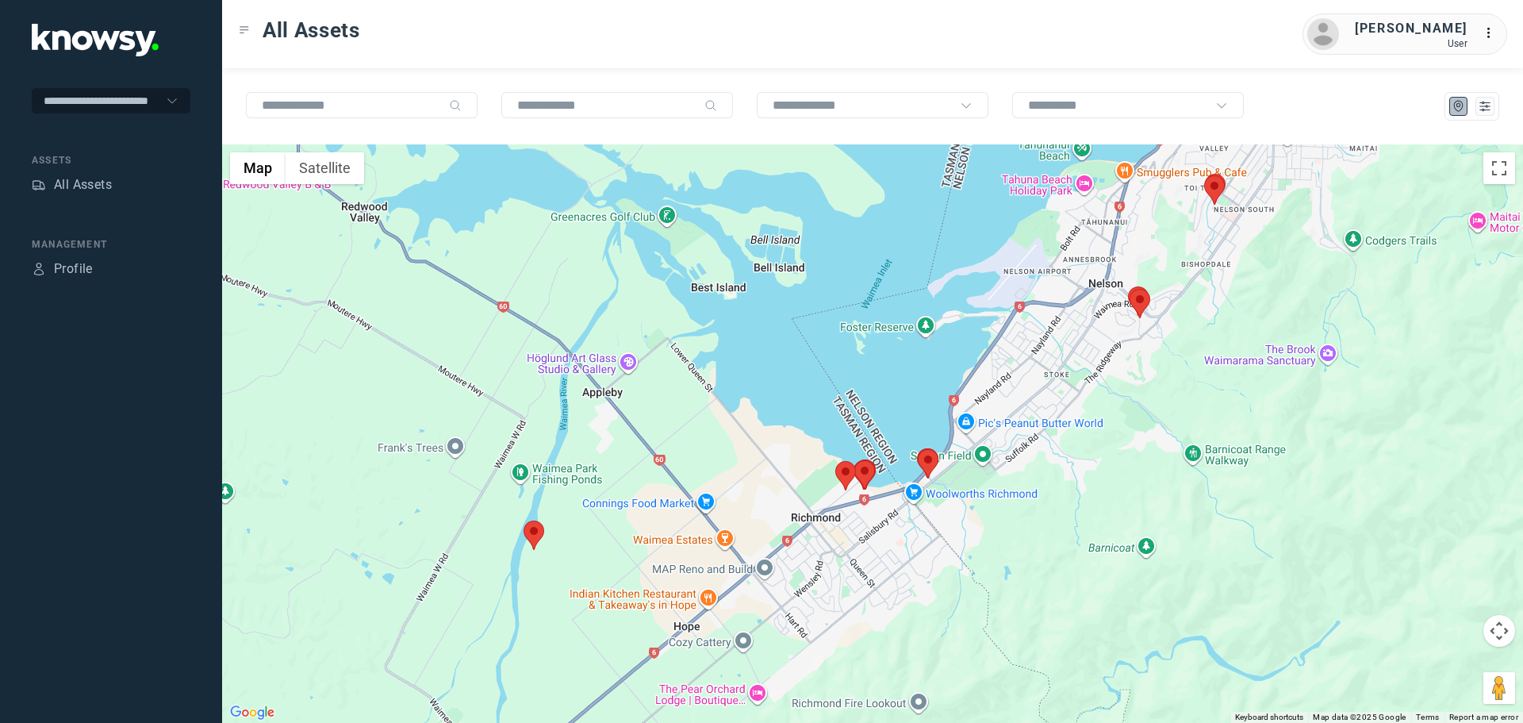
drag, startPoint x: 1044, startPoint y: 451, endPoint x: 1091, endPoint y: 428, distance: 52.9
click at [1091, 428] on div "To navigate, press the arrow keys." at bounding box center [872, 433] width 1301 height 578
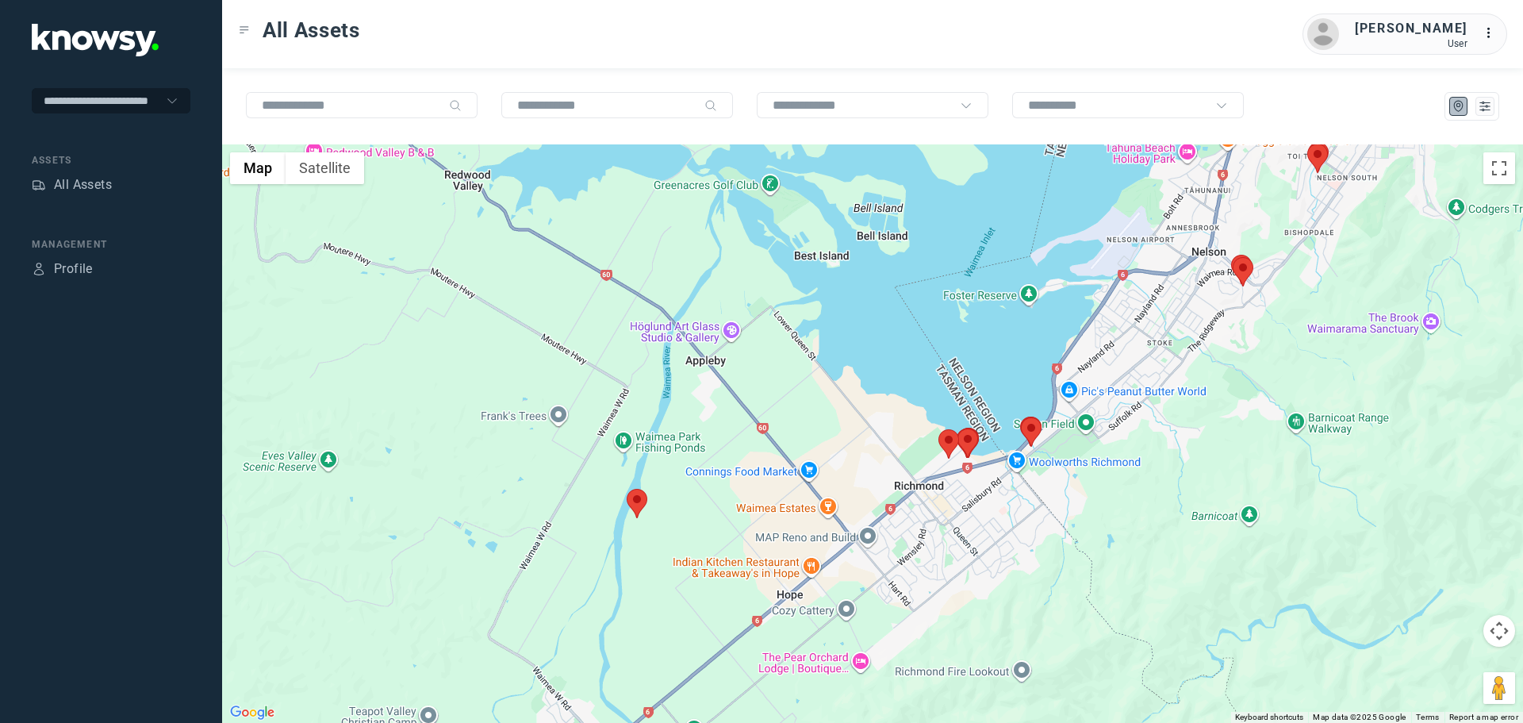
drag, startPoint x: 869, startPoint y: 529, endPoint x: 984, endPoint y: 525, distance: 115.1
click at [984, 525] on div at bounding box center [872, 433] width 1301 height 578
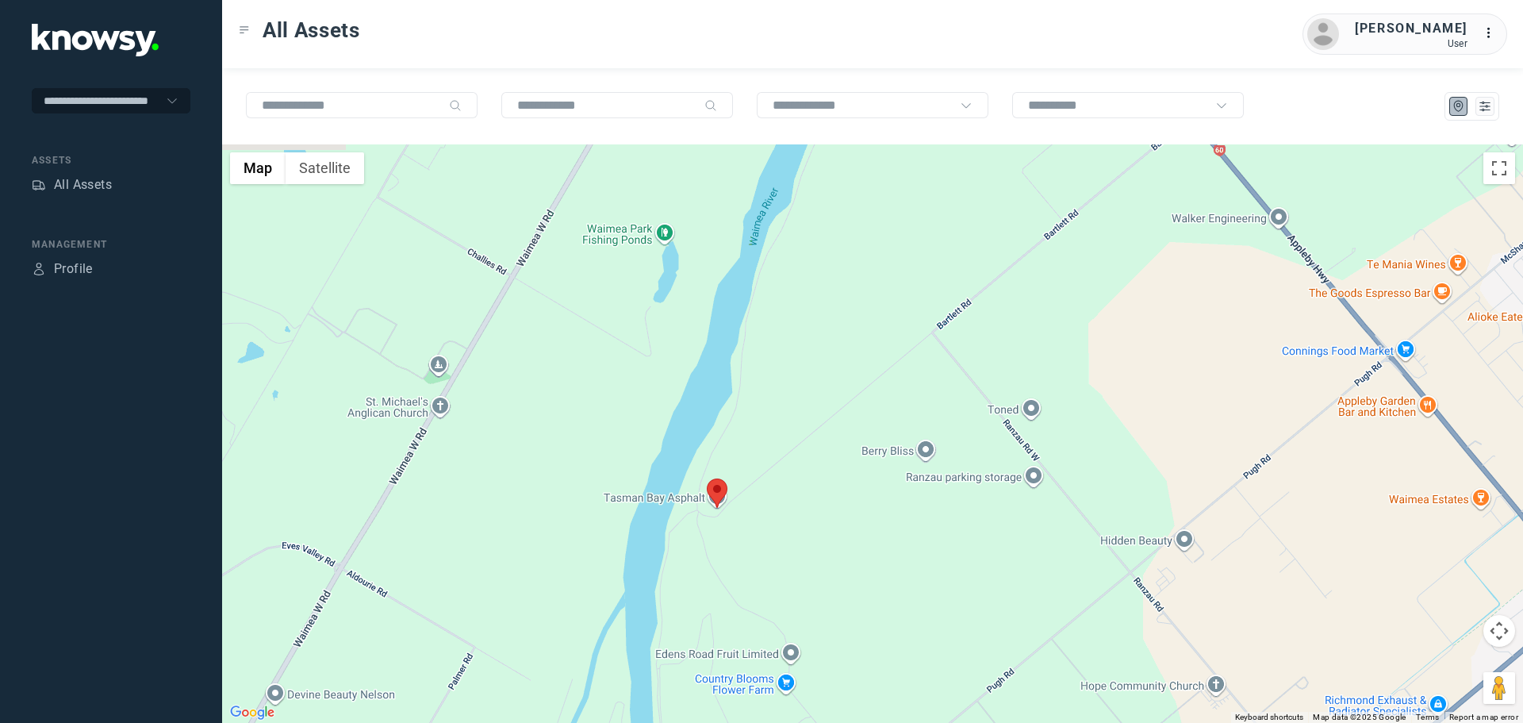
drag, startPoint x: 703, startPoint y: 538, endPoint x: 878, endPoint y: 483, distance: 183.6
click at [876, 485] on div at bounding box center [872, 433] width 1301 height 578
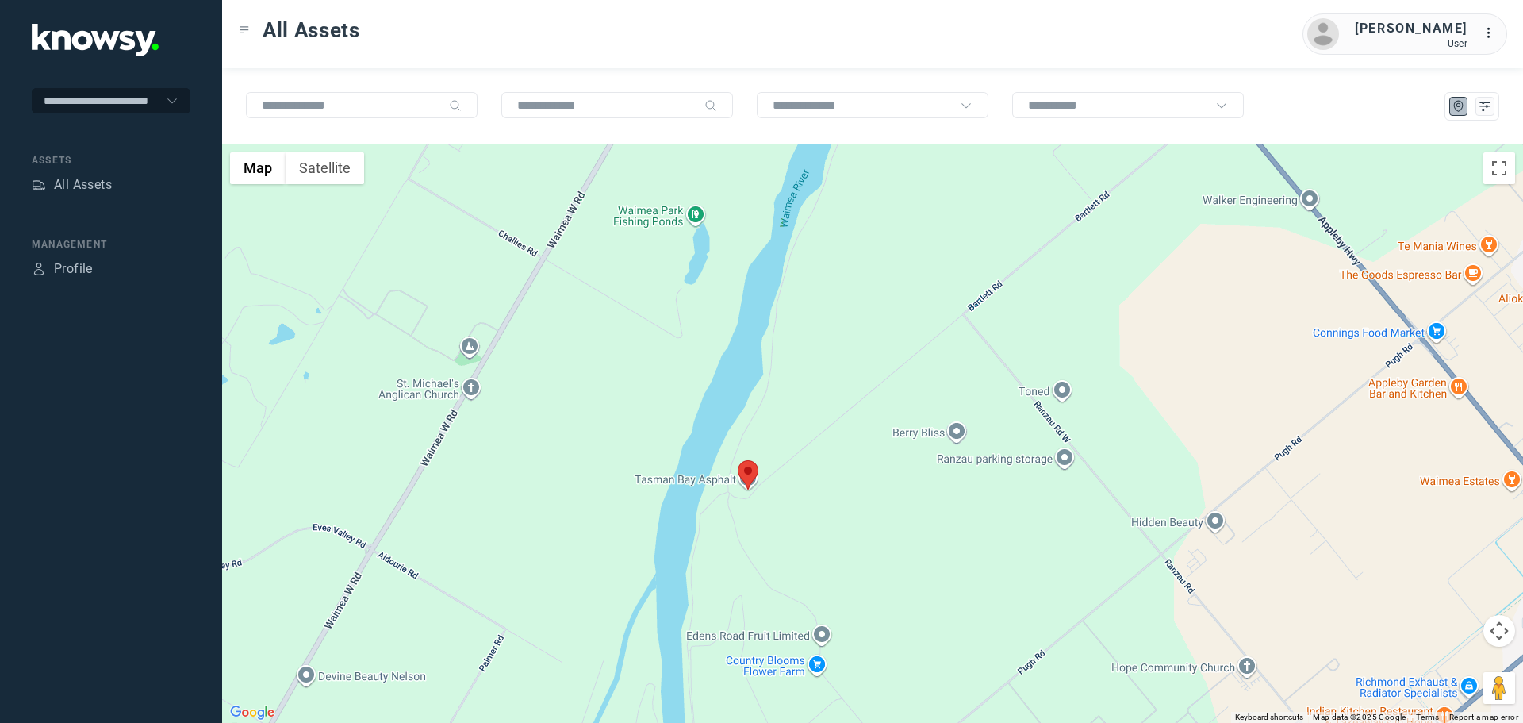
drag, startPoint x: 722, startPoint y: 527, endPoint x: 830, endPoint y: 476, distance: 119.9
click at [826, 477] on div at bounding box center [872, 433] width 1301 height 578
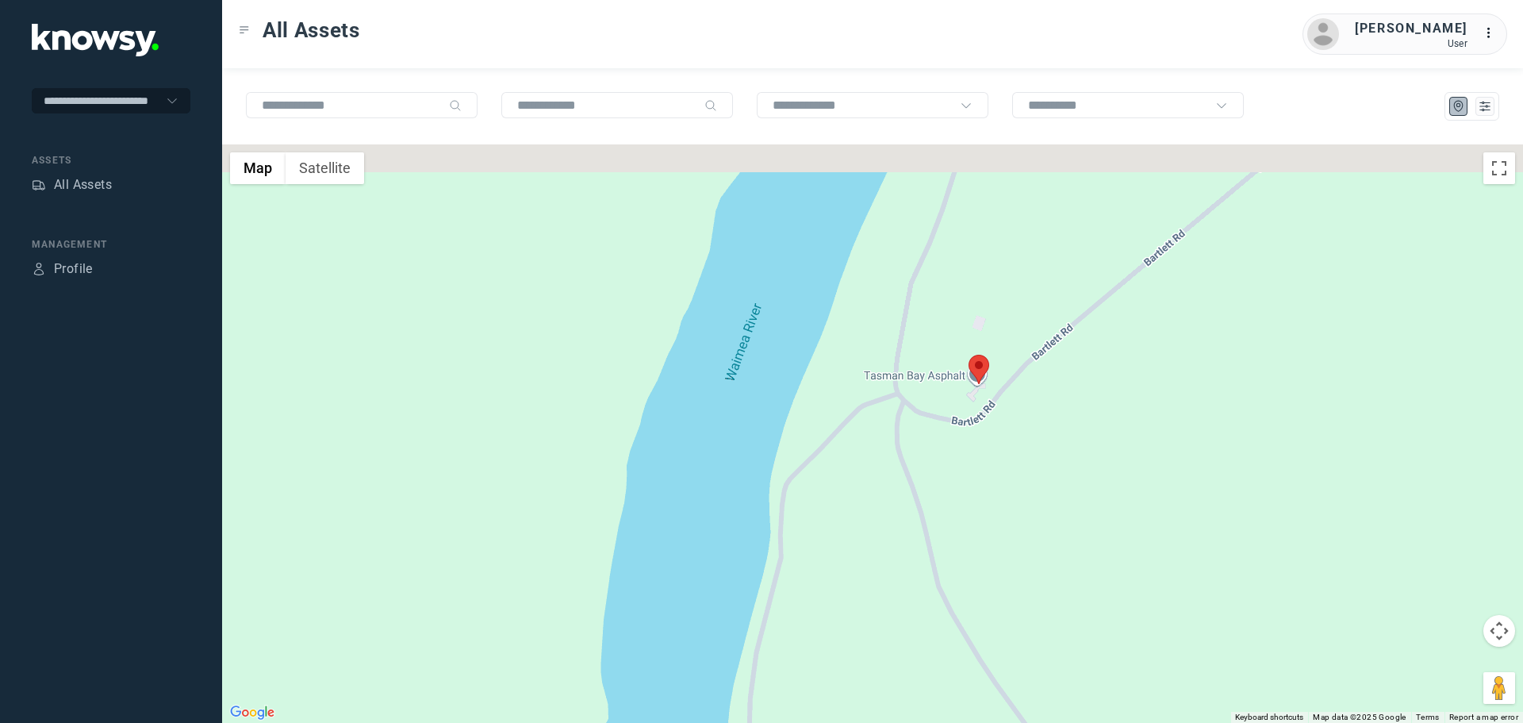
drag, startPoint x: 1027, startPoint y: 360, endPoint x: 945, endPoint y: 481, distance: 146.1
click at [945, 481] on div at bounding box center [872, 433] width 1301 height 578
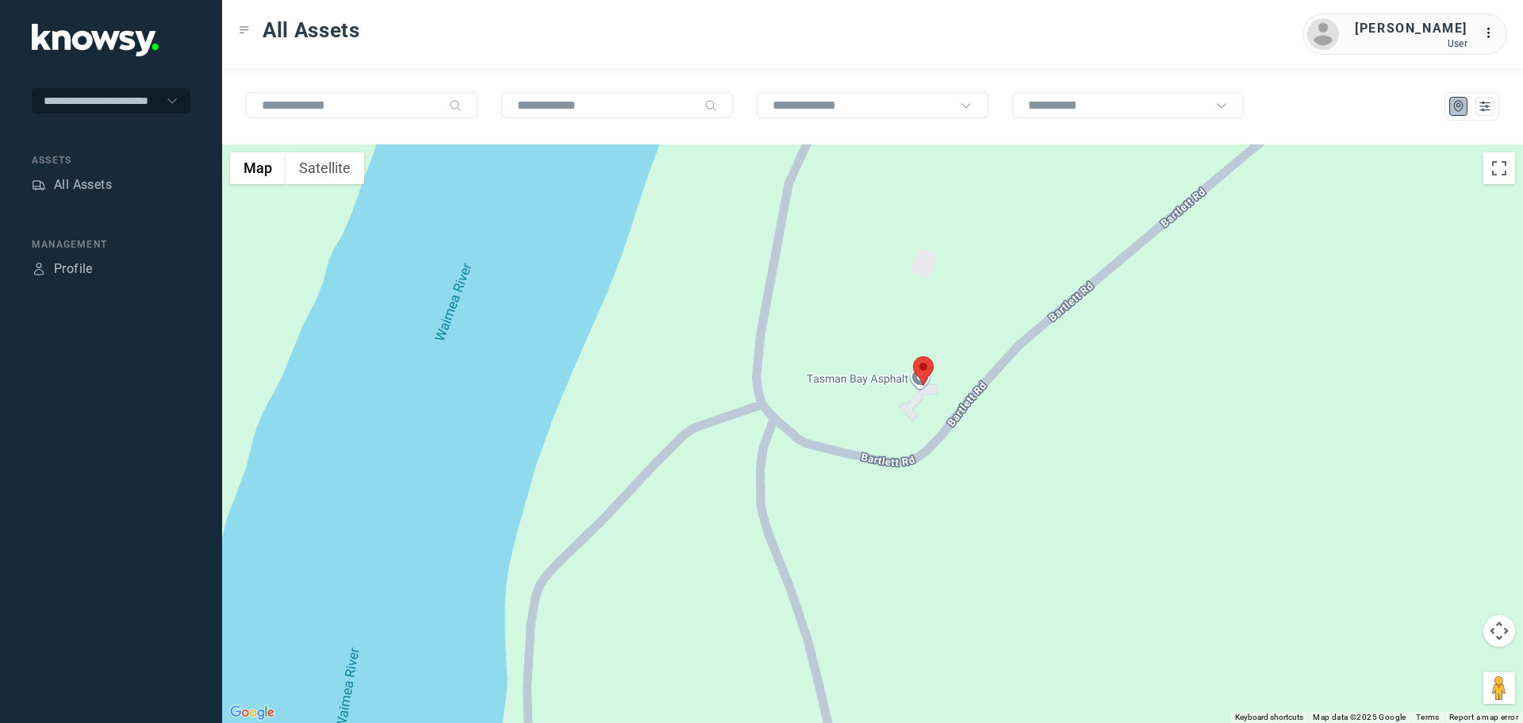
click at [913, 356] on area at bounding box center [913, 356] width 0 height 0
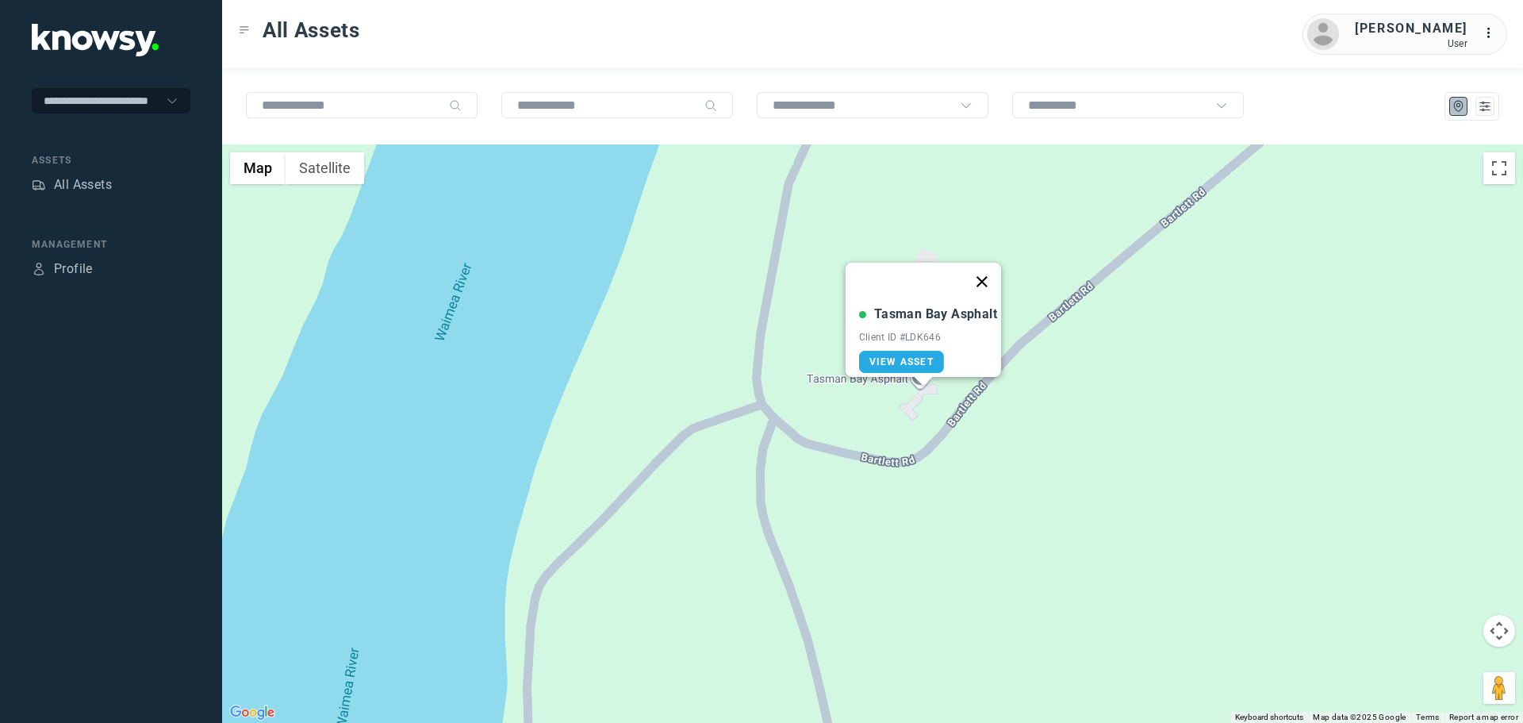
click at [993, 267] on button "Close" at bounding box center [982, 282] width 38 height 38
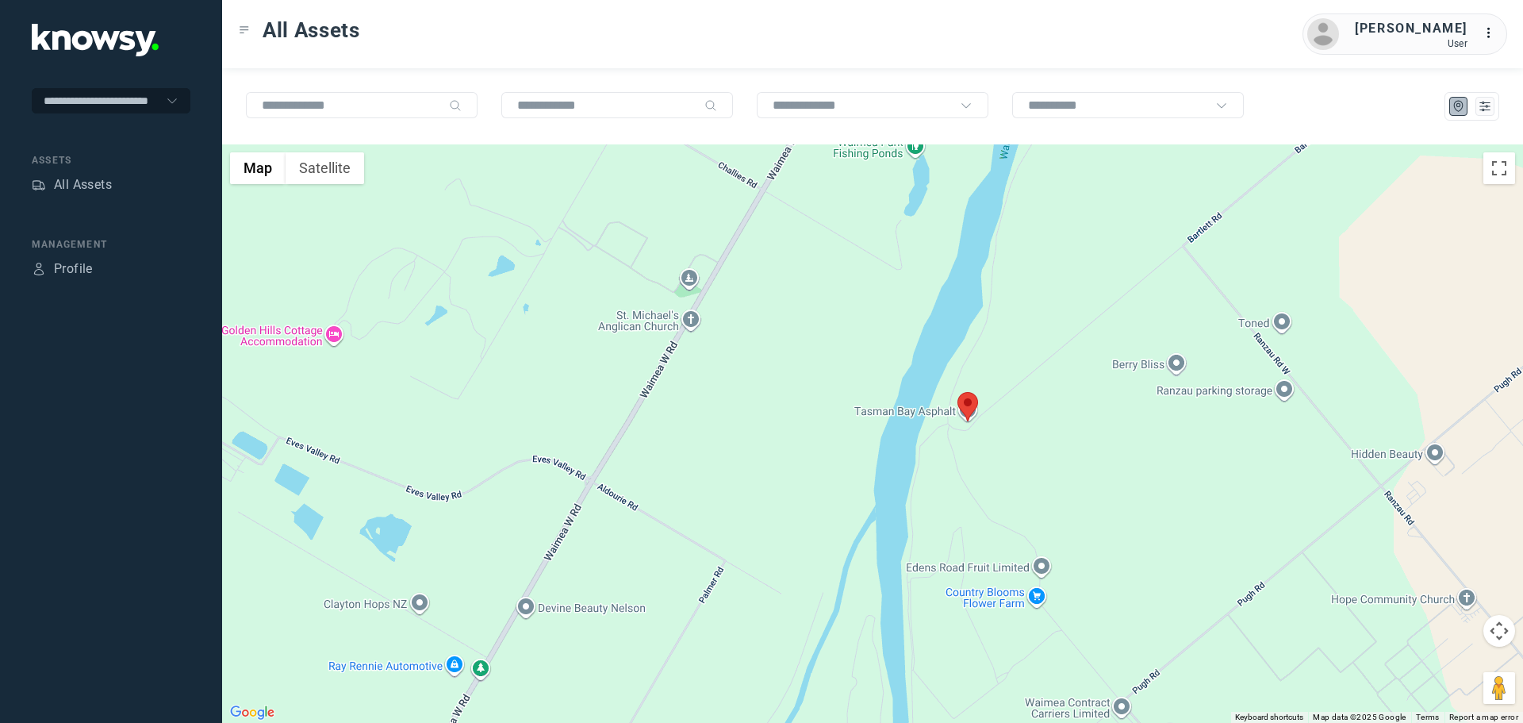
drag, startPoint x: 1193, startPoint y: 439, endPoint x: 1009, endPoint y: 481, distance: 188.9
click at [1009, 481] on div "To navigate, press the arrow keys." at bounding box center [872, 433] width 1301 height 578
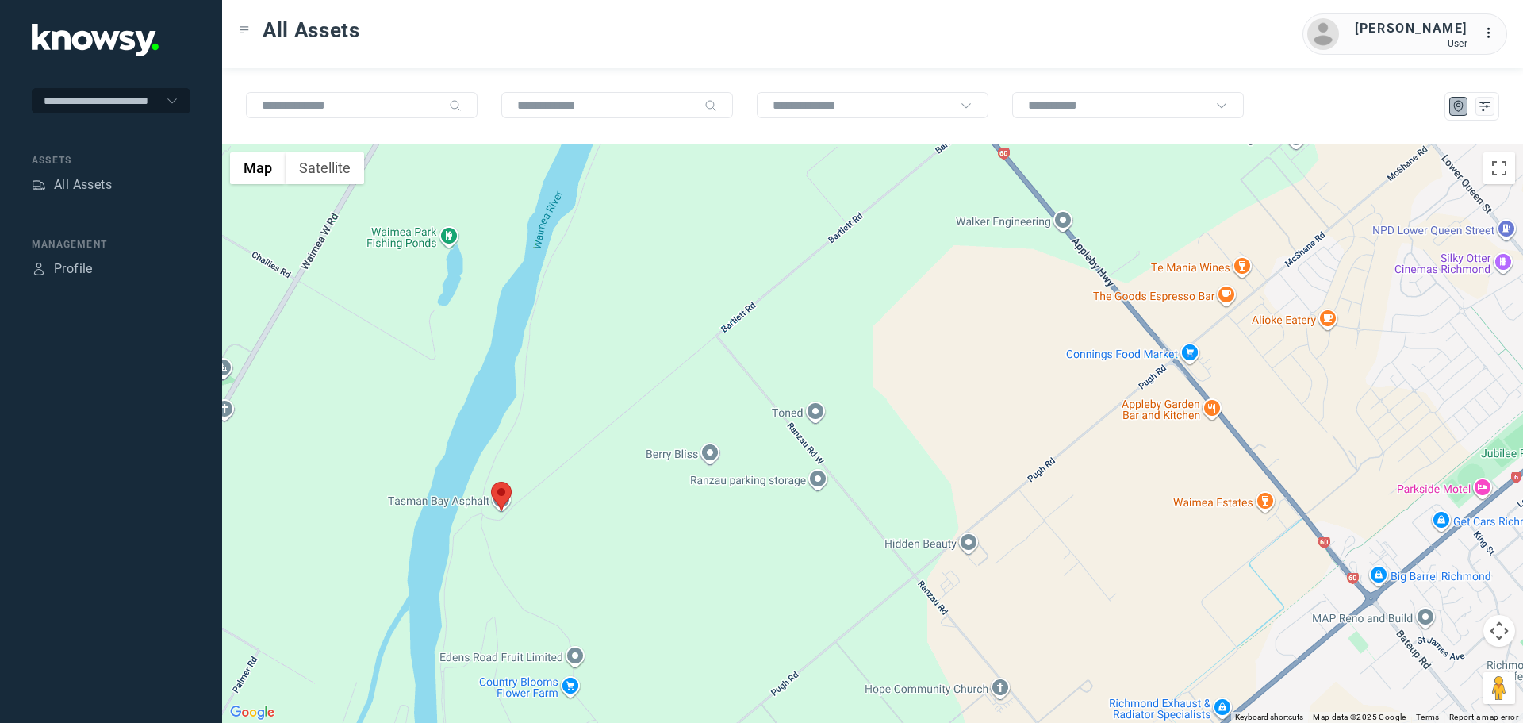
click at [818, 481] on div at bounding box center [872, 433] width 1301 height 578
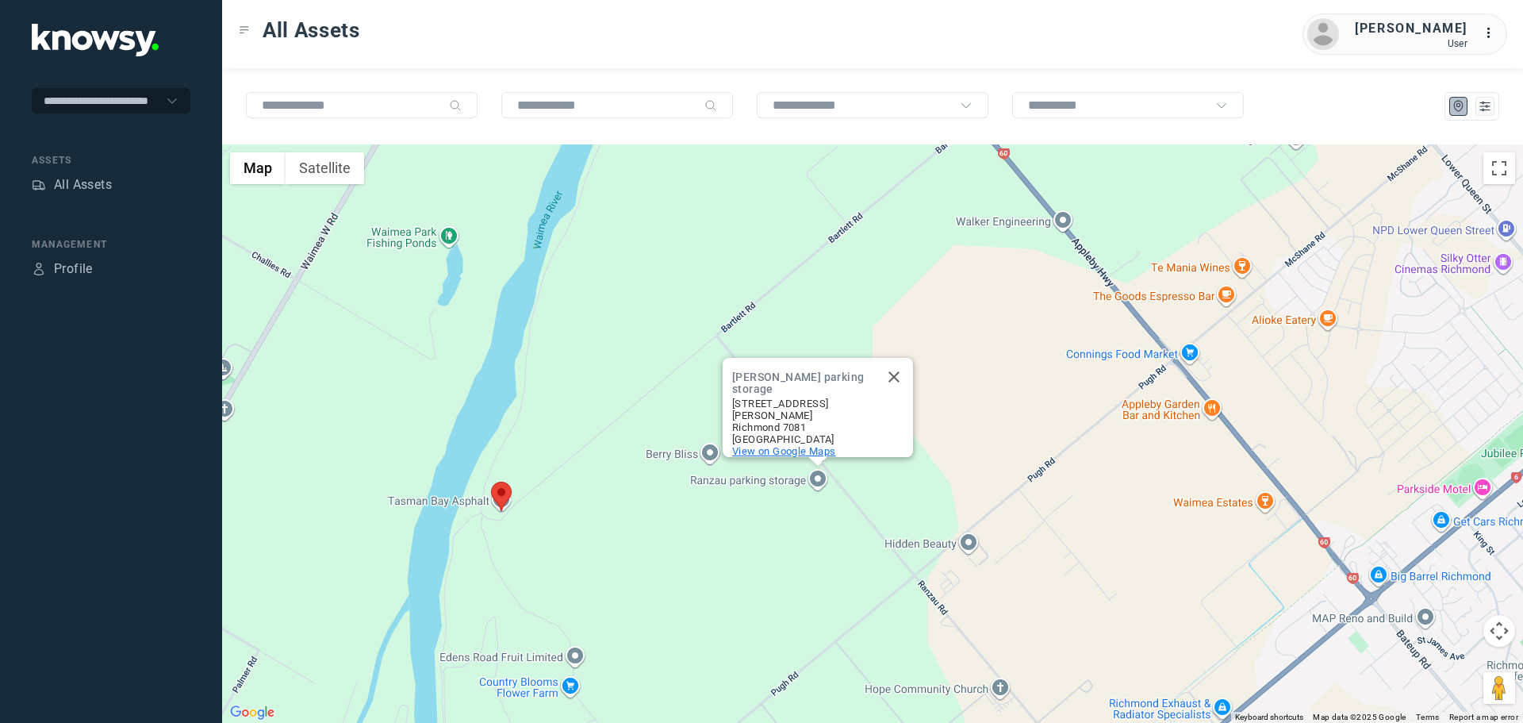
click at [799, 445] on span "View on Google Maps" at bounding box center [784, 451] width 104 height 12
